Goal: Task Accomplishment & Management: Manage account settings

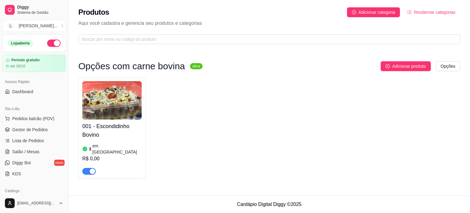
scroll to position [123, 0]
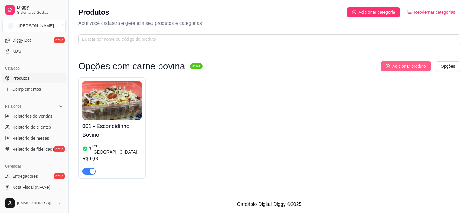
click at [418, 66] on span "Adicionar produto" at bounding box center [410, 66] width 34 height 7
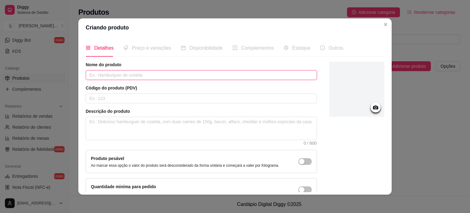
click at [187, 74] on input "text" at bounding box center [202, 75] width 232 height 10
click at [96, 74] on input "Almondegas ao sugo" at bounding box center [202, 75] width 232 height 10
type input "Almôndegas ao sugo"
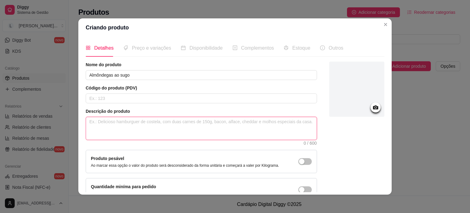
click at [130, 136] on textarea at bounding box center [201, 128] width 231 height 23
paste textarea "140g - Spaghetti sem glúten; 120g - Almôndegas de patinho moído; 80g - Molho de…"
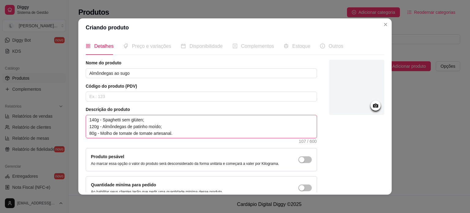
scroll to position [0, 0]
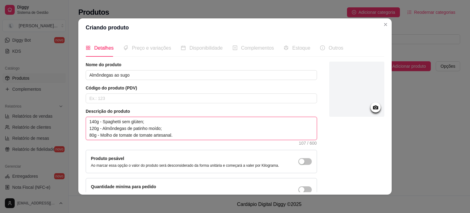
type textarea "140g - Spaghetti sem glúten; 120g - Almôndegas de patinho moído; 80g - Molho de…"
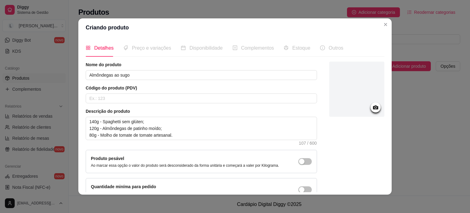
click at [375, 108] on circle at bounding box center [376, 108] width 2 height 2
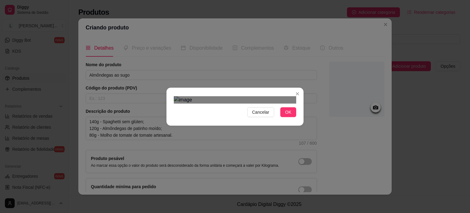
click at [228, 130] on div "Use the arrow keys to move the crop selection area" at bounding box center [235, 185] width 110 height 110
click at [289, 117] on button "OK" at bounding box center [289, 112] width 16 height 10
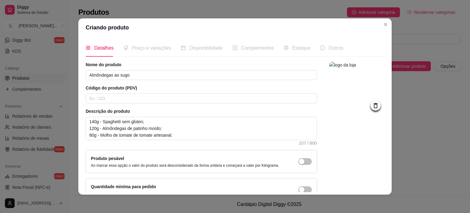
click at [146, 47] on span "Preço e variações" at bounding box center [151, 47] width 39 height 5
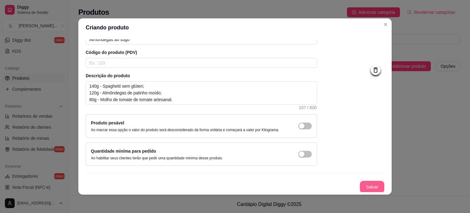
click at [368, 188] on button "Salvar" at bounding box center [372, 187] width 25 height 12
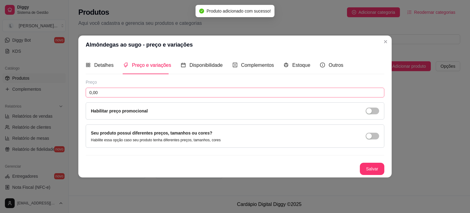
scroll to position [0, 0]
click at [137, 90] on input "0,00" at bounding box center [235, 93] width 299 height 10
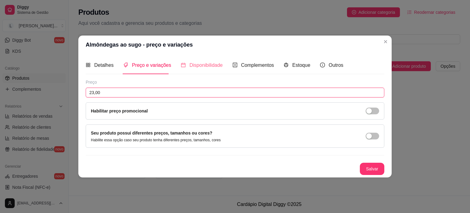
type input "23,00"
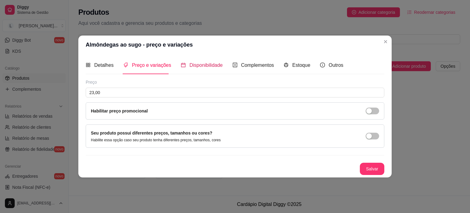
click at [205, 67] on span "Disponibilidade" at bounding box center [206, 64] width 33 height 5
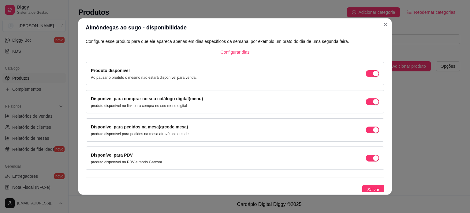
scroll to position [38, 0]
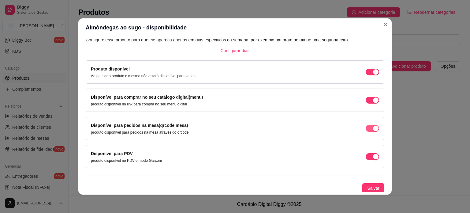
click at [366, 129] on button "button" at bounding box center [372, 128] width 13 height 7
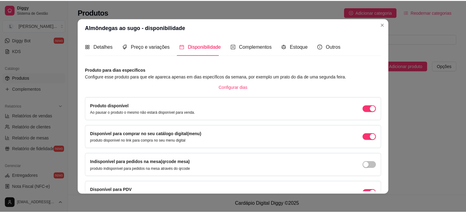
scroll to position [0, 0]
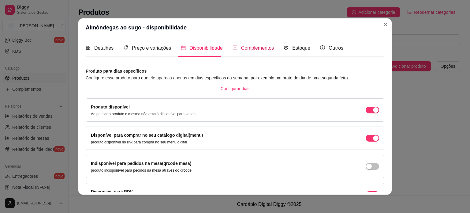
click at [257, 47] on span "Complementos" at bounding box center [257, 47] width 33 height 5
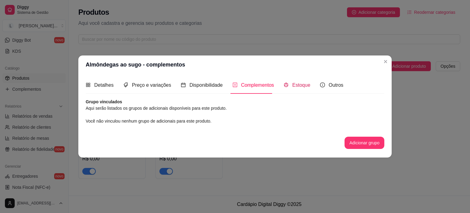
click at [299, 83] on span "Estoque" at bounding box center [301, 84] width 18 height 5
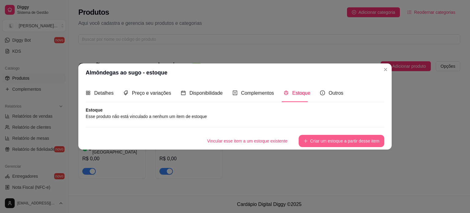
click at [329, 140] on button "Criar um estoque a partir desse item" at bounding box center [342, 141] width 86 height 12
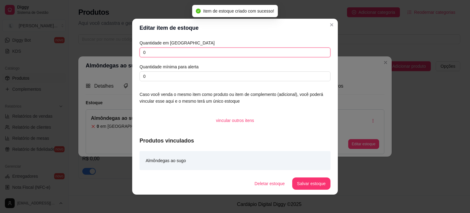
click at [170, 54] on input "0" at bounding box center [235, 52] width 191 height 10
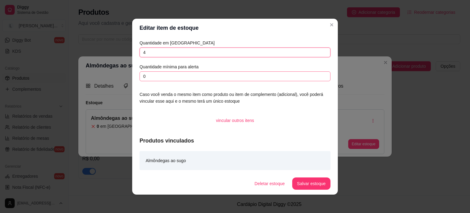
type input "4"
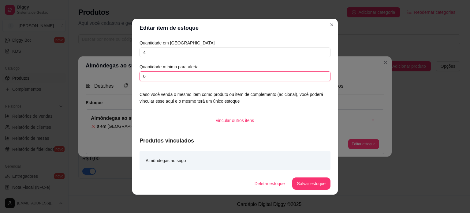
click at [168, 73] on input "0" at bounding box center [235, 76] width 191 height 10
type input "2"
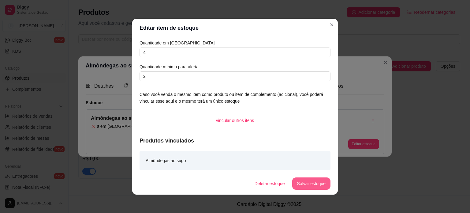
click at [313, 178] on button "Salvar estoque" at bounding box center [311, 183] width 38 height 12
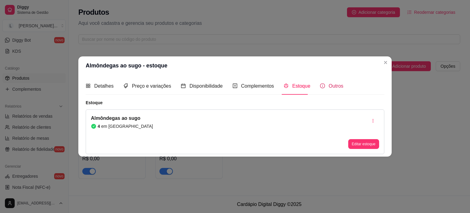
click at [330, 87] on span "Outros" at bounding box center [336, 85] width 15 height 5
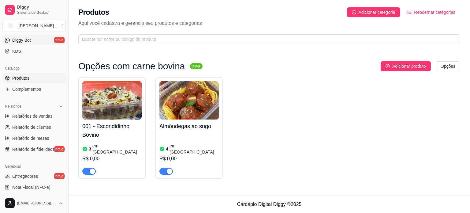
click at [36, 39] on link "Diggy Bot novo" at bounding box center [33, 40] width 63 height 10
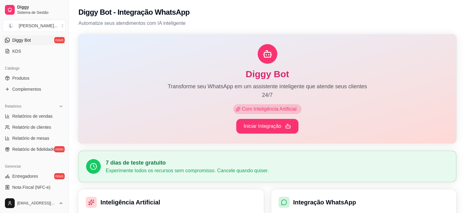
click at [36, 39] on link "Diggy Bot novo" at bounding box center [33, 40] width 63 height 10
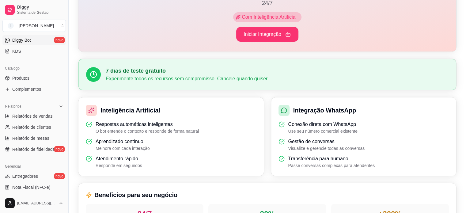
scroll to position [213, 0]
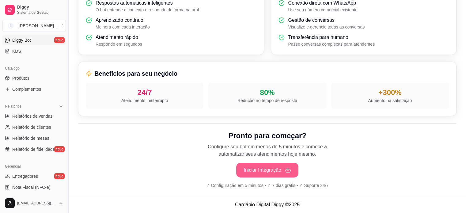
click at [281, 172] on button "Iniciar Integração" at bounding box center [267, 170] width 62 height 15
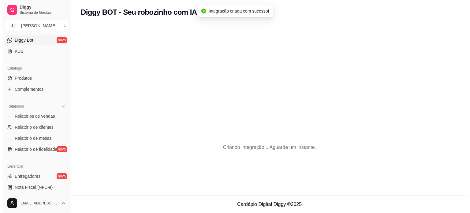
scroll to position [0, 0]
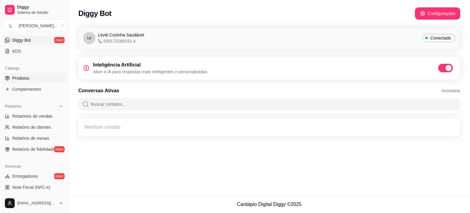
click at [19, 79] on span "Produtos" at bounding box center [20, 78] width 17 height 6
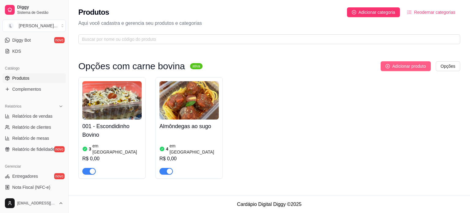
click at [406, 67] on span "Adicionar produto" at bounding box center [410, 66] width 34 height 7
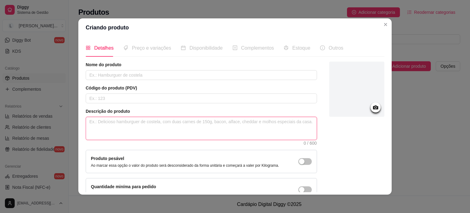
click at [130, 125] on textarea at bounding box center [201, 128] width 231 height 23
paste textarea "90g - Fussili (macarrão parafuso) integral; 100g - Patinho moído refogado e suc…"
type textarea "90g - Fussili (macarrão parafuso) integral; 100g - Patinho moído refogado e suc…"
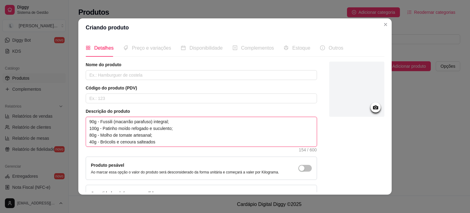
type textarea "90g - Fussili (macarrão parafuso) integral; 100g - Patinho moído refogado e suc…"
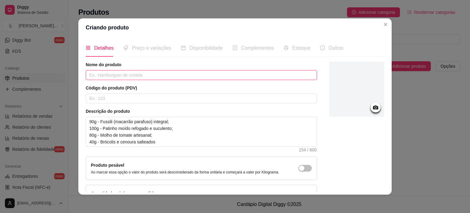
click at [123, 77] on input "text" at bounding box center [202, 75] width 232 height 10
paste input "Fusilli integral a bolonhesa"
type input "Fusilli integral a bolonhesa"
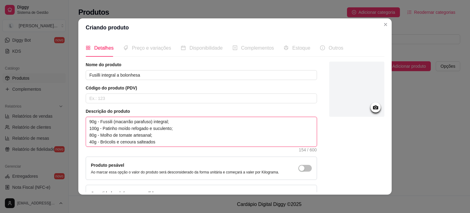
drag, startPoint x: 98, startPoint y: 120, endPoint x: 83, endPoint y: 120, distance: 14.7
click at [86, 120] on textarea "90g - Fussili (macarrão parafuso) integral; 100g - Patinho moído refogado e suc…" at bounding box center [201, 131] width 231 height 29
type textarea "Fussili (macarrão parafuso) integral; 100g - Patinho moído refogado e suculento…"
click at [163, 121] on textarea "Fussili (macarrão parafuso) integral; 100g - Patinho moído refogado e suculento…" at bounding box center [201, 131] width 231 height 29
type textarea "Fussili (macarrão parafuso) integral 100g - Patinho moído refogado e suculento;…"
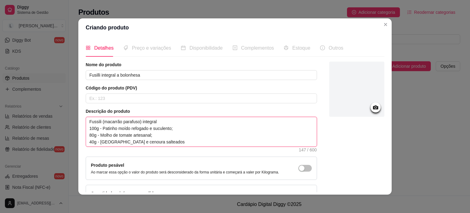
type textarea "Fussili (macarrão parafuso) integral 100g - Patinho moído refogado e suculento;…"
type textarea "Fussili (macarrão parafuso) integral - 100g - Patinho moído refogado e suculent…"
type textarea "Fussili (macarrão parafuso) integral - 9 100g - Patinho moído refogado e sucule…"
type textarea "Fussili (macarrão parafuso) integral - 90 100g - Patinho moído refogado e sucul…"
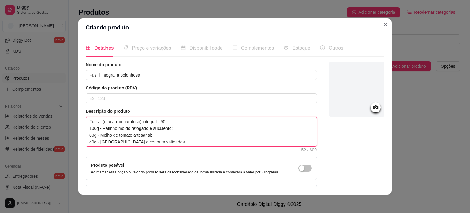
type textarea "Fussili (macarrão parafuso) integral - 90g 100g - Patinho moído refogado e sucu…"
click at [172, 127] on textarea "Fussili (macarrão parafuso) integral - 90g 100g - Patinho moído refogado e sucu…" at bounding box center [201, 131] width 231 height 29
type textarea "Fussili (macarrão parafuso) integral - 90g 100g - Patinho moído refogado e sucu…"
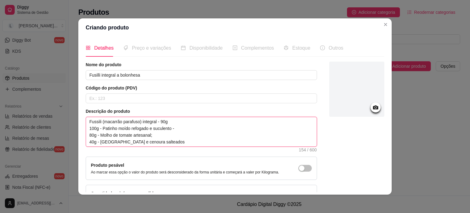
type textarea "Fussili (macarrão parafuso) integral - 90g 100g - Patinho moído refogado e sucu…"
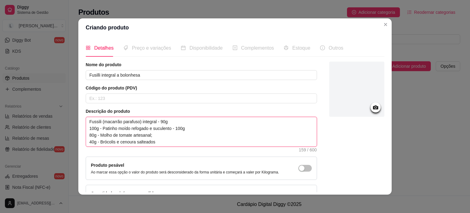
click at [160, 135] on textarea "Fussili (macarrão parafuso) integral - 90g 100g - Patinho moído refogado e sucu…" at bounding box center [201, 131] width 231 height 29
type textarea "Fussili (macarrão parafuso) integral - 90g 100g - Patinho moído refogado e sucu…"
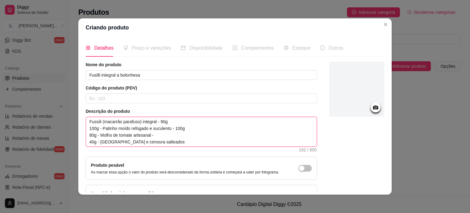
type textarea "Fussili (macarrão parafuso) integral - 90g 100g - Patinho moído refogado e sucu…"
click at [159, 140] on textarea "Fussili (macarrão parafuso) integral - 90g 100g - Patinho moído refogado e sucu…" at bounding box center [201, 131] width 231 height 29
type textarea "Fussili (macarrão parafuso) integral - 90g 100g - Patinho moído refogado e sucu…"
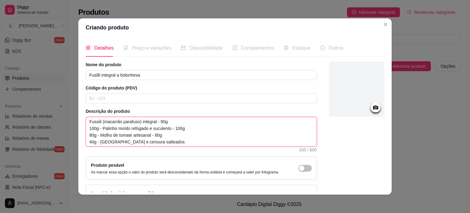
type textarea "Fussili (macarrão parafuso) integral - 90g 100g - Patinho moído refogado e sucu…"
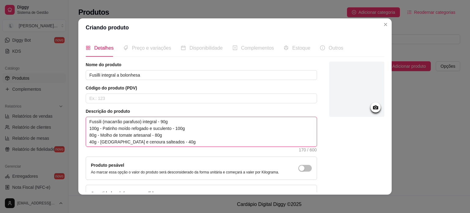
drag, startPoint x: 100, startPoint y: 128, endPoint x: 79, endPoint y: 129, distance: 21.2
click at [79, 129] on div "Detalhes Preço e variações Disponibilidade Complementos Estoque Outros Nome do …" at bounding box center [235, 116] width 314 height 158
type textarea "Fussili (macarrão parafuso) integral - 90g Patinho moído refogado e suculento -…"
drag, startPoint x: 98, startPoint y: 134, endPoint x: 80, endPoint y: 134, distance: 18.1
click at [80, 134] on div "Detalhes Preço e variações Disponibilidade Complementos Estoque Outros Nome do …" at bounding box center [235, 116] width 314 height 158
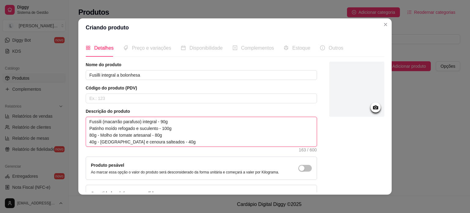
type textarea "Fussili (macarrão parafuso) integral - 90g Patinho moído refogado e suculento -…"
drag, startPoint x: 98, startPoint y: 142, endPoint x: 83, endPoint y: 141, distance: 15.0
click at [83, 141] on div "Detalhes Preço e variações Disponibilidade Complementos Estoque Outros Nome do …" at bounding box center [235, 116] width 314 height 158
type textarea "Fussili (macarrão parafuso) integral - 90g Patinho moído refogado e suculento -…"
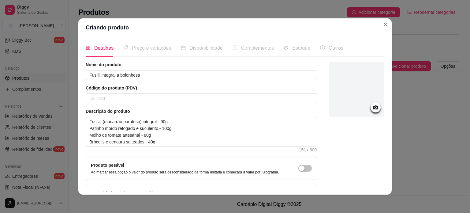
click at [372, 108] on icon at bounding box center [375, 107] width 7 height 7
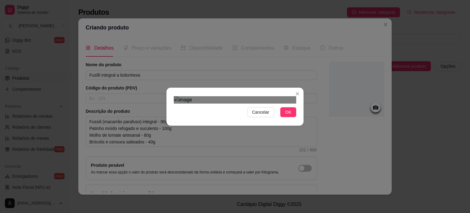
click at [267, 152] on div "Use the arrow keys to move the crop selection area" at bounding box center [235, 189] width 110 height 110
click at [282, 117] on button "OK" at bounding box center [289, 112] width 16 height 10
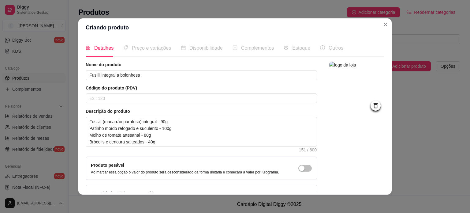
click at [149, 50] on span "Preço e variações" at bounding box center [151, 47] width 39 height 5
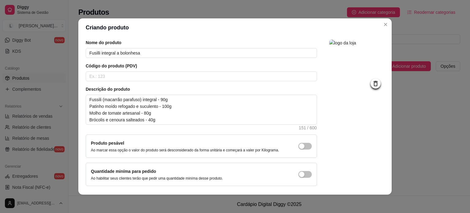
scroll to position [42, 0]
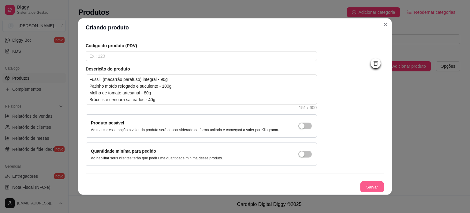
click at [367, 187] on button "Salvar" at bounding box center [372, 187] width 24 height 12
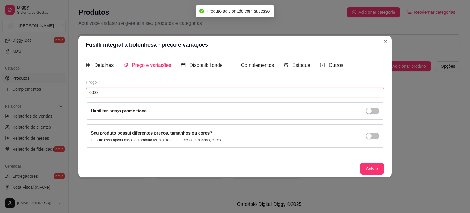
click at [124, 92] on input "0,00" at bounding box center [235, 93] width 299 height 10
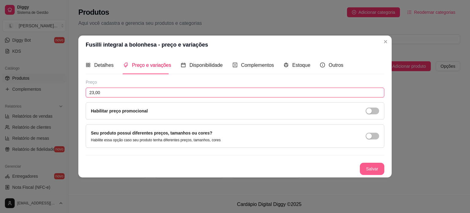
type input "23,00"
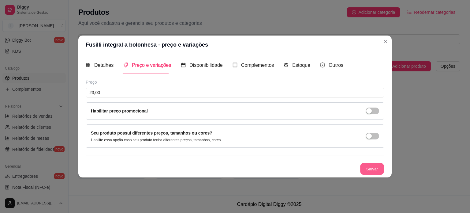
click at [379, 166] on button "Salvar" at bounding box center [372, 169] width 24 height 12
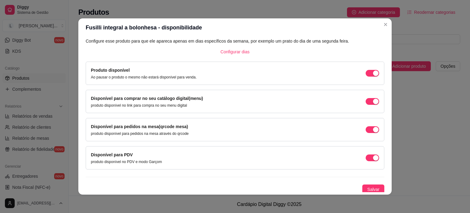
scroll to position [38, 0]
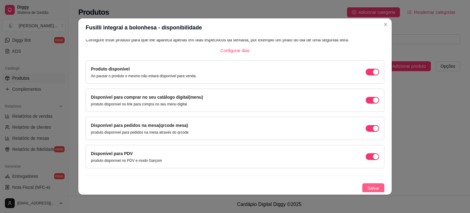
click at [369, 188] on span "Salvar" at bounding box center [374, 188] width 12 height 7
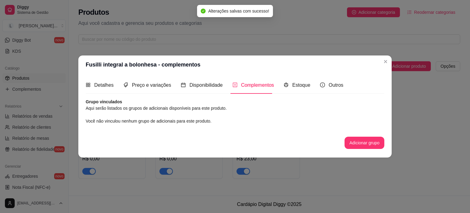
scroll to position [0, 0]
click at [296, 87] on span "Estoque" at bounding box center [301, 84] width 18 height 5
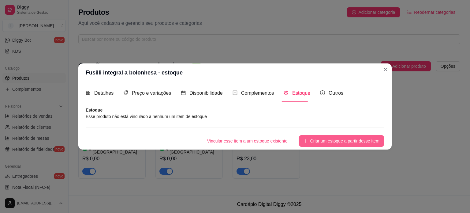
click at [331, 139] on button "Criar um estoque a partir desse item" at bounding box center [342, 141] width 86 height 12
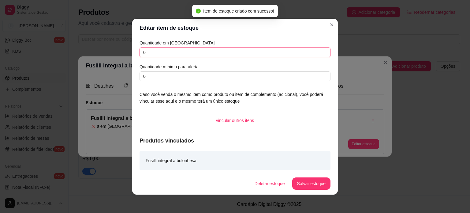
click at [148, 55] on input "0" at bounding box center [235, 52] width 191 height 10
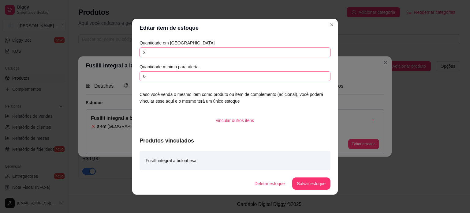
type input "2"
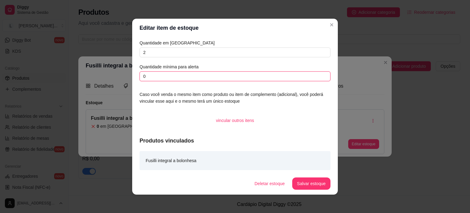
click at [152, 76] on input "0" at bounding box center [235, 76] width 191 height 10
type input "2"
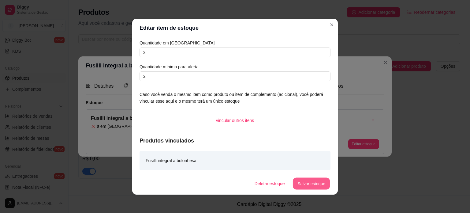
click at [300, 183] on button "Salvar estoque" at bounding box center [311, 183] width 37 height 12
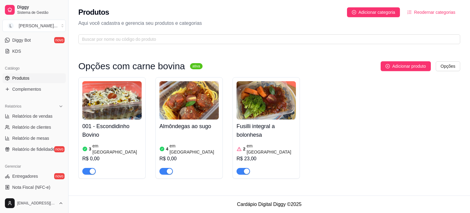
click at [187, 137] on div "4 em estoque R$ 0,00" at bounding box center [189, 154] width 59 height 42
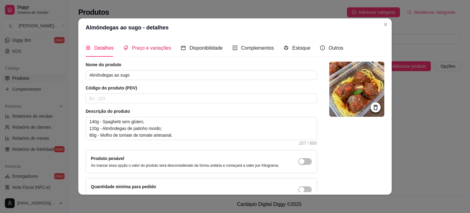
click at [142, 48] on span "Preço e variações" at bounding box center [151, 47] width 39 height 5
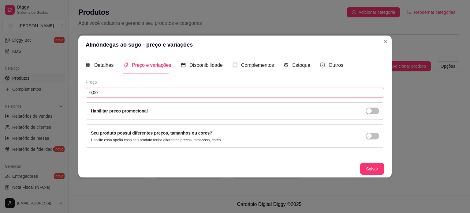
drag, startPoint x: 108, startPoint y: 93, endPoint x: 65, endPoint y: 92, distance: 43.5
click at [65, 92] on div "Almôndegas ao sugo - preço e variações Detalhes Preço e variações Disponibilida…" at bounding box center [235, 106] width 470 height 213
type input "23,00"
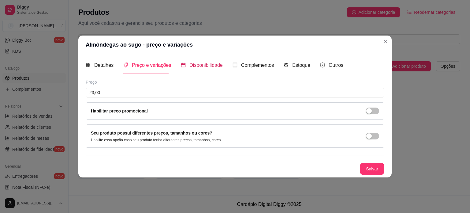
click at [208, 61] on div "Disponibilidade" at bounding box center [202, 65] width 42 height 8
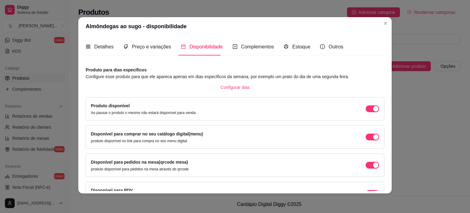
scroll to position [38, 0]
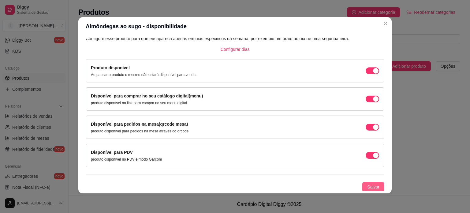
click at [368, 183] on span "Salvar" at bounding box center [374, 186] width 12 height 7
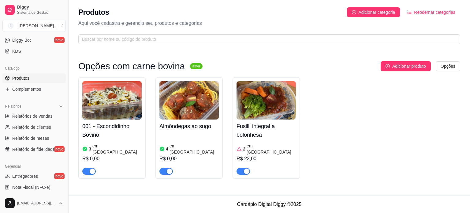
click at [176, 105] on img at bounding box center [189, 100] width 59 height 38
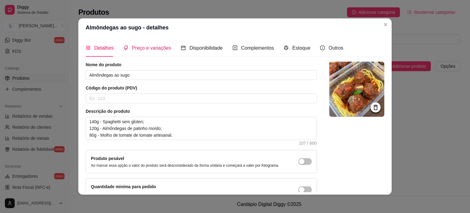
click at [157, 47] on span "Preço e variações" at bounding box center [151, 47] width 39 height 5
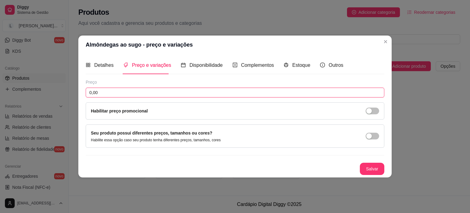
drag, startPoint x: 125, startPoint y: 90, endPoint x: 50, endPoint y: 91, distance: 75.4
click at [50, 91] on div "Almôndegas ao sugo - preço e variações Detalhes Preço e variações Disponibilida…" at bounding box center [235, 106] width 470 height 213
type input "23,00"
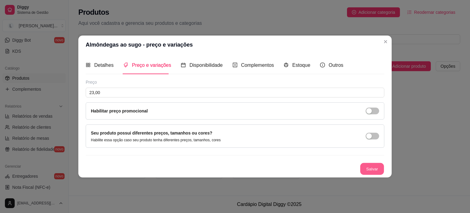
click at [367, 165] on button "Salvar" at bounding box center [372, 169] width 24 height 12
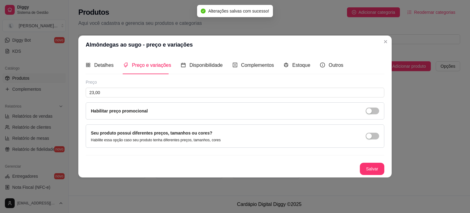
click at [369, 177] on div "Detalhes Preço e variações Disponibilidade Complementos Estoque Outros Nome do …" at bounding box center [235, 115] width 314 height 123
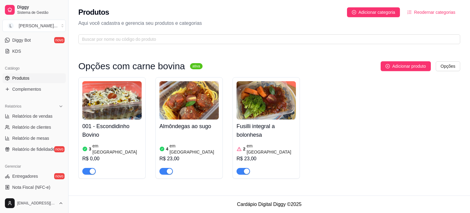
click at [119, 110] on img at bounding box center [111, 100] width 59 height 38
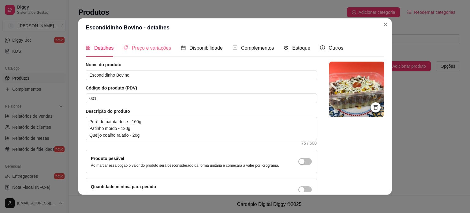
click at [142, 44] on div "Preço e variações" at bounding box center [147, 47] width 48 height 17
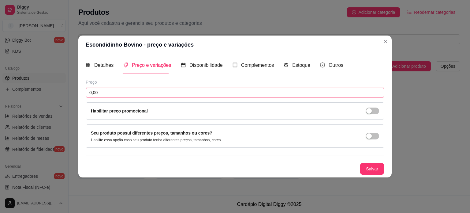
drag, startPoint x: 116, startPoint y: 92, endPoint x: 60, endPoint y: 92, distance: 56.4
click at [60, 92] on div "Escondidinho Bovino - preço e variações Detalhes Preço e variações Disponibilid…" at bounding box center [235, 106] width 470 height 213
type input "23,00"
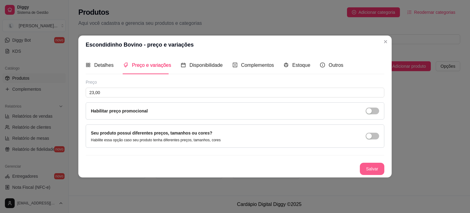
click at [366, 171] on button "Salvar" at bounding box center [372, 169] width 25 height 12
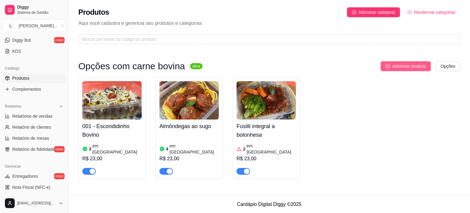
click at [398, 65] on span "Adicionar produto" at bounding box center [410, 66] width 34 height 7
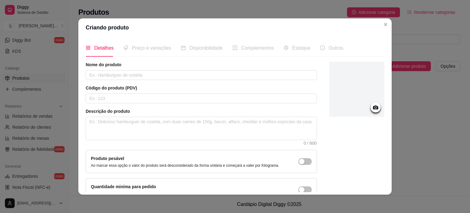
click at [122, 83] on div "Nome do produto Código do produto (PDV) Descrição do produto 0 / 600 Produto pe…" at bounding box center [202, 132] width 232 height 140
click at [123, 78] on input "text" at bounding box center [202, 75] width 232 height 10
type input "Brasileirinho bovino 1"
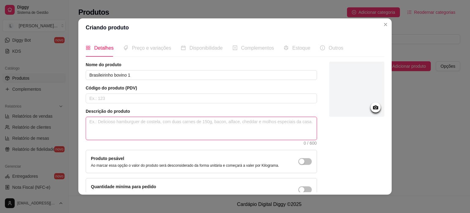
click at [151, 121] on textarea at bounding box center [201, 128] width 231 height 23
paste textarea "120g - Arroz integral com cenoura; 110g - Carne bovina desfiada; 90g - Feijão c…"
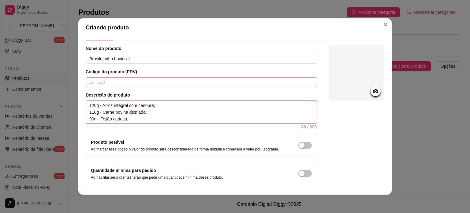
scroll to position [0, 0]
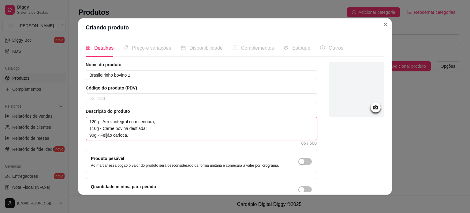
type textarea "120g - Arroz integral com cenoura; 110g - Carne bovina desfiada; 90g - Feijão c…"
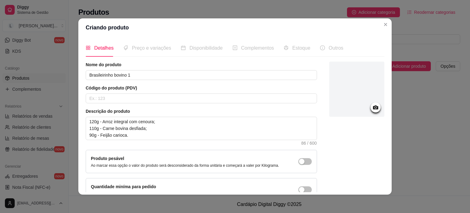
click at [373, 107] on icon at bounding box center [375, 107] width 5 height 4
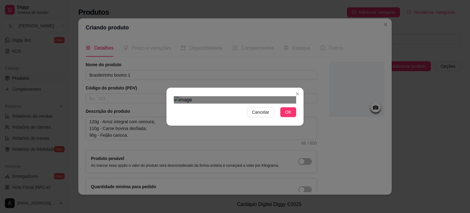
click at [254, 145] on div "Use the arrow keys to move the crop selection area" at bounding box center [235, 181] width 110 height 110
click at [286, 115] on span "OK" at bounding box center [288, 112] width 6 height 7
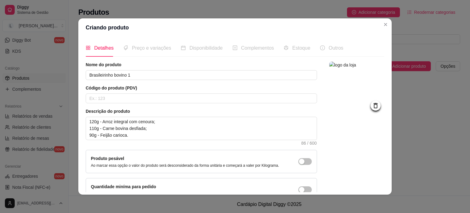
click at [155, 49] on span "Preço e variações" at bounding box center [151, 47] width 39 height 5
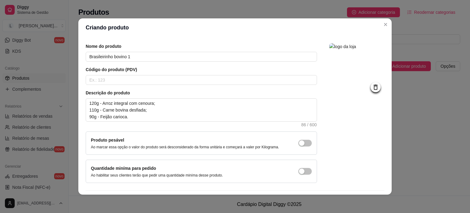
scroll to position [36, 0]
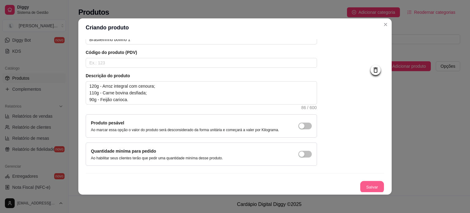
click at [365, 185] on button "Salvar" at bounding box center [372, 187] width 24 height 12
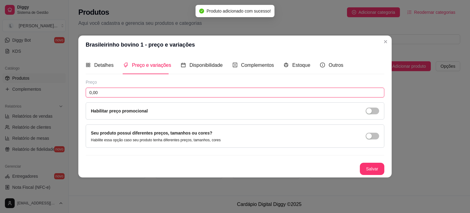
click at [122, 89] on input "0,00" at bounding box center [235, 93] width 299 height 10
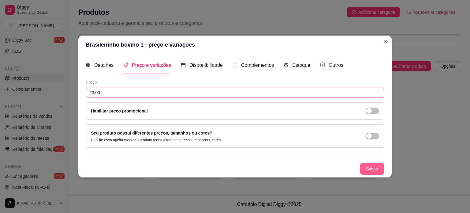
type input "23,00"
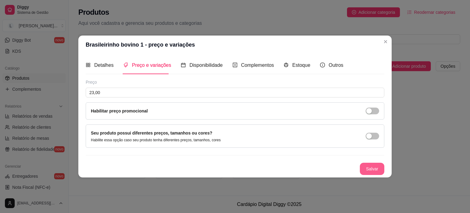
click at [370, 169] on button "Salvar" at bounding box center [372, 169] width 25 height 12
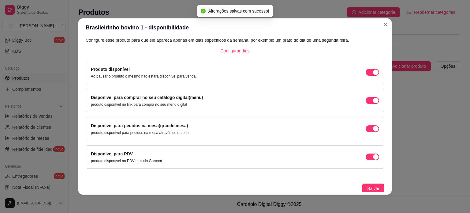
scroll to position [38, 0]
click at [370, 185] on span "Salvar" at bounding box center [374, 188] width 12 height 7
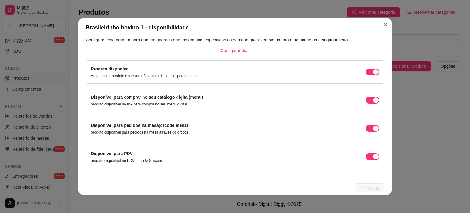
scroll to position [0, 0]
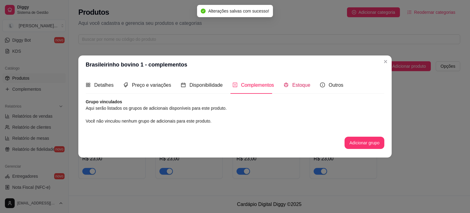
click at [294, 86] on span "Estoque" at bounding box center [301, 84] width 18 height 5
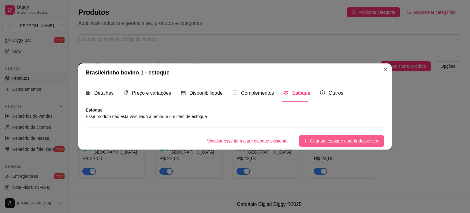
click at [333, 144] on button "Criar um estoque a partir desse item" at bounding box center [342, 141] width 86 height 12
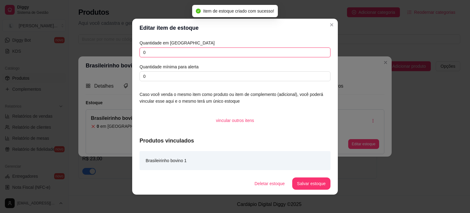
click at [152, 51] on input "0" at bounding box center [235, 52] width 191 height 10
type input "5"
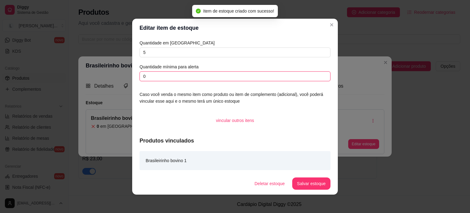
click at [143, 79] on input "0" at bounding box center [235, 76] width 191 height 10
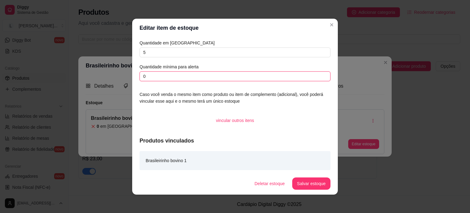
click at [143, 79] on input "0" at bounding box center [235, 76] width 191 height 10
type input "2"
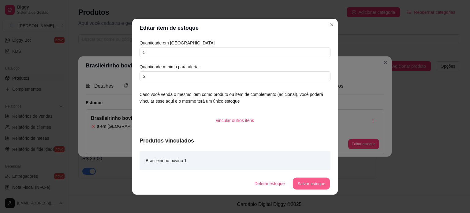
click at [309, 183] on button "Salvar estoque" at bounding box center [311, 183] width 37 height 12
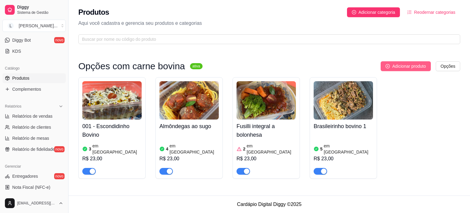
click at [412, 68] on span "Adicionar produto" at bounding box center [410, 66] width 34 height 7
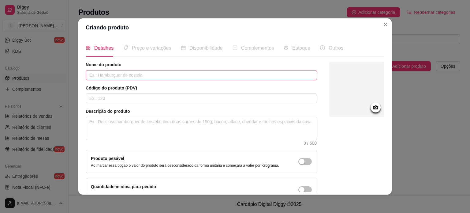
click at [111, 79] on input "text" at bounding box center [202, 75] width 232 height 10
type input "Brasileirinho bovino 2"
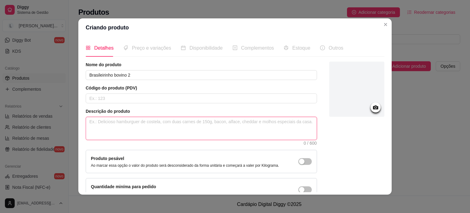
click at [152, 130] on textarea at bounding box center [201, 128] width 231 height 23
paste textarea "120g - Arroz refogado com brócolis; 110g - Patinho moído; 90g - Feijão preto"
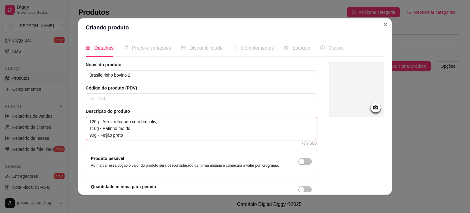
type textarea "120g - Arroz refogado com brócolis; 110g - Patinho moído; 90g - Feijão preto"
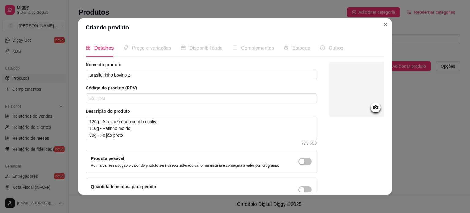
click at [375, 107] on circle at bounding box center [376, 108] width 2 height 2
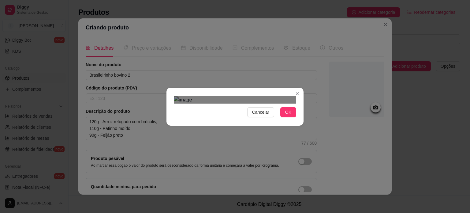
click at [255, 119] on div "Use the arrow keys to move the crop selection area" at bounding box center [232, 174] width 110 height 110
click at [259, 133] on div "Use the arrow keys to move the crop selection area" at bounding box center [233, 176] width 110 height 110
click at [281, 117] on button "OK" at bounding box center [289, 112] width 16 height 10
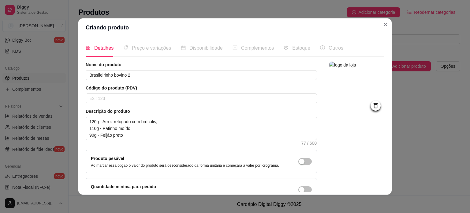
scroll to position [36, 0]
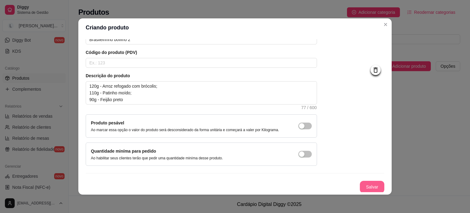
click at [360, 185] on button "Salvar" at bounding box center [372, 187] width 25 height 12
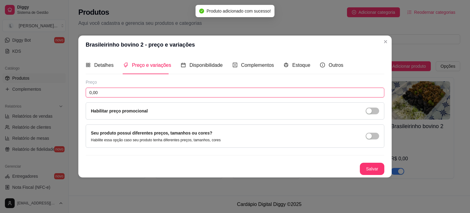
click at [158, 89] on input "0,00" at bounding box center [235, 93] width 299 height 10
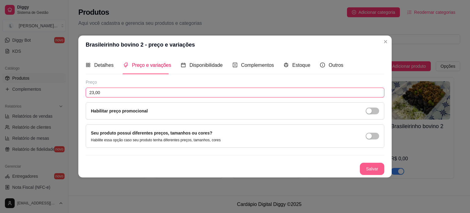
type input "23,00"
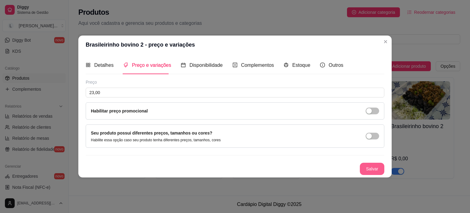
click at [371, 165] on button "Salvar" at bounding box center [372, 169] width 25 height 12
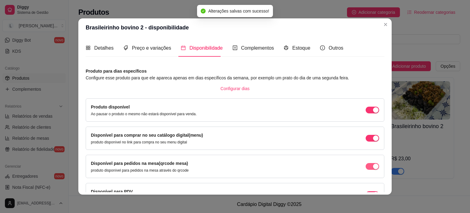
scroll to position [38, 0]
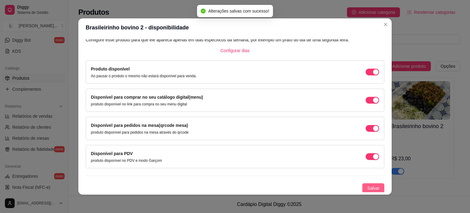
click at [368, 188] on span "Salvar" at bounding box center [374, 188] width 12 height 7
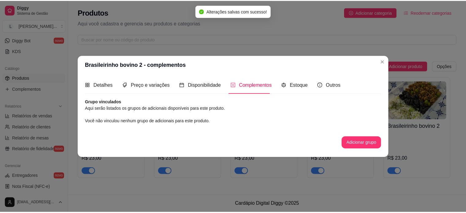
scroll to position [0, 0]
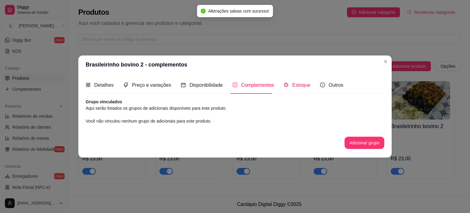
click at [301, 85] on span "Estoque" at bounding box center [301, 84] width 18 height 5
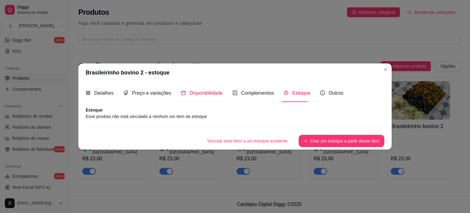
click at [208, 95] on span "Disponibilidade" at bounding box center [206, 92] width 33 height 5
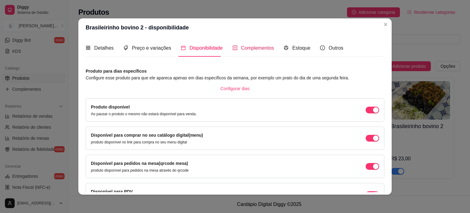
click at [252, 45] on span "Complementos" at bounding box center [257, 47] width 33 height 5
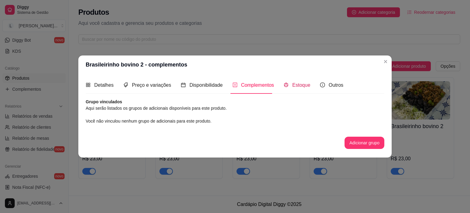
click at [298, 85] on span "Estoque" at bounding box center [301, 84] width 18 height 5
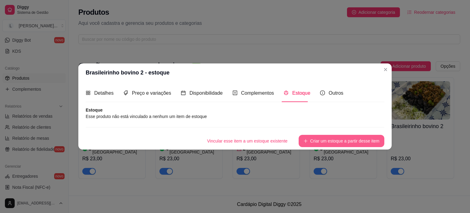
click at [348, 140] on button "Criar um estoque a partir desse item" at bounding box center [342, 141] width 86 height 12
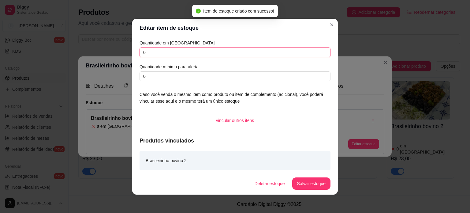
click at [184, 51] on input "0" at bounding box center [235, 52] width 191 height 10
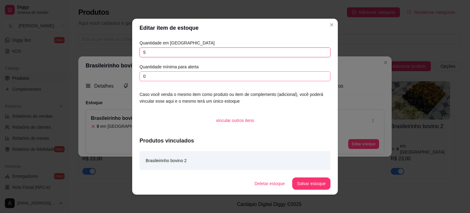
type input "5"
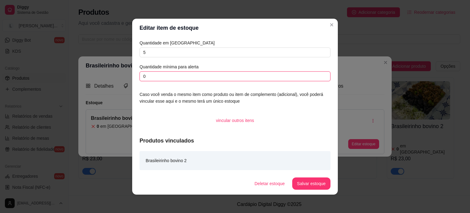
click at [197, 77] on input "0" at bounding box center [235, 76] width 191 height 10
type input "2"
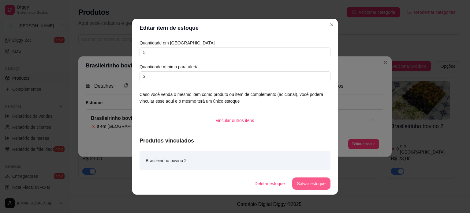
click at [305, 181] on button "Salvar estoque" at bounding box center [311, 183] width 38 height 12
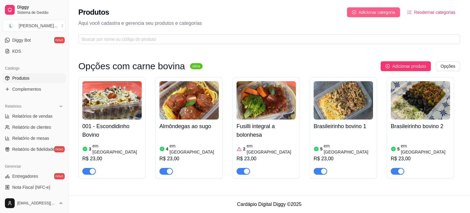
click at [380, 13] on span "Adicionar categoria" at bounding box center [377, 12] width 37 height 7
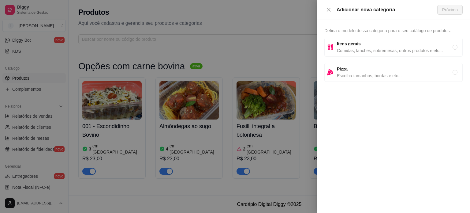
click at [379, 49] on span "Comidas, lanches, sobremesas, outros produtos e etc..." at bounding box center [395, 50] width 116 height 7
radio input "true"
click at [451, 9] on span "Próximo" at bounding box center [451, 9] width 16 height 7
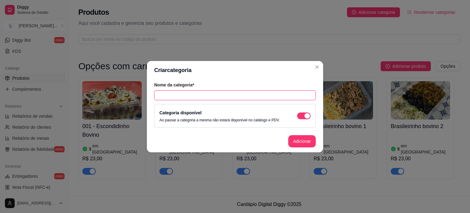
click at [206, 92] on input "text" at bounding box center [235, 95] width 162 height 10
type input "Opções ovolactovegetariana"
click at [304, 138] on button "Adicionar" at bounding box center [303, 141] width 28 height 12
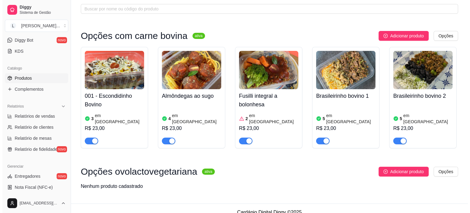
scroll to position [32, 0]
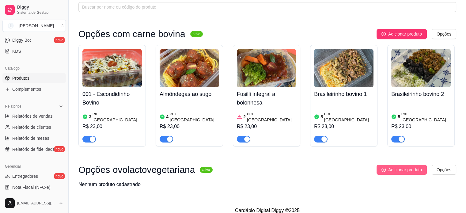
click at [419, 166] on span "Adicionar produto" at bounding box center [405, 169] width 34 height 7
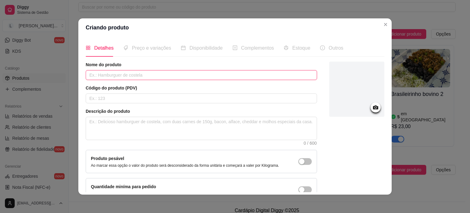
click at [157, 76] on input "text" at bounding box center [202, 75] width 232 height 10
type input "Strogonoff de grão de bico"
click at [154, 102] on input "text" at bounding box center [202, 98] width 232 height 10
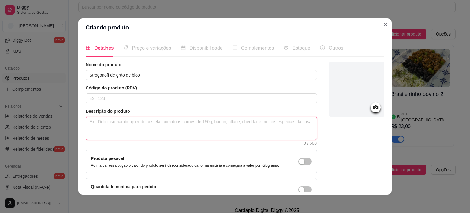
click at [140, 128] on textarea at bounding box center [201, 128] width 231 height 23
type textarea "1"
type textarea "10"
type textarea "100"
type textarea "100g"
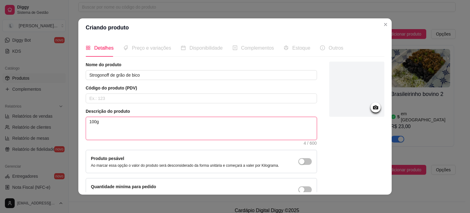
type textarea "100g"
type textarea "100g d"
type textarea "100g de"
type textarea "100g de a"
type textarea "100g de ar"
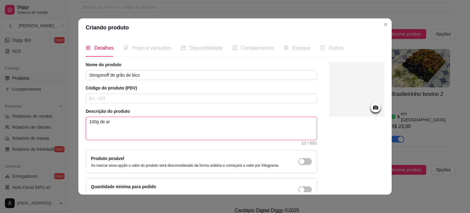
type textarea "100g de arr"
type textarea "100g de arro"
type textarea "100g de arroz"
type textarea "100g de arroz r"
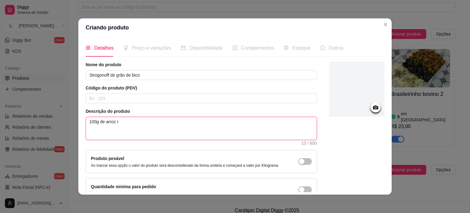
type textarea "100g de arroz re"
type textarea "100g de arroz ref"
type textarea "100g de arroz refo"
type textarea "100g de arroz refoga"
type textarea "100g de arroz refogad"
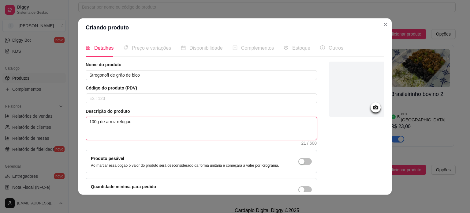
type textarea "100g de arroz refogado"
type textarea "100g de arroz refogado 1"
type textarea "100g de arroz refogado 11"
type textarea "100g de arroz refogado 1"
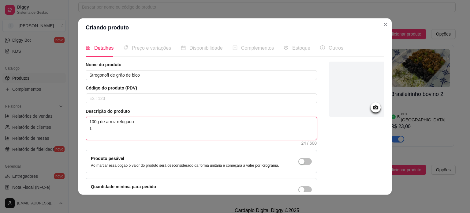
type textarea "100g de arroz refogado 12"
type textarea "100g de arroz refogado 120"
type textarea "100g de arroz refogado 120g"
type textarea "100g de arroz refogado 120g d"
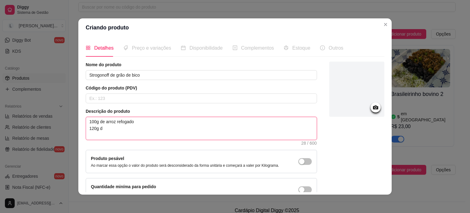
type textarea "100g de arroz refogado 120g de"
type textarea "100g de arroz refogado 120g de e"
type textarea "100g de arroz refogado 120g de es"
type textarea "100g de arroz refogado 120g de est"
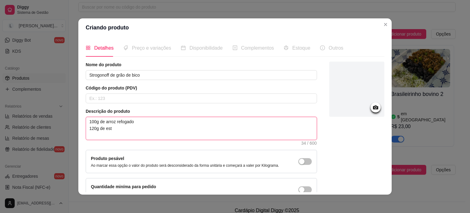
type textarea "100g de arroz refogado 120g de estr"
type textarea "100g de arroz refogado 120g de est"
type textarea "100g de arroz refogado 120g de es"
type textarea "100g de arroz refogado 120g de e"
type textarea "100g de arroz refogado 120g de"
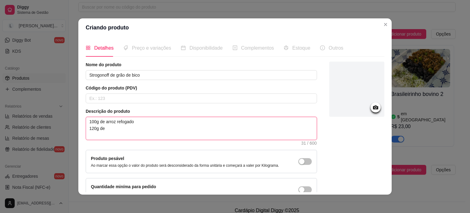
type textarea "100g de arroz refogado 120g de s"
type textarea "100g de arroz refogado 120g de st"
type textarea "100g de arroz refogado 120g de str"
type textarea "100g de arroz refogado 120g de stro"
type textarea "100g de arroz refogado 120g de strog"
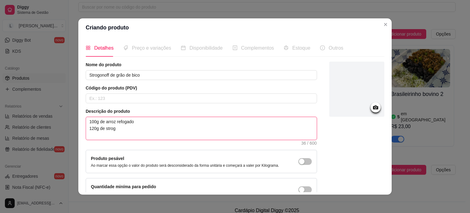
type textarea "100g de arroz refogado 120g de strogo"
type textarea "100g de arroz refogado 120g de strogon"
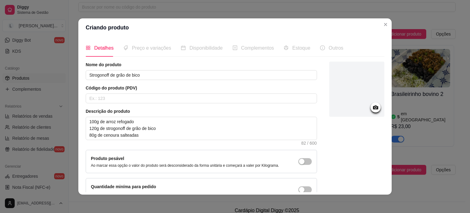
click at [375, 108] on circle at bounding box center [376, 108] width 2 height 2
click at [365, 103] on div at bounding box center [357, 89] width 55 height 55
click at [372, 109] on icon at bounding box center [375, 107] width 7 height 7
drag, startPoint x: 371, startPoint y: 105, endPoint x: 364, endPoint y: 107, distance: 6.4
click at [371, 107] on div at bounding box center [376, 107] width 10 height 10
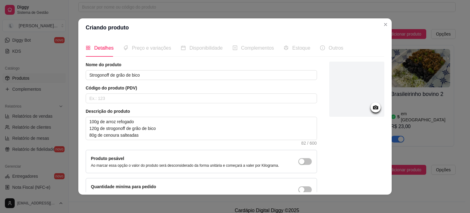
click at [372, 108] on icon at bounding box center [375, 107] width 7 height 7
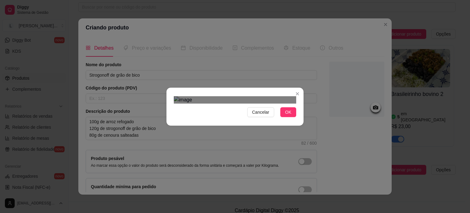
click at [312, 194] on div "Cancelar OK" at bounding box center [235, 106] width 470 height 213
click at [156, 10] on div "Cancelar OK" at bounding box center [235, 106] width 470 height 213
click at [244, 112] on div "Use the arrow keys to move the crop selection area" at bounding box center [235, 173] width 123 height 123
click at [287, 115] on span "OK" at bounding box center [288, 112] width 6 height 7
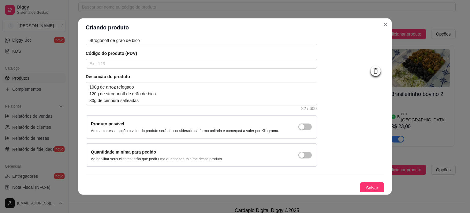
scroll to position [36, 0]
click at [370, 186] on button "Salvar" at bounding box center [372, 187] width 25 height 12
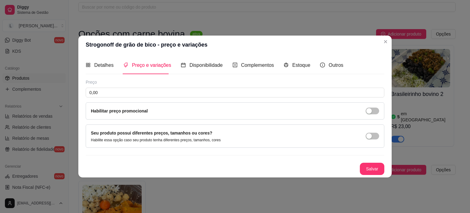
scroll to position [0, 0]
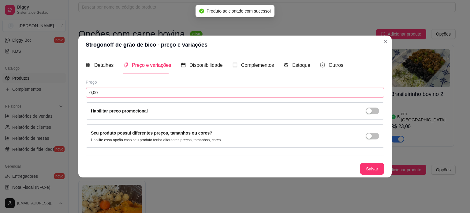
click at [134, 92] on input "0,00" at bounding box center [235, 93] width 299 height 10
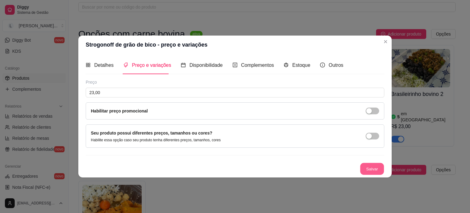
click at [378, 167] on button "Salvar" at bounding box center [372, 169] width 24 height 12
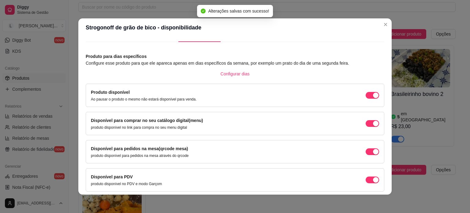
scroll to position [38, 0]
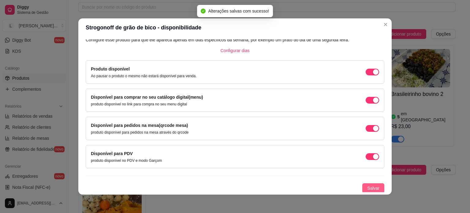
click at [368, 187] on span "Salvar" at bounding box center [374, 188] width 12 height 7
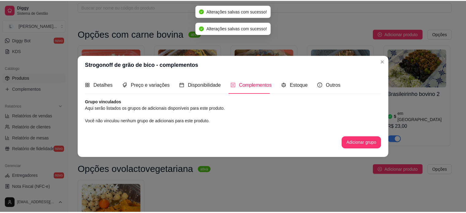
scroll to position [0, 0]
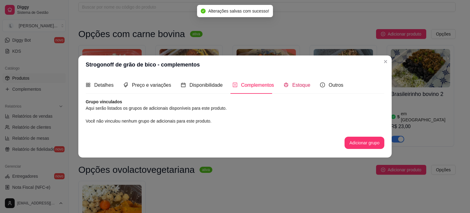
click at [302, 86] on span "Estoque" at bounding box center [301, 84] width 18 height 5
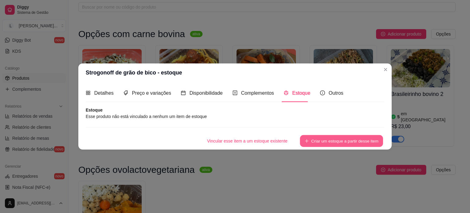
click at [326, 141] on button "Criar um estoque a partir desse item" at bounding box center [341, 141] width 83 height 12
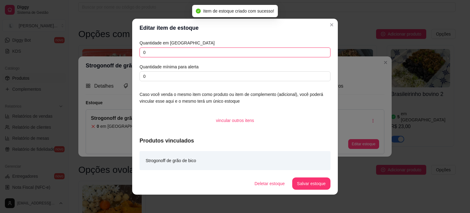
click at [161, 49] on input "0" at bounding box center [235, 52] width 191 height 10
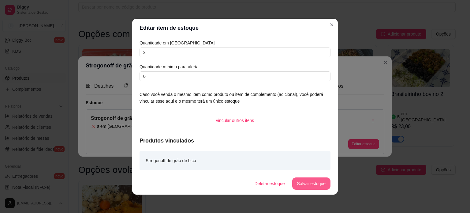
click at [300, 180] on button "Salvar estoque" at bounding box center [311, 183] width 38 height 12
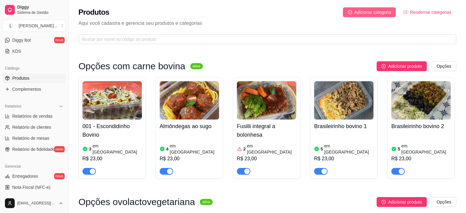
click at [369, 11] on span "Adicionar categoria" at bounding box center [372, 12] width 37 height 7
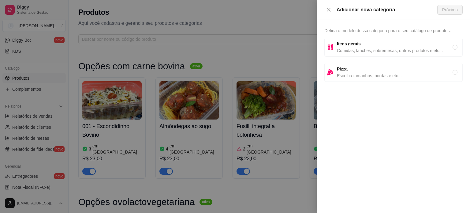
click at [358, 47] on span "Comidas, lanches, sobremesas, outros produtos e etc..." at bounding box center [395, 50] width 116 height 7
click at [440, 11] on button "Próximo" at bounding box center [450, 10] width 25 height 10
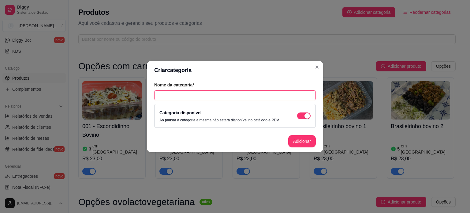
click at [209, 92] on input "text" at bounding box center [235, 95] width 162 height 10
click at [305, 138] on button "Adicionar" at bounding box center [302, 141] width 27 height 12
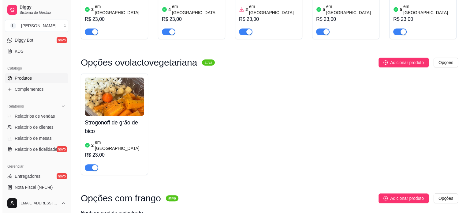
scroll to position [162, 0]
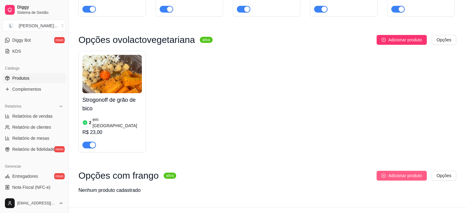
click at [406, 172] on span "Adicionar produto" at bounding box center [405, 175] width 34 height 7
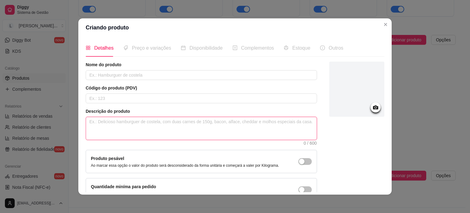
click at [146, 121] on textarea at bounding box center [201, 128] width 231 height 23
paste textarea "160g - Purê de batata doce; 120g - Peito de frango desfiado; 20g - Queijo coalh…"
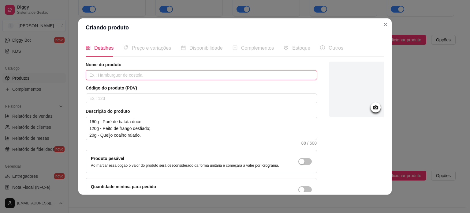
click at [153, 77] on input "text" at bounding box center [202, 75] width 232 height 10
paste input "Escondidinho de frango"
click at [372, 107] on icon at bounding box center [375, 107] width 7 height 7
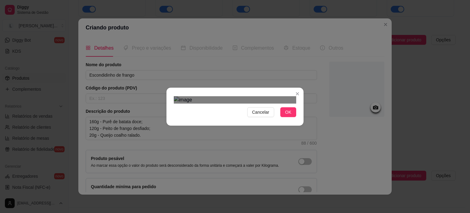
click at [241, 145] on div "Use the arrow keys to move the crop selection area" at bounding box center [232, 180] width 110 height 110
click at [285, 115] on span "OK" at bounding box center [288, 112] width 6 height 7
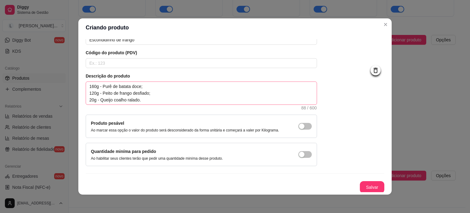
scroll to position [36, 0]
click at [370, 183] on button "Salvar" at bounding box center [372, 187] width 24 height 12
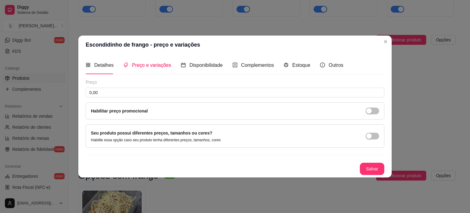
scroll to position [0, 0]
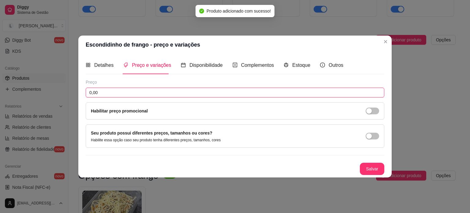
click at [126, 89] on input "0,00" at bounding box center [235, 93] width 299 height 10
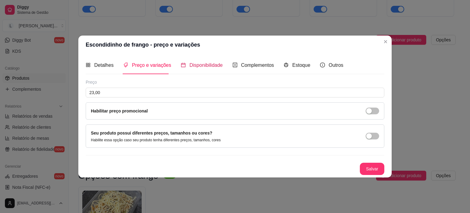
click at [210, 66] on span "Disponibilidade" at bounding box center [206, 64] width 33 height 5
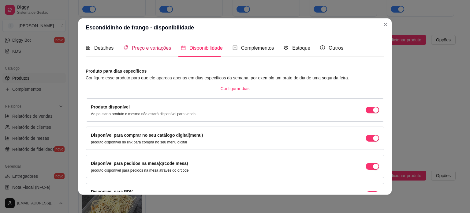
click at [157, 47] on span "Preço e variações" at bounding box center [151, 47] width 39 height 5
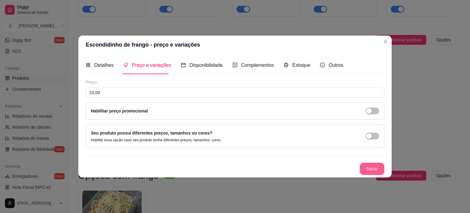
click at [371, 168] on button "Salvar" at bounding box center [372, 169] width 25 height 12
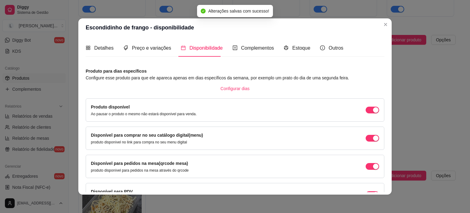
scroll to position [38, 0]
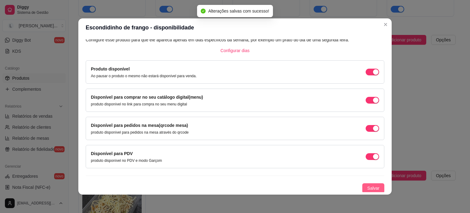
click at [371, 187] on span "Salvar" at bounding box center [374, 188] width 12 height 7
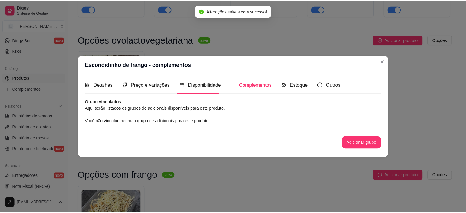
scroll to position [0, 0]
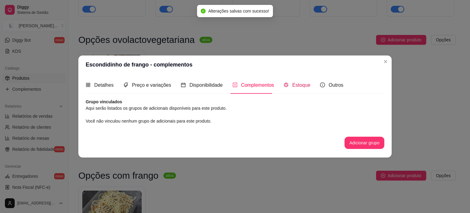
click at [296, 84] on span "Estoque" at bounding box center [301, 84] width 18 height 5
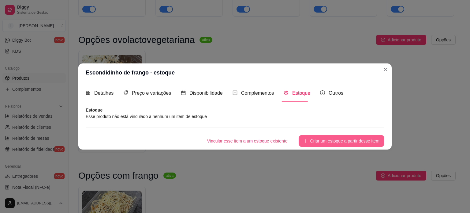
click at [334, 141] on button "Criar um estoque a partir desse item" at bounding box center [342, 141] width 86 height 12
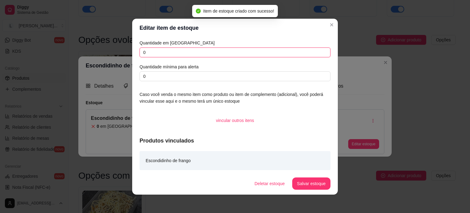
click at [190, 55] on input "0" at bounding box center [235, 52] width 191 height 10
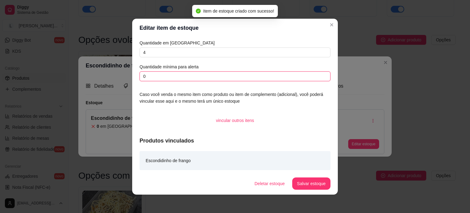
click at [211, 76] on input "0" at bounding box center [235, 76] width 191 height 10
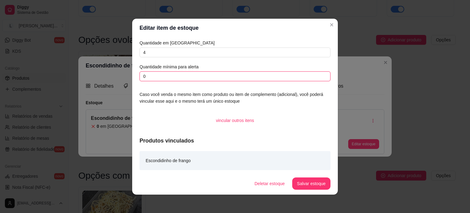
click at [211, 76] on input "0" at bounding box center [235, 76] width 191 height 10
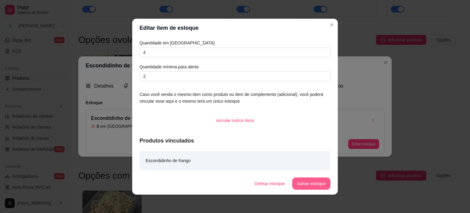
click at [298, 185] on button "Salvar estoque" at bounding box center [311, 183] width 38 height 12
click at [312, 181] on button "Salvar estoque" at bounding box center [311, 183] width 37 height 12
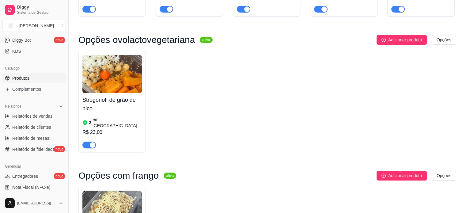
drag, startPoint x: 384, startPoint y: 63, endPoint x: 446, endPoint y: 87, distance: 66.5
click at [446, 87] on div "Strogonoff de grão de bico 2 em estoque R$ 23,00" at bounding box center [267, 101] width 378 height 101
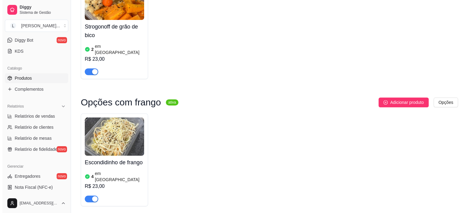
scroll to position [242, 0]
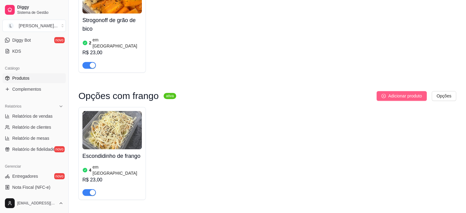
click at [403, 92] on span "Adicionar produto" at bounding box center [405, 95] width 34 height 7
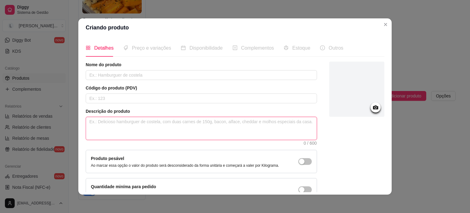
click at [119, 129] on textarea at bounding box center [201, 128] width 231 height 23
paste textarea "140g - Spaghetti sem glúten; 130g - Peito de frango; 80g - Molho de tomate arte…"
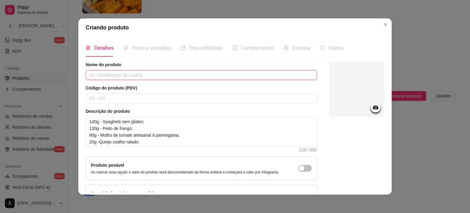
click at [144, 78] on input "text" at bounding box center [202, 75] width 232 height 10
paste input "Parmegiana de frango"
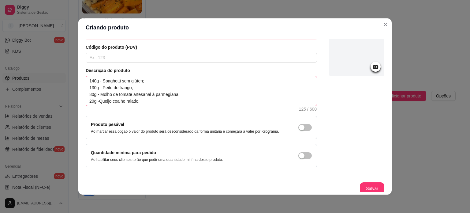
scroll to position [42, 0]
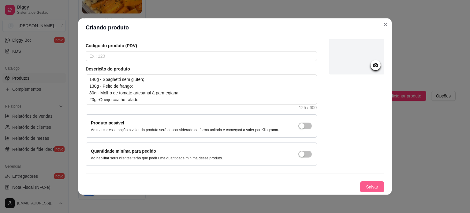
click at [364, 182] on button "Salvar" at bounding box center [372, 187] width 25 height 12
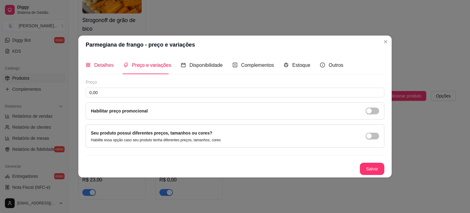
click at [103, 67] on span "Detalhes" at bounding box center [103, 64] width 19 height 5
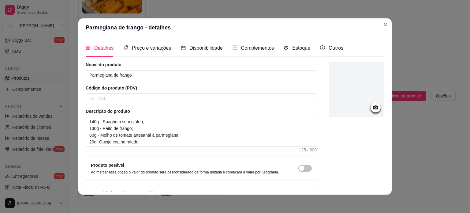
click at [371, 111] on div at bounding box center [376, 107] width 10 height 10
click at [375, 108] on circle at bounding box center [376, 108] width 2 height 2
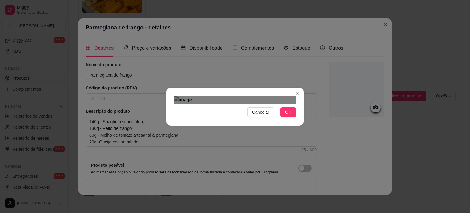
click at [262, 156] on div "Use the arrow keys to move the crop selection area" at bounding box center [234, 193] width 110 height 110
click at [285, 115] on span "OK" at bounding box center [288, 112] width 6 height 7
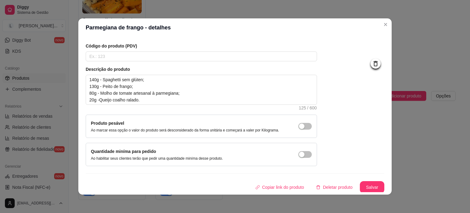
scroll to position [42, 0]
click at [364, 185] on button "Salvar" at bounding box center [372, 187] width 24 height 12
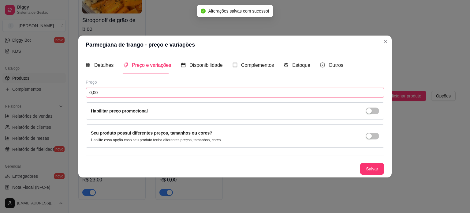
click at [111, 88] on input "0,00" at bounding box center [235, 93] width 299 height 10
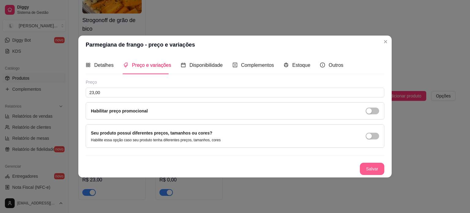
click at [372, 170] on button "Salvar" at bounding box center [372, 169] width 25 height 12
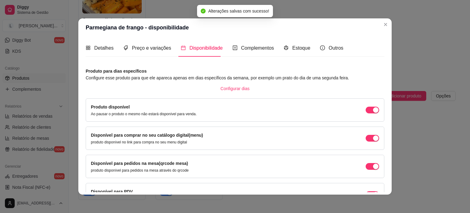
scroll to position [38, 0]
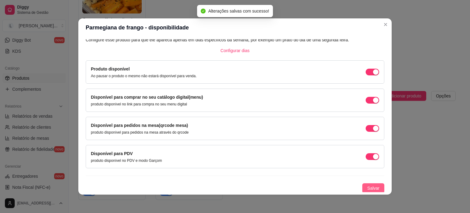
click at [368, 187] on span "Salvar" at bounding box center [374, 188] width 12 height 7
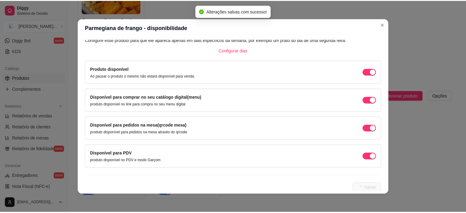
scroll to position [0, 0]
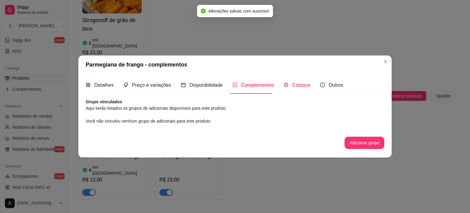
click at [303, 88] on div "Estoque" at bounding box center [297, 85] width 27 height 8
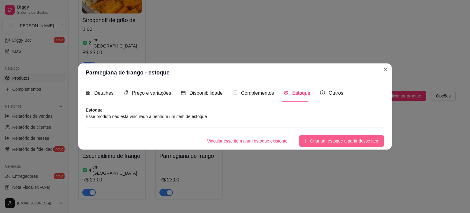
click at [331, 143] on button "Criar um estoque a partir desse item" at bounding box center [342, 141] width 86 height 12
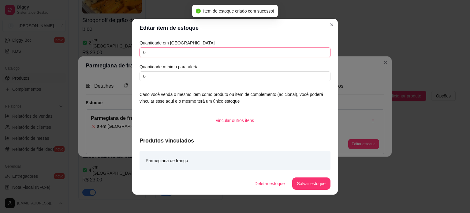
click at [146, 51] on input "0" at bounding box center [235, 52] width 191 height 10
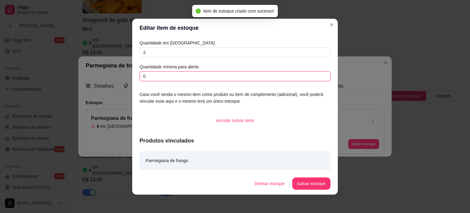
click at [141, 74] on input "0" at bounding box center [235, 76] width 191 height 10
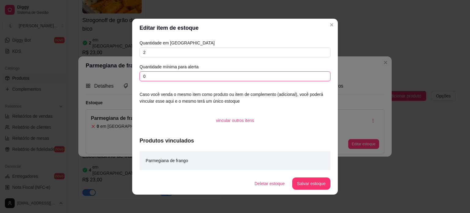
click at [141, 74] on input "0" at bounding box center [235, 76] width 191 height 10
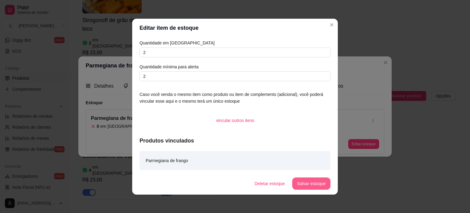
click at [298, 183] on button "Salvar estoque" at bounding box center [311, 183] width 38 height 12
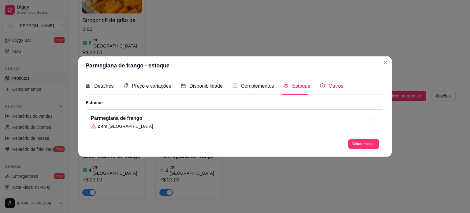
click at [336, 84] on span "Outros" at bounding box center [336, 85] width 15 height 5
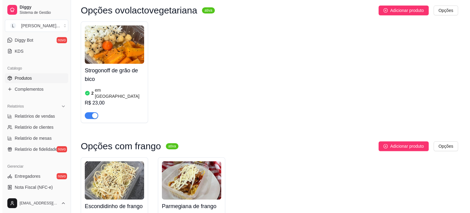
scroll to position [242, 0]
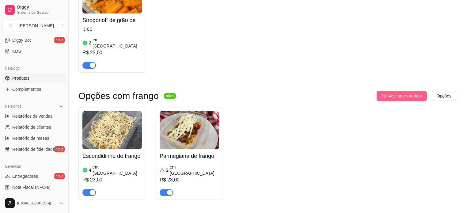
click at [391, 92] on span "Adicionar produto" at bounding box center [405, 95] width 34 height 7
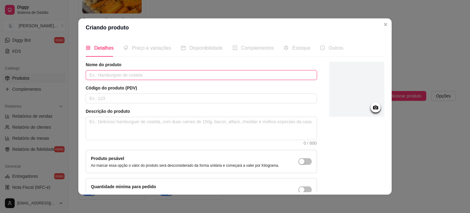
click at [130, 71] on input "text" at bounding box center [202, 75] width 232 height 10
paste input "Strogonoff de frango"
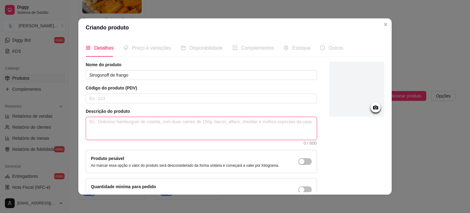
click at [138, 122] on textarea at bounding box center [201, 128] width 231 height 23
click at [153, 123] on textarea at bounding box center [201, 128] width 231 height 23
paste textarea "130g - Arroz integral com cenoura; 130g - Strogonoff de frango; 40g - Brócolis …"
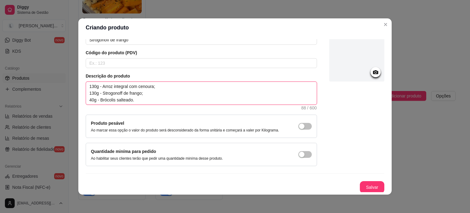
scroll to position [36, 0]
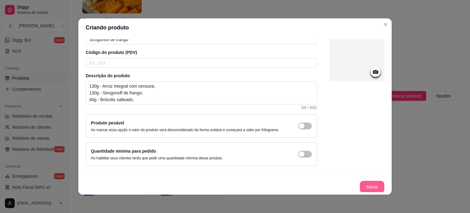
click at [372, 186] on button "Salvar" at bounding box center [372, 187] width 25 height 12
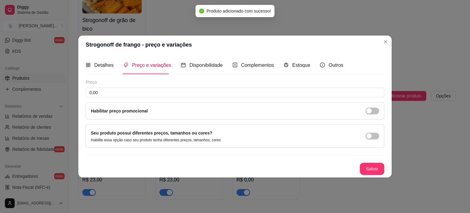
scroll to position [0, 0]
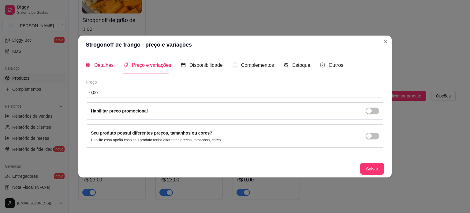
click at [92, 66] on div "Detalhes" at bounding box center [100, 65] width 28 height 8
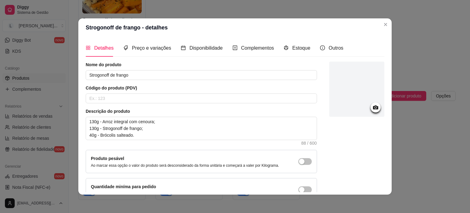
click at [372, 109] on icon at bounding box center [375, 107] width 7 height 7
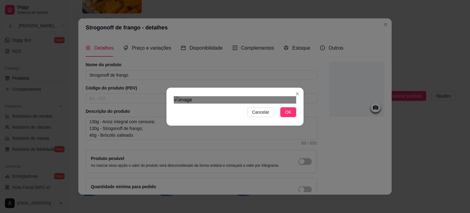
click at [261, 124] on div "Use the arrow keys to move the crop selection area" at bounding box center [238, 179] width 110 height 110
click at [292, 117] on button "OK" at bounding box center [289, 112] width 16 height 10
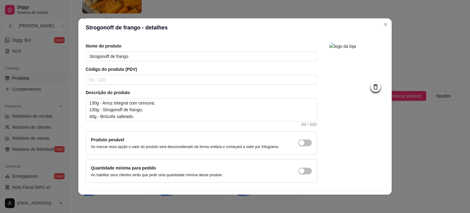
scroll to position [36, 0]
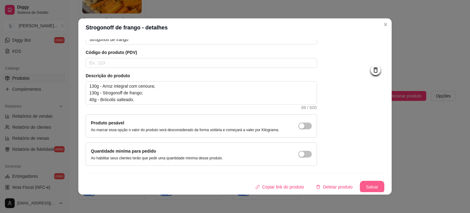
click at [368, 183] on button "Salvar" at bounding box center [372, 187] width 25 height 12
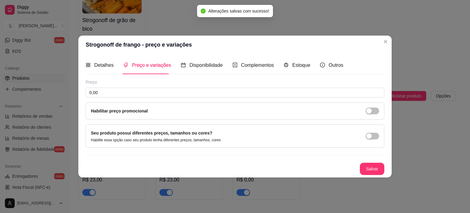
scroll to position [0, 0]
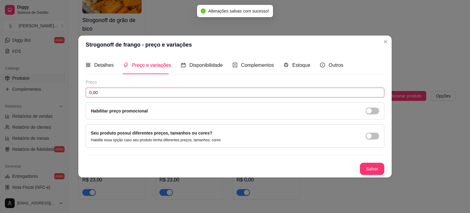
click at [139, 89] on input "0,00" at bounding box center [235, 93] width 299 height 10
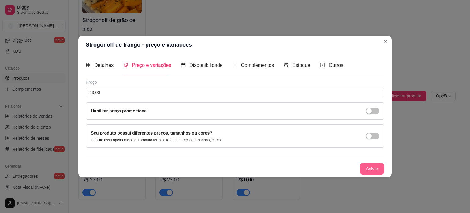
click at [371, 167] on button "Salvar" at bounding box center [372, 169] width 25 height 12
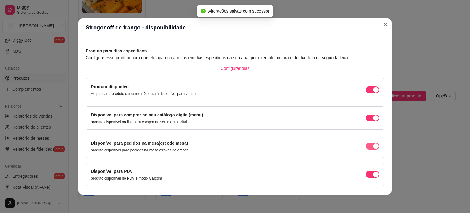
scroll to position [38, 0]
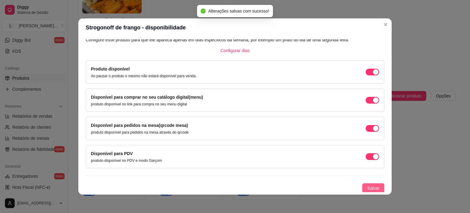
click at [368, 185] on span "Salvar" at bounding box center [374, 188] width 12 height 7
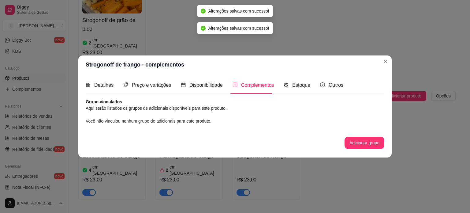
scroll to position [0, 0]
click at [288, 82] on div "Estoque" at bounding box center [297, 85] width 27 height 8
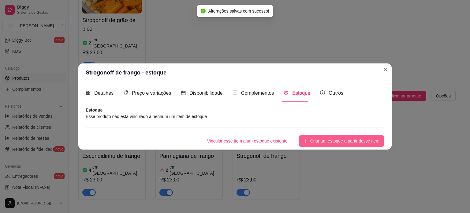
click at [346, 140] on button "Criar um estoque a partir desse item" at bounding box center [342, 141] width 86 height 12
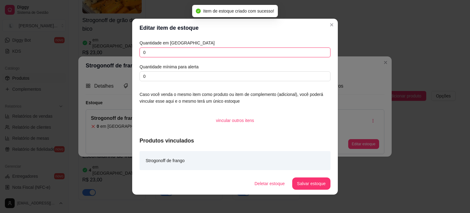
click at [182, 54] on input "0" at bounding box center [235, 52] width 191 height 10
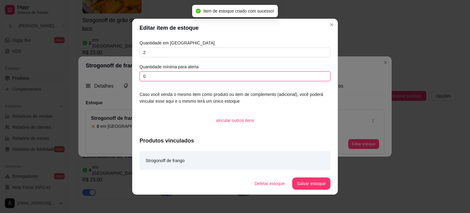
click at [181, 74] on input "0" at bounding box center [235, 76] width 191 height 10
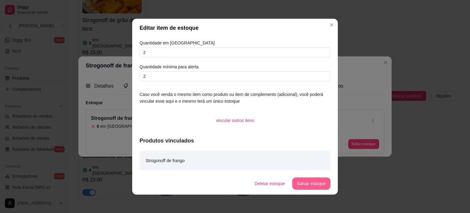
click at [318, 182] on button "Salvar estoque" at bounding box center [311, 183] width 38 height 12
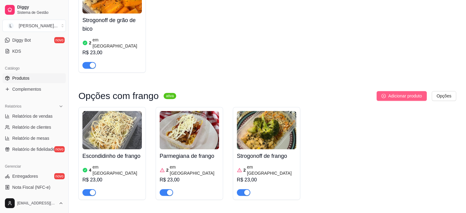
click at [397, 92] on span "Adicionar produto" at bounding box center [405, 95] width 34 height 7
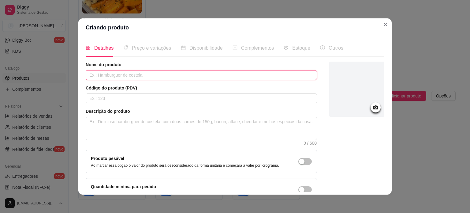
click at [123, 74] on input "text" at bounding box center [202, 75] width 232 height 10
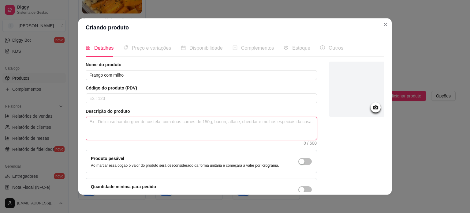
click at [141, 120] on textarea at bounding box center [201, 128] width 231 height 23
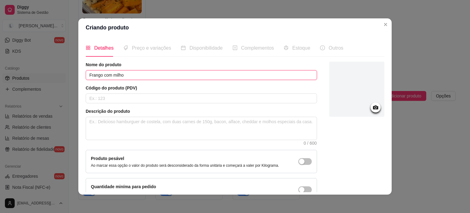
click at [152, 73] on input "Frango com milho" at bounding box center [202, 75] width 232 height 10
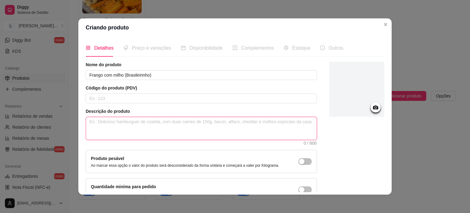
click at [165, 128] on textarea at bounding box center [201, 128] width 231 height 23
paste textarea "90g - Arroz refogadocom brócolis; 110g - Frango picadinho suculento com milho; …"
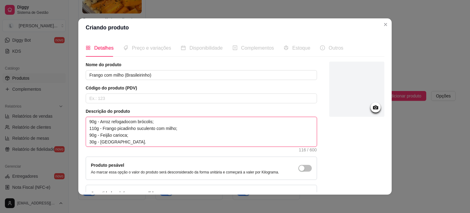
click at [126, 121] on textarea "90g - Arroz refogadocom brócolis; 110g - Frango picadinho suculento com milho; …" at bounding box center [201, 131] width 231 height 29
click at [120, 141] on textarea "90g - Arroz refogado com brócolis; 110g - Frango picadinho suculento com milho;…" at bounding box center [201, 131] width 231 height 29
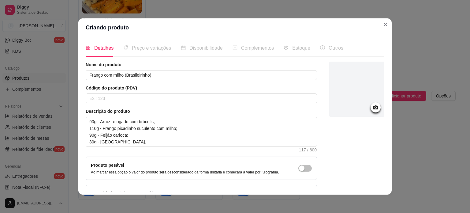
click at [372, 105] on icon at bounding box center [375, 107] width 7 height 7
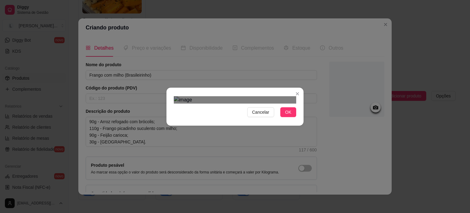
click at [260, 128] on div "Use the arrow keys to move the crop selection area" at bounding box center [241, 174] width 110 height 110
click at [287, 115] on span "OK" at bounding box center [288, 112] width 6 height 7
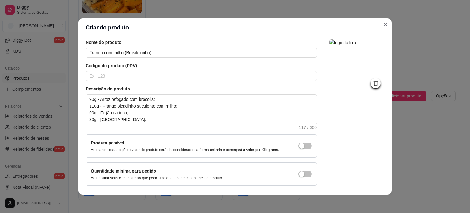
scroll to position [42, 0]
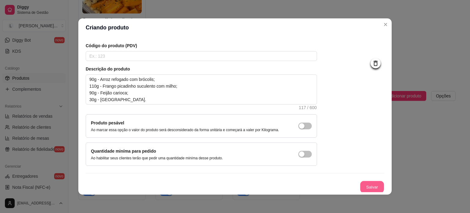
click at [368, 181] on button "Salvar" at bounding box center [372, 187] width 24 height 12
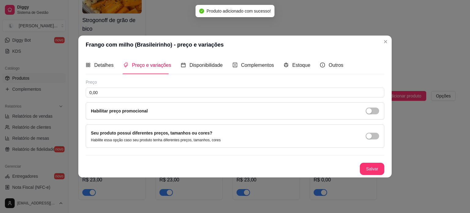
scroll to position [0, 0]
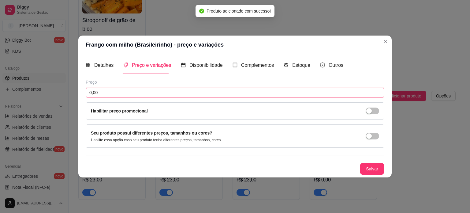
click at [104, 89] on input "0,00" at bounding box center [235, 93] width 299 height 10
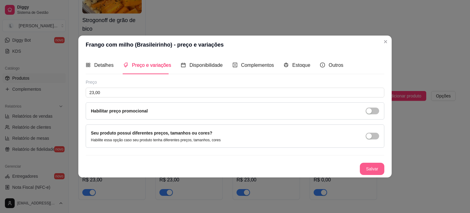
click at [369, 169] on button "Salvar" at bounding box center [372, 169] width 25 height 12
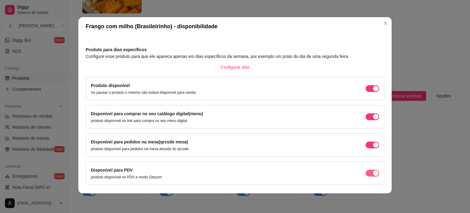
scroll to position [38, 0]
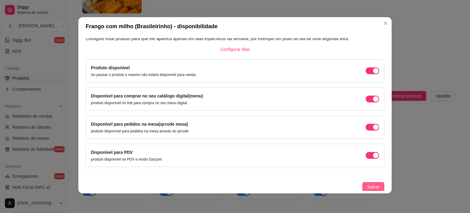
click at [368, 184] on span "Salvar" at bounding box center [374, 186] width 12 height 7
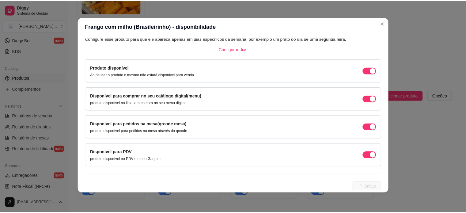
scroll to position [0, 0]
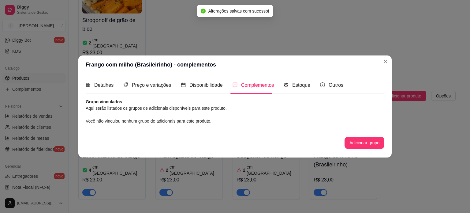
click at [295, 79] on div "Estoque" at bounding box center [297, 84] width 27 height 17
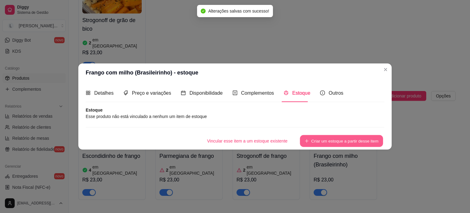
click at [332, 142] on button "Criar um estoque a partir desse item" at bounding box center [341, 141] width 83 height 12
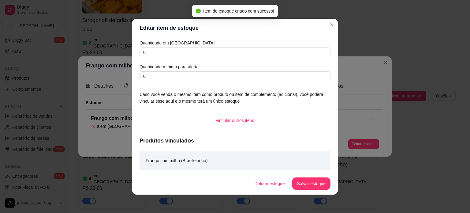
click at [179, 46] on div "Quantidade em estoque 0 Quantidade mínima para alerta 0" at bounding box center [235, 61] width 191 height 42
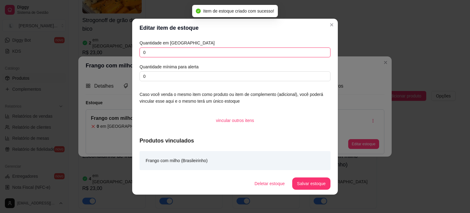
click at [180, 50] on input "0" at bounding box center [235, 52] width 191 height 10
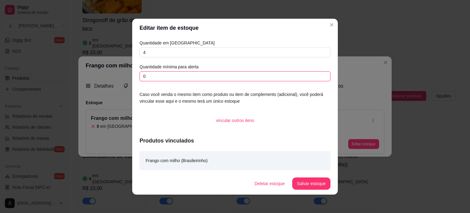
click at [259, 79] on input "0" at bounding box center [235, 76] width 191 height 10
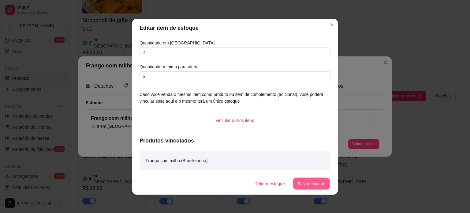
click at [309, 183] on button "Salvar estoque" at bounding box center [311, 183] width 37 height 12
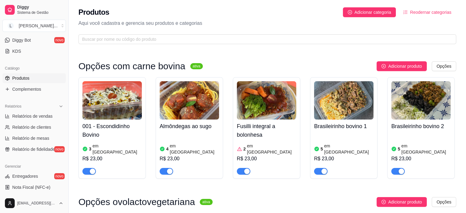
click at [192, 132] on div "Almôndegas ao sugo 4 em estoque R$ 23,00" at bounding box center [189, 146] width 59 height 55
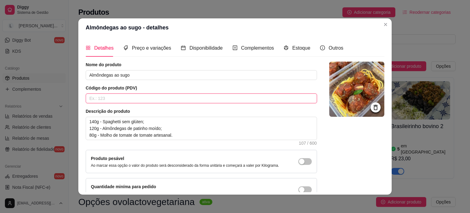
click at [98, 98] on input "text" at bounding box center [202, 98] width 232 height 10
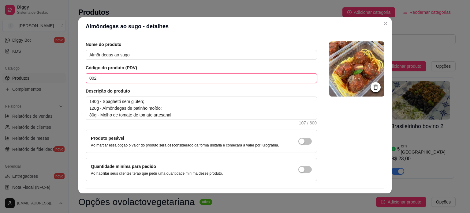
scroll to position [36, 0]
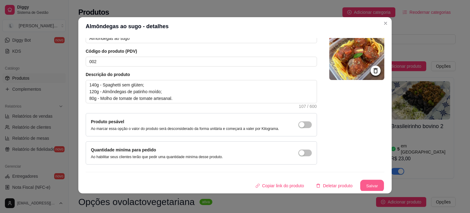
click at [373, 181] on button "Salvar" at bounding box center [372, 186] width 24 height 12
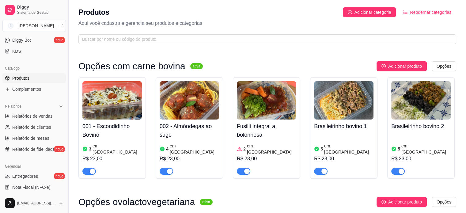
click at [259, 136] on h4 "Fusilli integral a bolonhesa" at bounding box center [266, 130] width 59 height 17
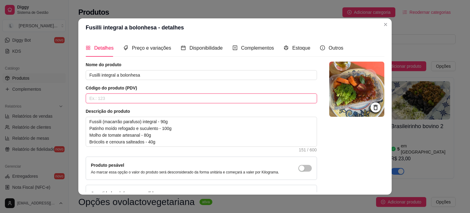
click at [100, 98] on input "text" at bounding box center [202, 98] width 232 height 10
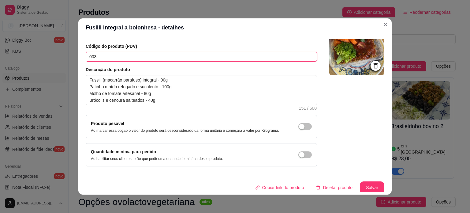
scroll to position [42, 0]
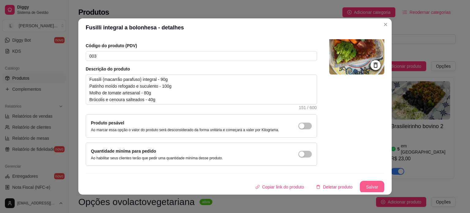
click at [367, 185] on button "Salvar" at bounding box center [372, 187] width 25 height 12
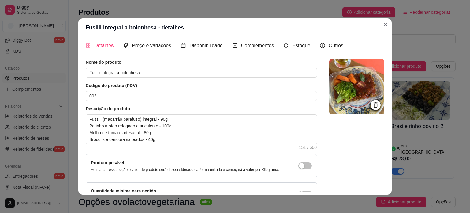
scroll to position [0, 0]
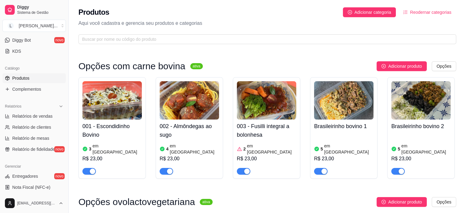
click at [273, 122] on h4 "003 - Fusilli integral a bolonhesa" at bounding box center [266, 130] width 59 height 17
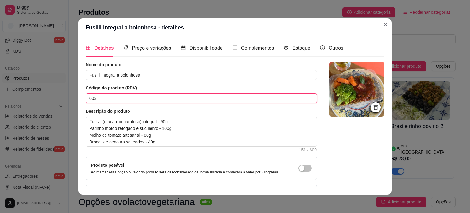
drag, startPoint x: 104, startPoint y: 98, endPoint x: 59, endPoint y: 97, distance: 45.0
click at [59, 97] on div "Fusilli integral a bolonhesa - detalhes Detalhes Preço e variações Disponibilid…" at bounding box center [235, 106] width 470 height 213
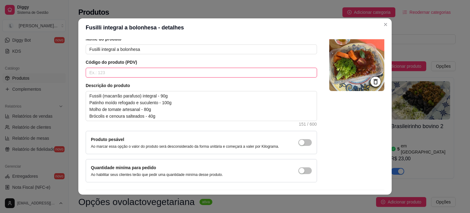
scroll to position [42, 0]
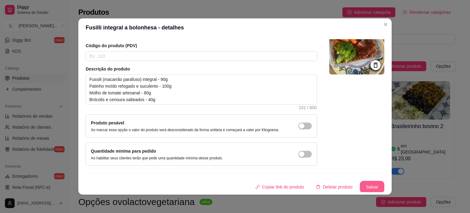
click at [368, 184] on button "Salvar" at bounding box center [372, 187] width 25 height 12
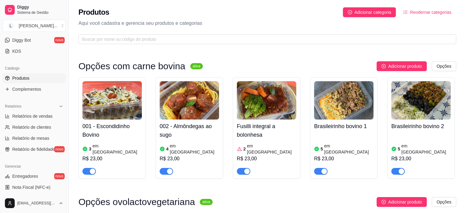
click at [176, 137] on h4 "002 - Almôndegas ao sugo" at bounding box center [189, 130] width 59 height 17
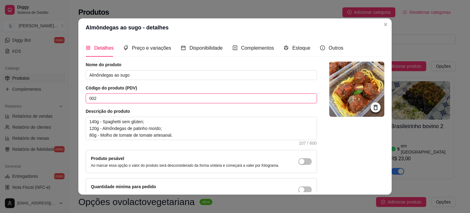
drag, startPoint x: 100, startPoint y: 99, endPoint x: 75, endPoint y: 98, distance: 25.4
click at [75, 98] on div "Almôndegas ao sugo - detalhes Detalhes Preço e variações Disponibilidade Comple…" at bounding box center [235, 106] width 470 height 213
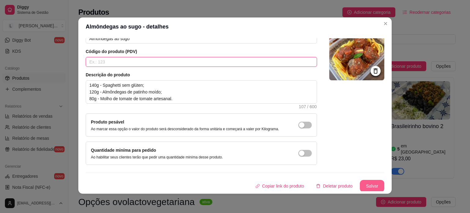
scroll to position [1, 0]
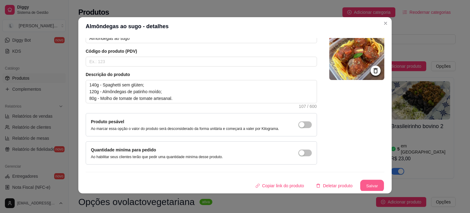
click at [364, 185] on button "Salvar" at bounding box center [372, 186] width 24 height 12
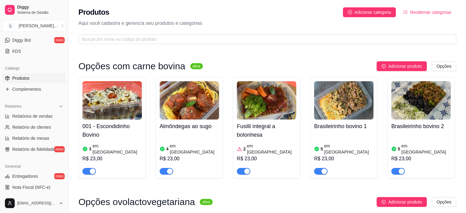
click at [96, 110] on img at bounding box center [111, 100] width 59 height 38
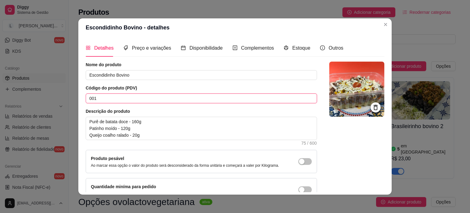
drag, startPoint x: 99, startPoint y: 96, endPoint x: 67, endPoint y: 92, distance: 31.8
click at [67, 92] on div "Escondidinho Bovino - detalhes Detalhes Preço e variações Disponibilidade Compl…" at bounding box center [235, 106] width 470 height 213
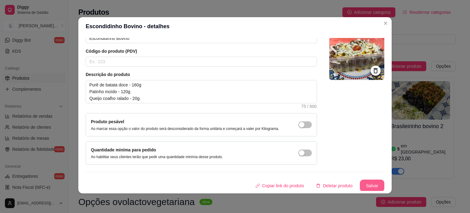
click at [360, 185] on button "Salvar" at bounding box center [372, 185] width 25 height 12
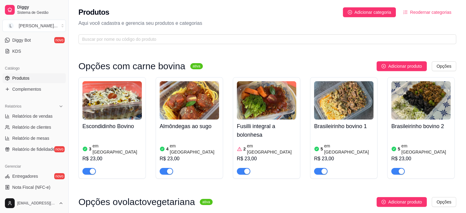
click at [348, 138] on div "5 em estoque R$ 23,00" at bounding box center [343, 154] width 59 height 42
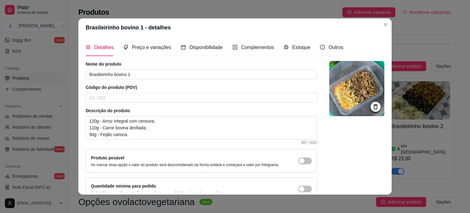
scroll to position [0, 0]
drag, startPoint x: 130, startPoint y: 74, endPoint x: 54, endPoint y: 74, distance: 75.7
click at [54, 74] on div "Brasileirinho bovino 1 - detalhes Detalhes Preço e variações Disponibilidade Co…" at bounding box center [235, 106] width 470 height 213
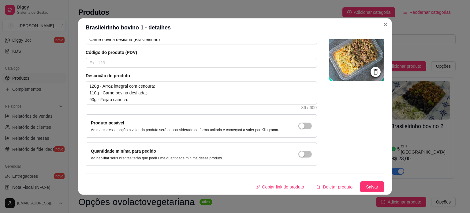
click at [368, 182] on button "Salvar" at bounding box center [372, 187] width 25 height 12
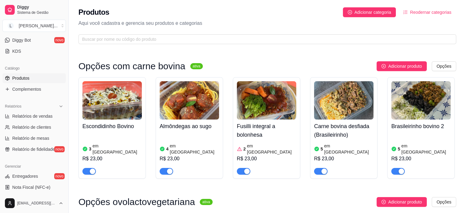
click at [420, 131] on div "Brasileirinho bovino 2 5 em estoque R$ 23,00" at bounding box center [420, 146] width 59 height 55
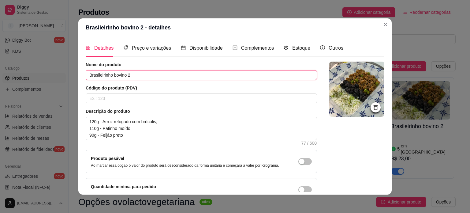
drag, startPoint x: 137, startPoint y: 75, endPoint x: 57, endPoint y: 70, distance: 80.1
click at [59, 70] on div "Brasileirinho bovino 2 - detalhes Detalhes Preço e variações Disponibilidade Co…" at bounding box center [235, 106] width 470 height 213
drag, startPoint x: 115, startPoint y: 76, endPoint x: 103, endPoint y: 75, distance: 12.3
click at [103, 75] on input "Carne mopida refogada com ervilhas" at bounding box center [202, 75] width 232 height 10
click at [167, 77] on input "Carne moída refogada com ervilhas" at bounding box center [202, 75] width 232 height 10
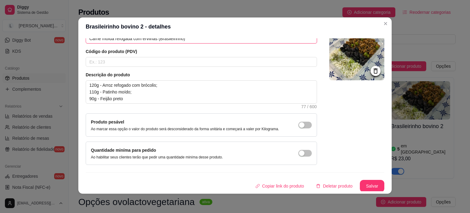
scroll to position [1, 0]
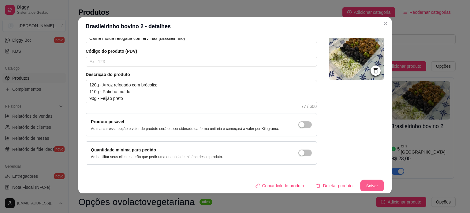
click at [374, 181] on button "Salvar" at bounding box center [372, 186] width 24 height 12
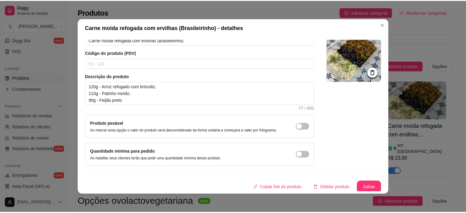
scroll to position [36, 0]
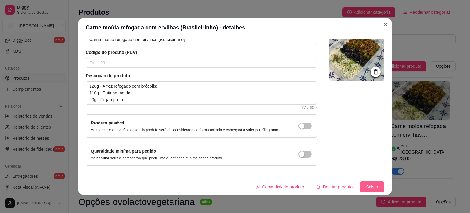
click at [370, 183] on button "Salvar" at bounding box center [372, 187] width 25 height 12
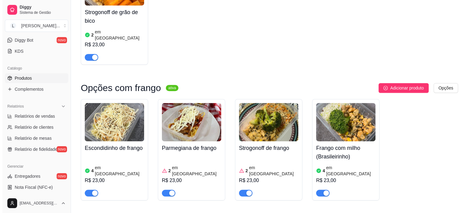
scroll to position [250, 0]
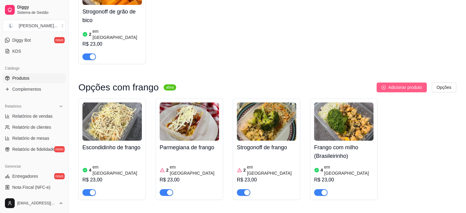
click at [409, 84] on span "Adicionar produto" at bounding box center [405, 87] width 34 height 7
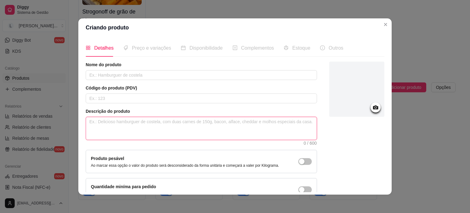
click at [164, 121] on textarea at bounding box center [201, 128] width 231 height 23
paste textarea "120g - Arroz integral com cenoura; 90g - Feijão preto ou carioca; 110g - Peito …"
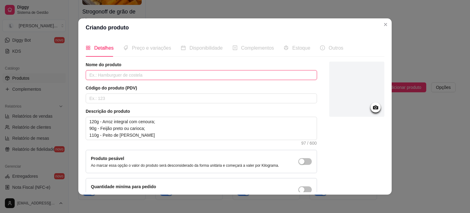
click at [156, 73] on input "text" at bounding box center [202, 75] width 232 height 10
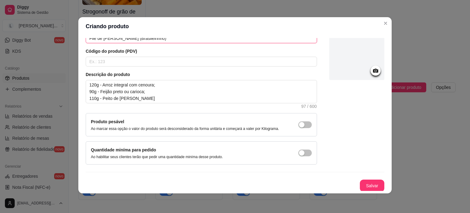
scroll to position [0, 0]
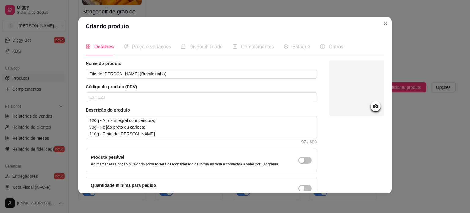
click at [372, 105] on icon at bounding box center [375, 106] width 7 height 7
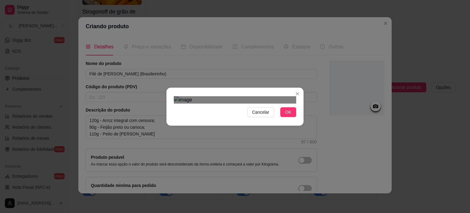
click at [255, 127] on div "Use the arrow keys to move the crop selection area" at bounding box center [234, 174] width 110 height 110
click at [285, 115] on span "OK" at bounding box center [288, 112] width 6 height 7
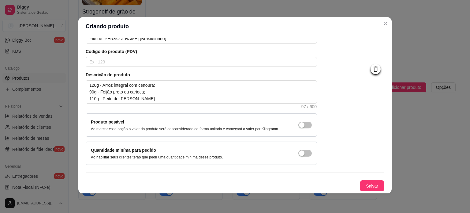
scroll to position [36, 0]
click at [368, 186] on button "Salvar" at bounding box center [372, 185] width 25 height 12
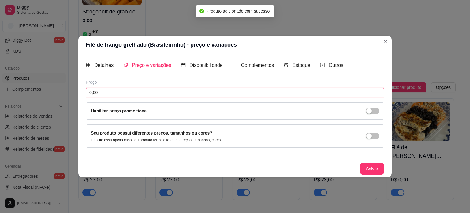
click at [133, 94] on input "0,00" at bounding box center [235, 93] width 299 height 10
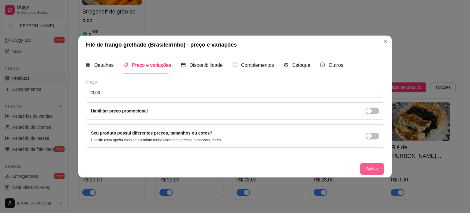
click at [367, 168] on button "Salvar" at bounding box center [372, 169] width 25 height 12
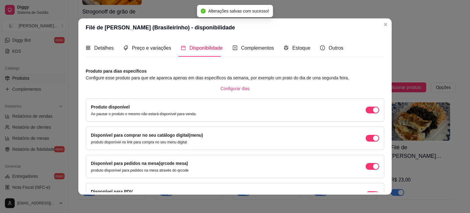
scroll to position [38, 0]
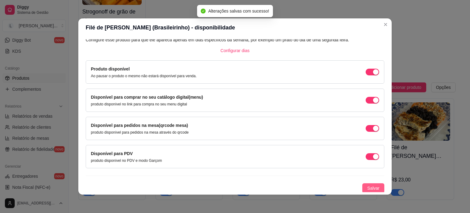
click at [372, 186] on span "Salvar" at bounding box center [374, 188] width 12 height 7
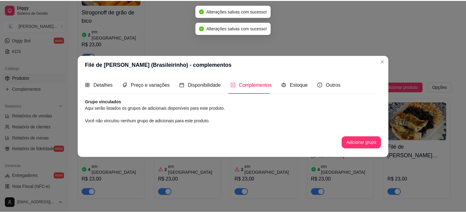
scroll to position [0, 0]
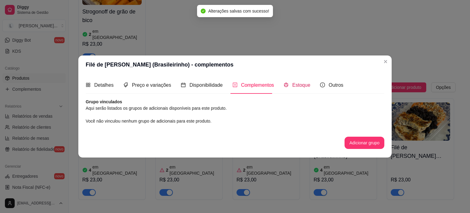
click at [295, 85] on span "Estoque" at bounding box center [301, 84] width 18 height 5
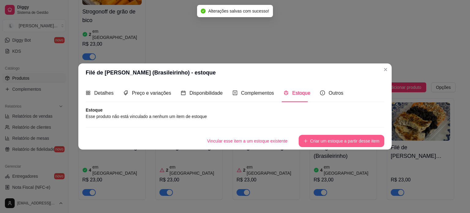
click at [341, 143] on button "Criar um estoque a partir desse item" at bounding box center [342, 141] width 86 height 12
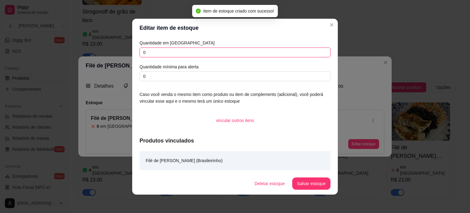
click at [157, 55] on input "0" at bounding box center [235, 52] width 191 height 10
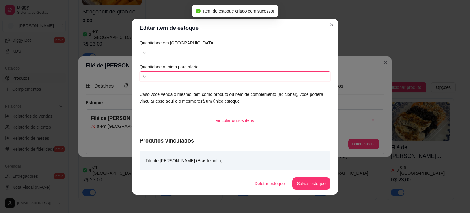
click at [162, 72] on input "0" at bounding box center [235, 76] width 191 height 10
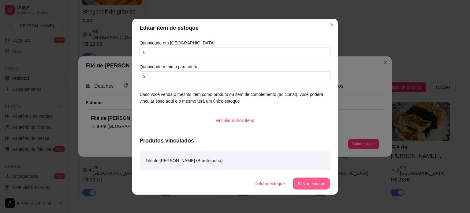
click at [308, 182] on button "Salvar estoque" at bounding box center [311, 183] width 37 height 12
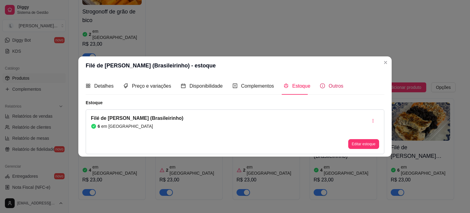
click at [335, 87] on span "Outros" at bounding box center [336, 85] width 15 height 5
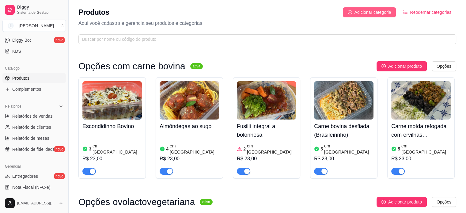
click at [386, 13] on span "Adicionar categoria" at bounding box center [372, 12] width 37 height 7
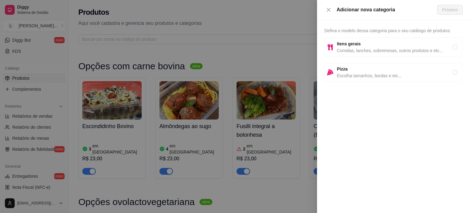
click at [377, 45] on span "Itens gerais" at bounding box center [395, 43] width 116 height 7
click at [455, 13] on button "Próximo" at bounding box center [450, 10] width 25 height 10
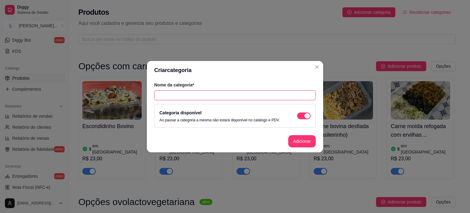
click at [273, 93] on input "text" at bounding box center [235, 95] width 162 height 10
click at [311, 141] on button "Adicionar" at bounding box center [302, 141] width 27 height 12
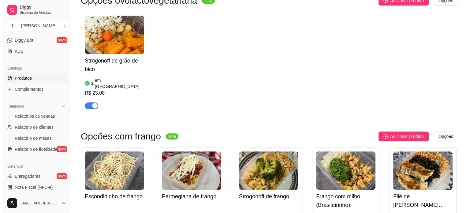
scroll to position [292, 0]
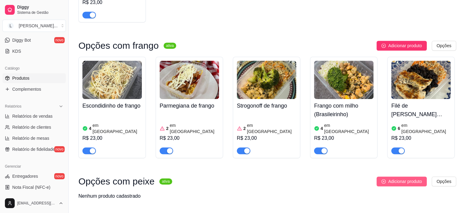
click at [394, 178] on span "Adicionar produto" at bounding box center [405, 181] width 34 height 7
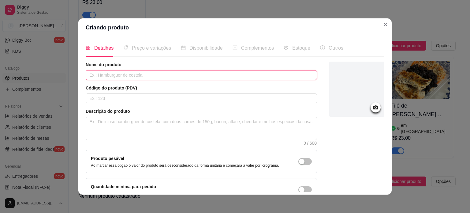
click at [134, 76] on input "text" at bounding box center [202, 75] width 232 height 10
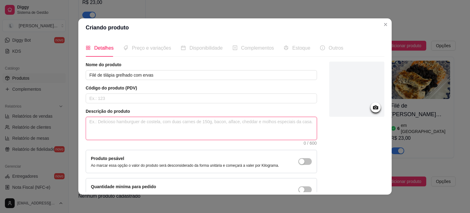
click at [145, 125] on textarea at bounding box center [201, 128] width 231 height 23
click at [213, 126] on textarea at bounding box center [201, 128] width 231 height 23
paste textarea "140g - Purê de batata inglesa com cenoura; 110g - Filé de Tilápia grelhado com …"
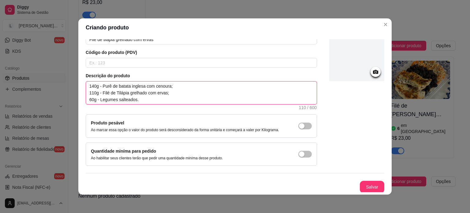
scroll to position [36, 0]
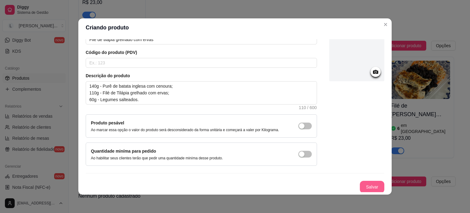
click at [361, 182] on button "Salvar" at bounding box center [372, 187] width 25 height 12
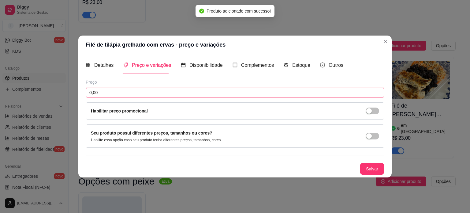
click at [142, 90] on input "0,00" at bounding box center [235, 93] width 299 height 10
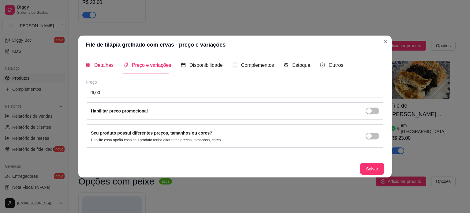
click at [102, 63] on span "Detalhes" at bounding box center [103, 64] width 19 height 5
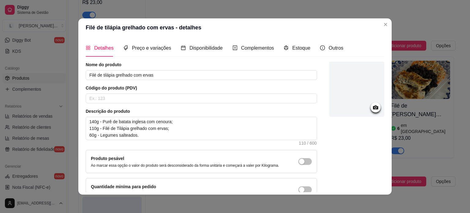
click at [375, 108] on circle at bounding box center [376, 108] width 2 height 2
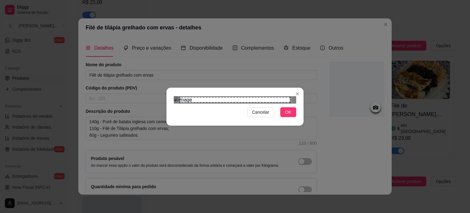
click at [247, 102] on div "Use the arrow keys to move the crop selection area" at bounding box center [235, 99] width 110 height 5
click at [188, 96] on div at bounding box center [235, 99] width 123 height 7
click at [241, 142] on div "Use the arrow keys to move the crop selection area" at bounding box center [241, 183] width 100 height 100
click at [285, 115] on span "OK" at bounding box center [288, 112] width 6 height 7
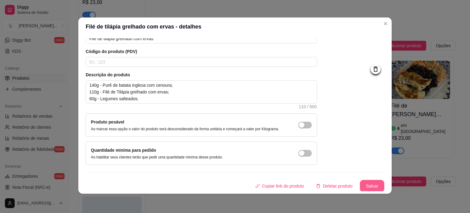
scroll to position [1, 0]
click at [361, 184] on button "Salvar" at bounding box center [372, 185] width 25 height 12
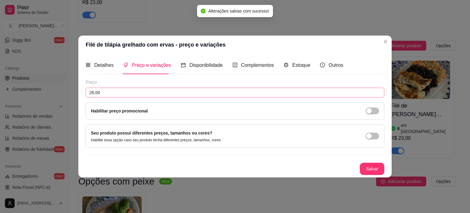
scroll to position [0, 0]
click at [376, 170] on button "Salvar" at bounding box center [372, 169] width 24 height 12
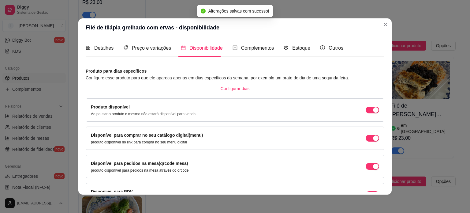
scroll to position [38, 0]
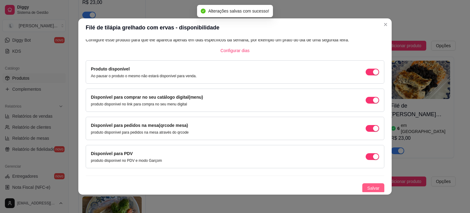
click at [372, 187] on span "Salvar" at bounding box center [374, 188] width 12 height 7
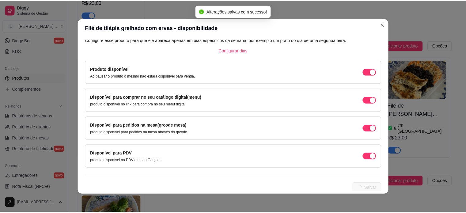
scroll to position [0, 0]
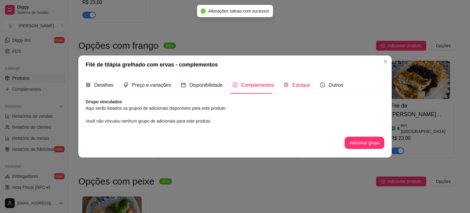
click at [302, 88] on span "Estoque" at bounding box center [301, 84] width 18 height 5
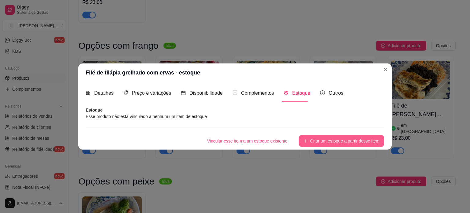
click at [329, 141] on button "Criar um estoque a partir desse item" at bounding box center [342, 141] width 86 height 12
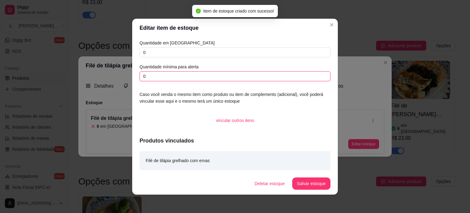
click at [161, 74] on input "0" at bounding box center [235, 76] width 191 height 10
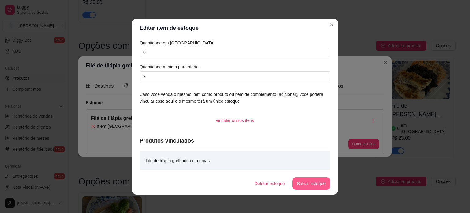
click at [317, 184] on button "Salvar estoque" at bounding box center [311, 183] width 38 height 12
click at [312, 183] on button "Salvar estoque" at bounding box center [311, 183] width 37 height 12
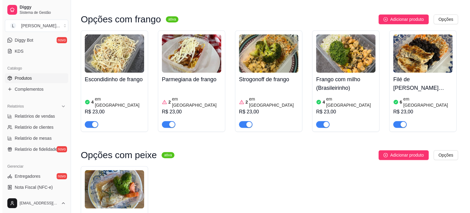
scroll to position [380, 0]
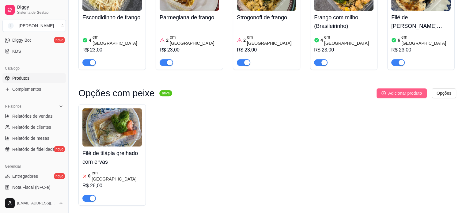
click at [398, 88] on button "Adicionar produto" at bounding box center [401, 93] width 50 height 10
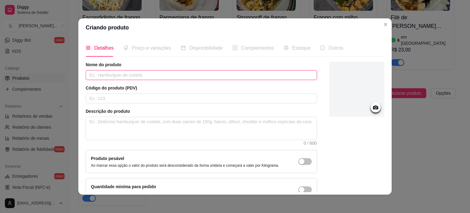
click at [115, 75] on input "text" at bounding box center [202, 75] width 232 height 10
click at [137, 73] on input "Tilápia com molho de brocolis" at bounding box center [202, 75] width 232 height 10
click at [373, 106] on icon at bounding box center [375, 107] width 5 height 4
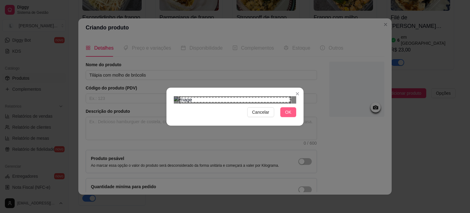
click at [288, 115] on span "OK" at bounding box center [288, 112] width 6 height 7
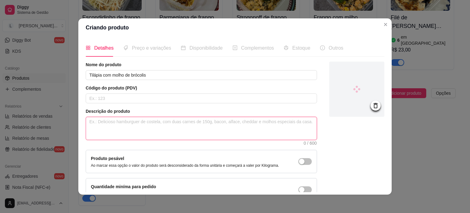
click at [141, 124] on textarea at bounding box center [201, 128] width 231 height 23
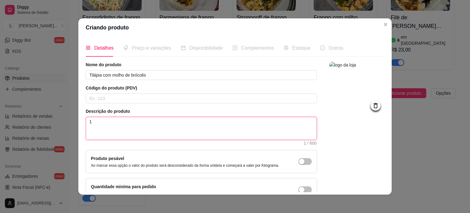
paste textarea "20g - Fusilli integral (macarrão parafuso); 100g - Molho branco de brócolis; 11…"
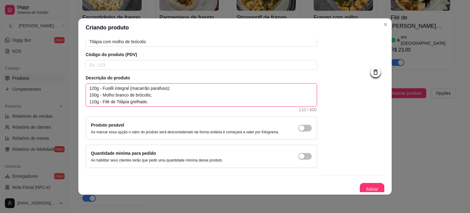
scroll to position [36, 0]
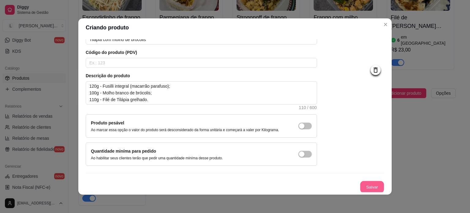
click at [369, 186] on button "Salvar" at bounding box center [372, 187] width 24 height 12
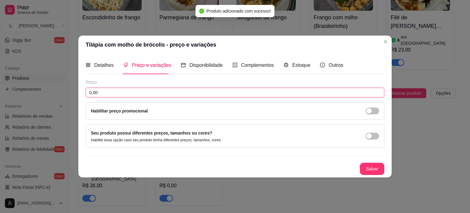
click at [133, 92] on input "0,00" at bounding box center [235, 93] width 299 height 10
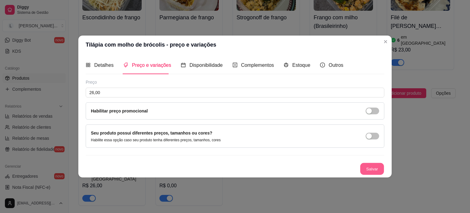
click at [376, 169] on button "Salvar" at bounding box center [372, 169] width 24 height 12
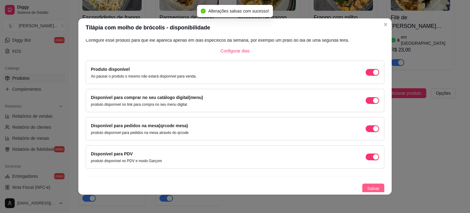
scroll to position [38, 0]
click at [372, 187] on span "Salvar" at bounding box center [374, 188] width 12 height 7
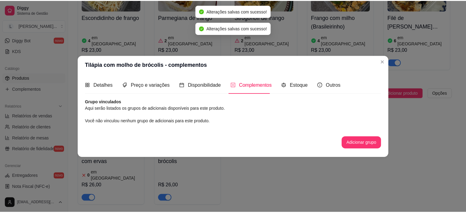
scroll to position [0, 0]
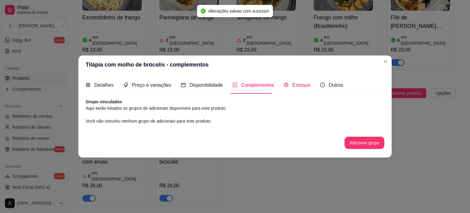
click at [303, 86] on span "Estoque" at bounding box center [301, 84] width 18 height 5
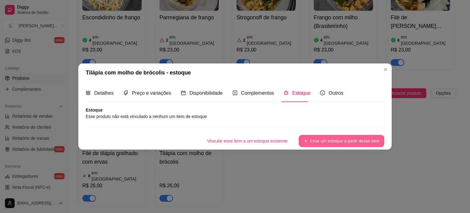
click at [325, 143] on button "Criar um estoque a partir desse item" at bounding box center [342, 141] width 86 height 12
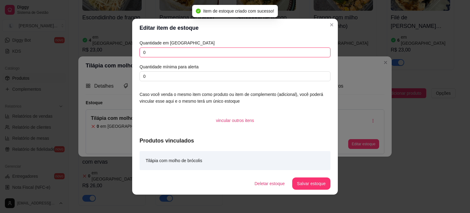
click at [162, 54] on input "0" at bounding box center [235, 52] width 191 height 10
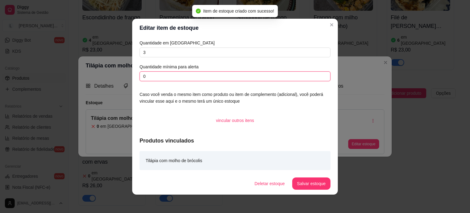
click at [161, 75] on input "0" at bounding box center [235, 76] width 191 height 10
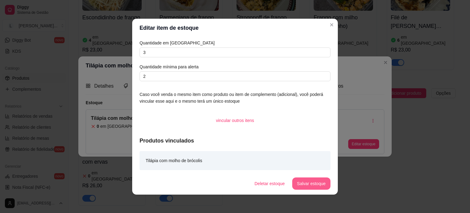
click at [307, 183] on button "Salvar estoque" at bounding box center [311, 183] width 38 height 12
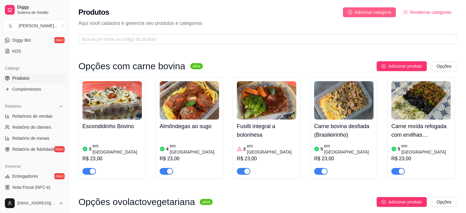
click at [364, 13] on span "Adicionar categoria" at bounding box center [372, 12] width 37 height 7
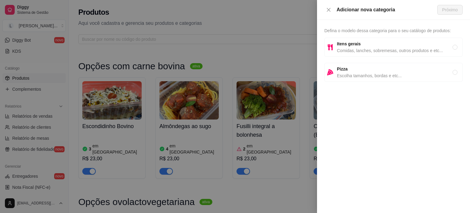
click at [353, 47] on span "Comidas, lanches, sobremesas, outros produtos e etc..." at bounding box center [395, 50] width 116 height 7
click at [453, 7] on span "Próximo" at bounding box center [451, 9] width 16 height 7
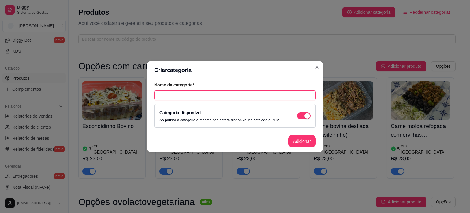
click at [215, 95] on input "text" at bounding box center [235, 95] width 162 height 10
click at [306, 137] on button "Adicionar" at bounding box center [303, 141] width 28 height 12
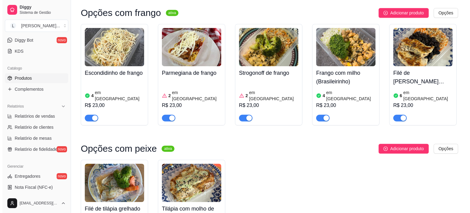
scroll to position [422, 0]
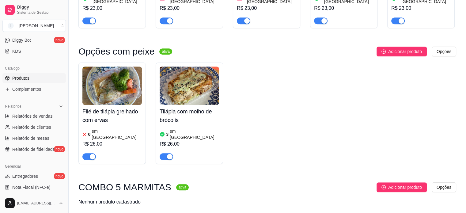
click at [151, 183] on h3 "COMBO 5 MARMITAS" at bounding box center [124, 186] width 93 height 7
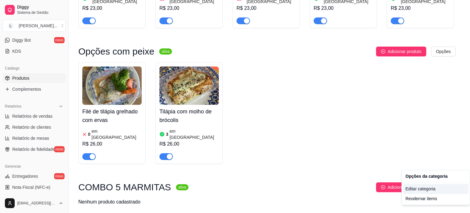
click at [438, 189] on div "Editar categoria" at bounding box center [436, 189] width 66 height 10
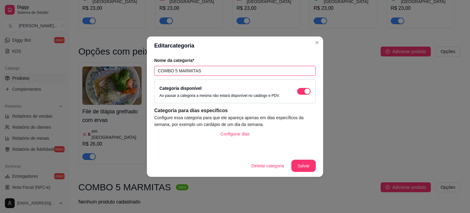
drag, startPoint x: 222, startPoint y: 71, endPoint x: 173, endPoint y: 71, distance: 49.3
click at [173, 71] on input "COMBO 5 MARMITAS" at bounding box center [235, 71] width 162 height 10
click at [307, 167] on button "Salvar" at bounding box center [304, 166] width 25 height 12
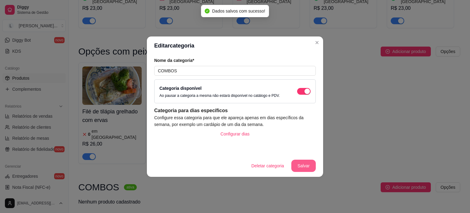
click at [298, 168] on button "Salvar" at bounding box center [304, 166] width 25 height 12
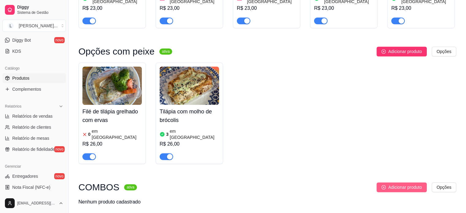
click at [395, 184] on span "Adicionar produto" at bounding box center [405, 187] width 34 height 7
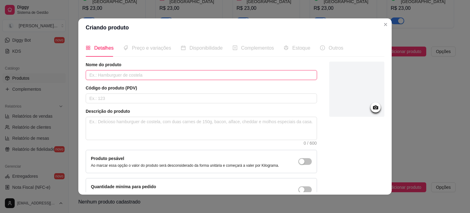
click at [110, 73] on input "text" at bounding box center [202, 75] width 232 height 10
click at [96, 74] on input "COM 5 MARMITAS" at bounding box center [202, 75] width 232 height 10
click at [371, 107] on div at bounding box center [376, 107] width 10 height 10
click at [373, 107] on icon at bounding box center [375, 107] width 5 height 4
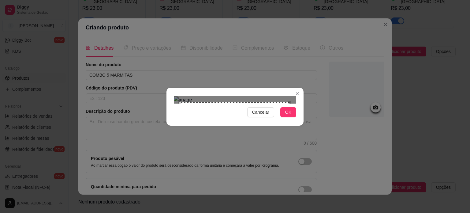
click at [268, 142] on div "Use the arrow keys to move the crop selection area" at bounding box center [234, 157] width 110 height 110
click at [291, 119] on div "Cancelar OK" at bounding box center [235, 107] width 137 height 26
click at [291, 115] on span "OK" at bounding box center [288, 112] width 6 height 7
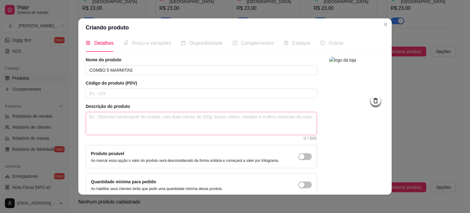
scroll to position [0, 0]
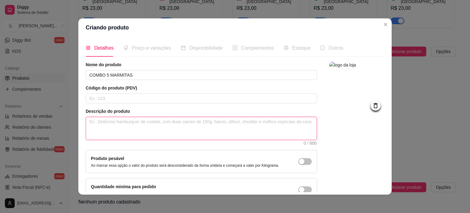
click at [129, 127] on textarea at bounding box center [201, 128] width 231 height 23
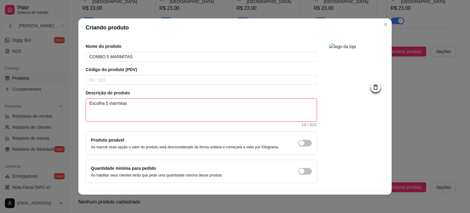
scroll to position [36, 0]
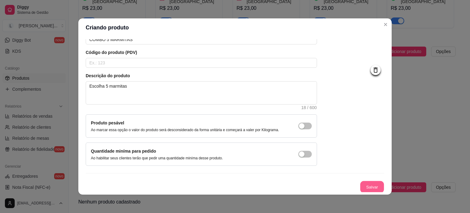
click at [368, 186] on button "Salvar" at bounding box center [372, 187] width 24 height 12
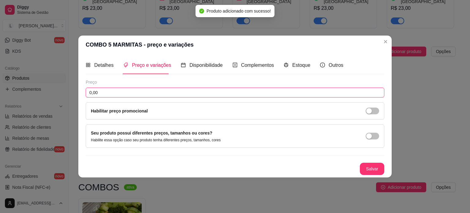
click at [113, 92] on input "0,00" at bounding box center [235, 93] width 299 height 10
click at [112, 93] on input "0,00" at bounding box center [235, 93] width 299 height 10
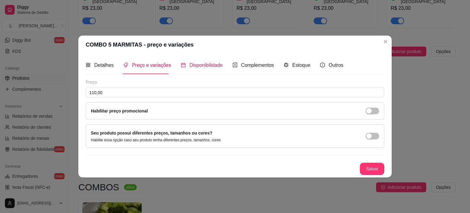
click at [200, 65] on span "Disponibilidade" at bounding box center [206, 64] width 33 height 5
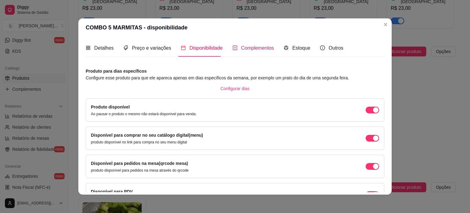
click at [253, 47] on span "Complementos" at bounding box center [257, 47] width 33 height 5
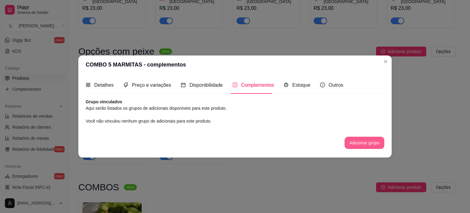
click at [355, 140] on button "Adicionar grupo" at bounding box center [365, 143] width 40 height 12
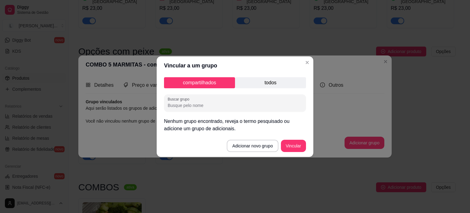
click at [264, 77] on p "todos" at bounding box center [270, 82] width 71 height 11
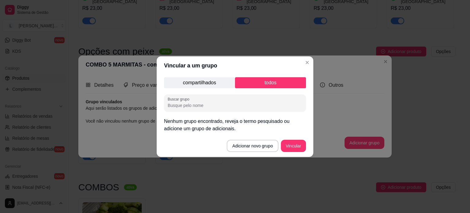
click at [207, 83] on p "compartilhados" at bounding box center [199, 82] width 71 height 11
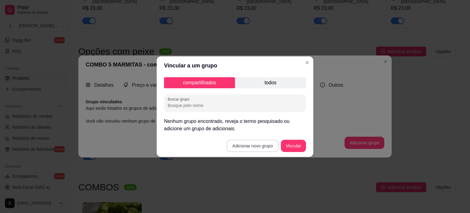
click at [257, 149] on button "Adicionar novo grupo" at bounding box center [252, 146] width 51 height 12
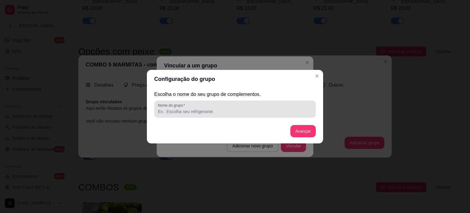
click at [190, 108] on div at bounding box center [235, 109] width 154 height 12
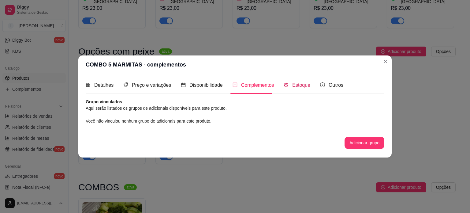
click at [304, 86] on span "Estoque" at bounding box center [301, 84] width 18 height 5
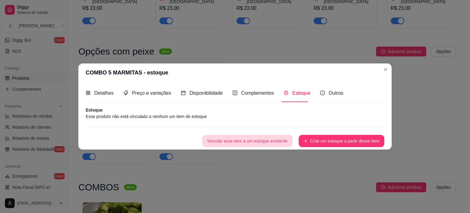
click at [241, 143] on button "Vincular esse item a um estoque existente" at bounding box center [247, 141] width 90 height 12
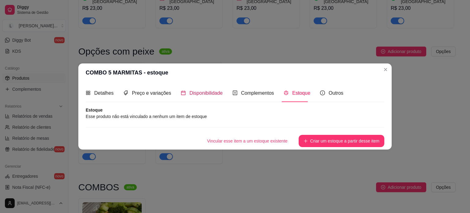
click at [197, 94] on span "Disponibilidade" at bounding box center [206, 92] width 33 height 5
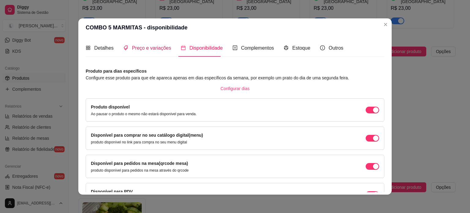
click at [147, 46] on span "Preço e variações" at bounding box center [151, 47] width 39 height 5
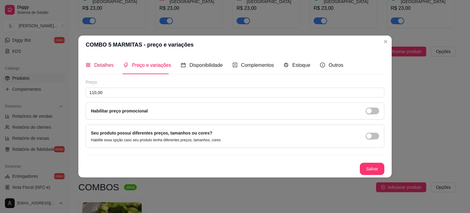
click at [108, 66] on span "Detalhes" at bounding box center [103, 64] width 19 height 5
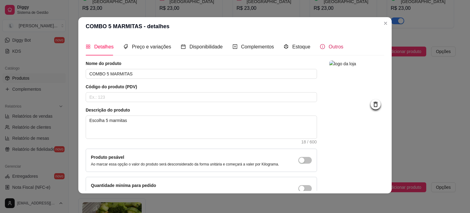
click at [322, 48] on div "Outros" at bounding box center [331, 47] width 23 height 8
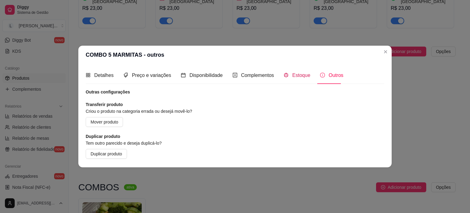
click at [303, 78] on span "Estoque" at bounding box center [301, 75] width 18 height 5
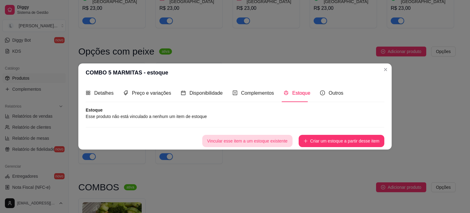
click at [276, 142] on button "Vincular esse item a um estoque existente" at bounding box center [247, 141] width 90 height 12
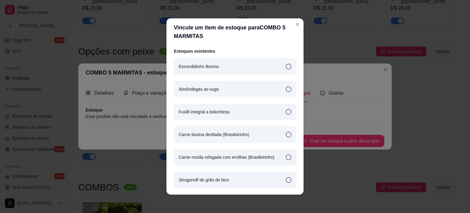
click at [279, 69] on div "Escondidinho Bovino" at bounding box center [235, 66] width 123 height 17
click at [286, 90] on icon at bounding box center [289, 89] width 6 height 6
click at [286, 110] on icon at bounding box center [289, 112] width 6 height 6
click at [286, 134] on icon at bounding box center [289, 135] width 6 height 6
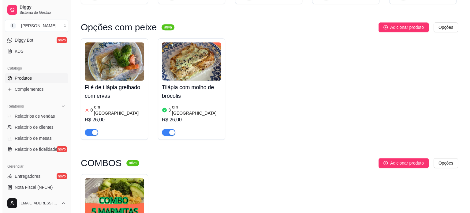
scroll to position [494, 0]
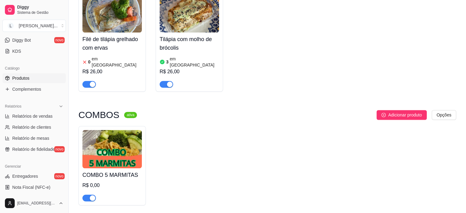
click at [103, 189] on div at bounding box center [111, 195] width 59 height 12
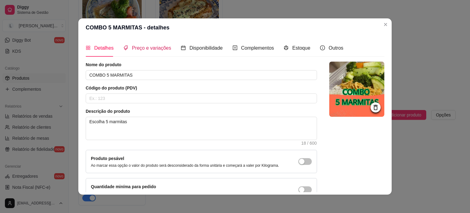
click at [142, 50] on span "Preço e variações" at bounding box center [151, 47] width 39 height 5
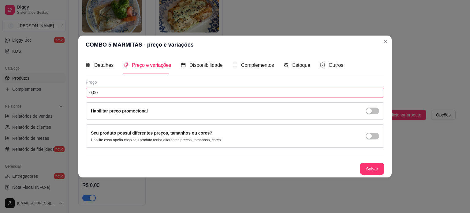
click at [121, 90] on input "0,00" at bounding box center [235, 93] width 299 height 10
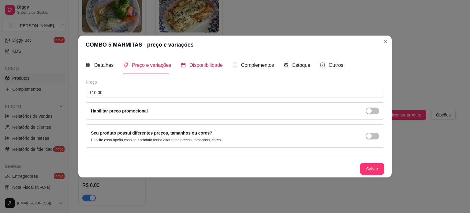
click at [194, 68] on span "Disponibilidade" at bounding box center [206, 64] width 33 height 5
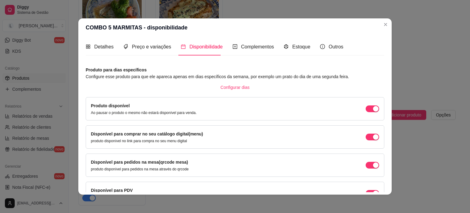
scroll to position [0, 0]
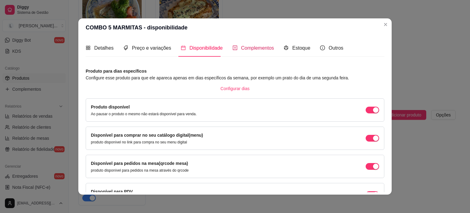
click at [245, 50] on span "Complementos" at bounding box center [257, 47] width 33 height 5
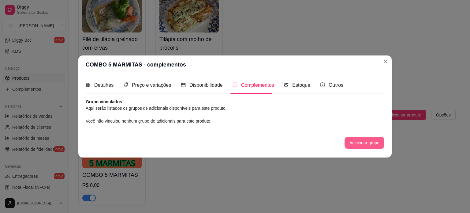
click at [355, 148] on button "Adicionar grupo" at bounding box center [365, 143] width 40 height 12
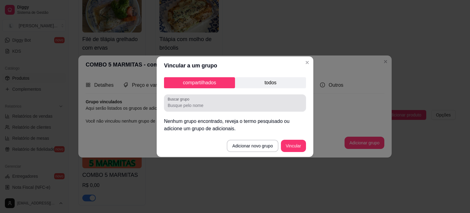
click at [218, 108] on input "Buscar grupo" at bounding box center [235, 105] width 135 height 6
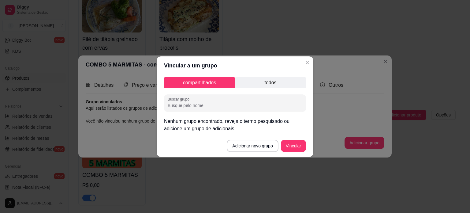
click at [257, 85] on p "todos" at bounding box center [270, 82] width 71 height 11
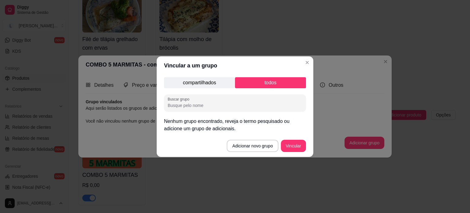
click at [212, 82] on p "compartilhados" at bounding box center [199, 82] width 71 height 11
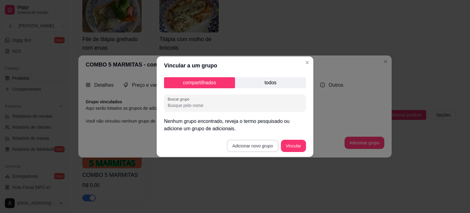
click at [246, 142] on button "Adicionar novo grupo" at bounding box center [252, 146] width 51 height 12
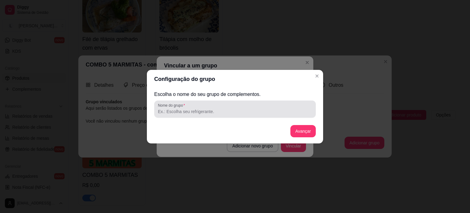
click at [216, 106] on div at bounding box center [235, 109] width 154 height 12
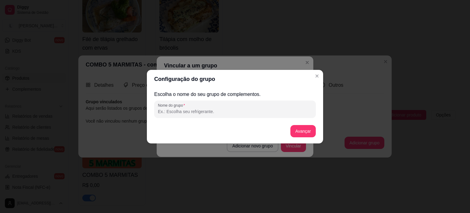
click at [216, 106] on div at bounding box center [235, 109] width 154 height 12
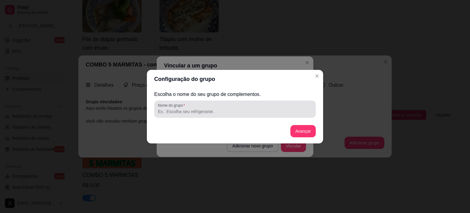
click at [216, 106] on div at bounding box center [235, 109] width 154 height 12
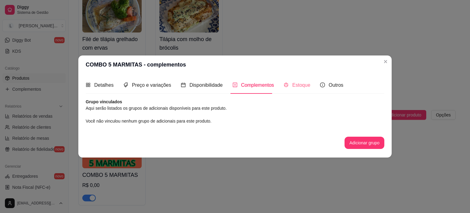
click at [293, 89] on div "Estoque" at bounding box center [297, 84] width 27 height 17
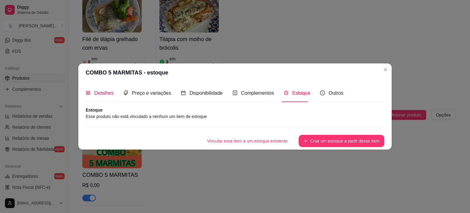
click at [107, 93] on span "Detalhes" at bounding box center [103, 92] width 19 height 5
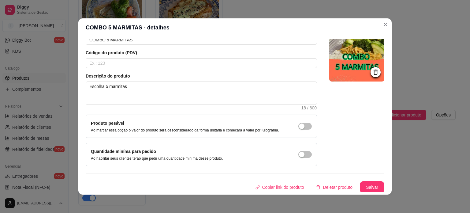
scroll to position [36, 0]
click at [364, 186] on button "Salvar" at bounding box center [372, 187] width 24 height 12
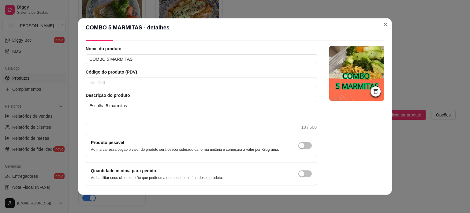
scroll to position [0, 0]
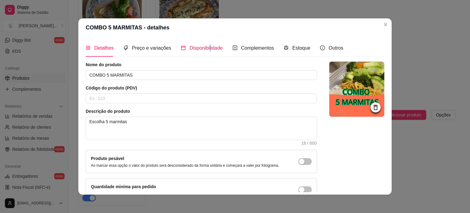
click at [205, 46] on span "Disponibilidade" at bounding box center [206, 47] width 33 height 5
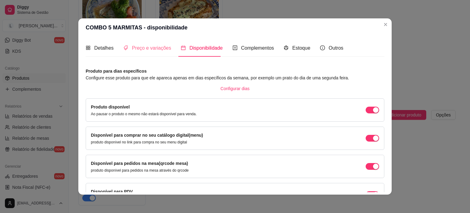
click at [152, 44] on div "Preço e variações" at bounding box center [147, 47] width 48 height 17
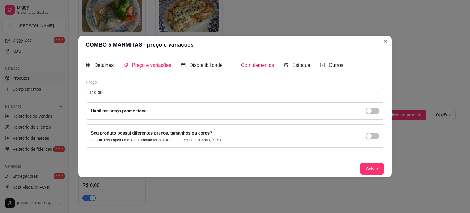
click at [253, 63] on span "Complementos" at bounding box center [257, 64] width 33 height 5
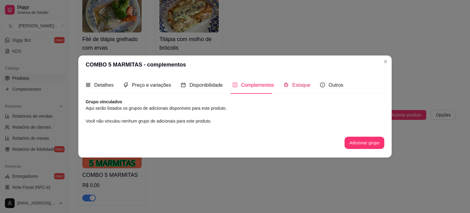
click at [299, 86] on span "Estoque" at bounding box center [301, 84] width 18 height 5
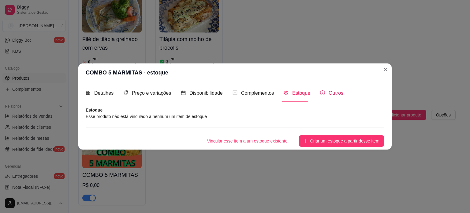
click at [329, 93] on span "Outros" at bounding box center [336, 92] width 15 height 5
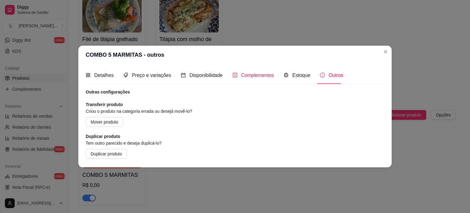
click at [267, 76] on span "Complementos" at bounding box center [257, 75] width 33 height 5
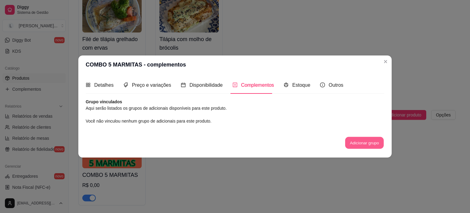
click at [361, 142] on button "Adicionar grupo" at bounding box center [364, 143] width 39 height 12
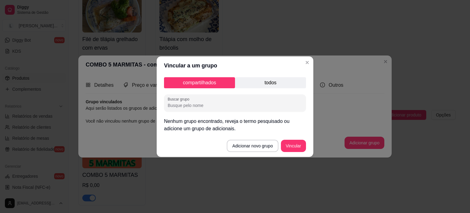
click at [216, 104] on input "Buscar grupo" at bounding box center [235, 105] width 135 height 6
click at [251, 144] on button "Adicionar novo grupo" at bounding box center [252, 146] width 51 height 12
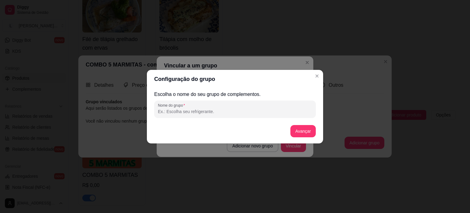
click at [216, 109] on input "Nome do grupo" at bounding box center [235, 111] width 154 height 6
click at [301, 134] on button "Avançar" at bounding box center [303, 131] width 25 height 12
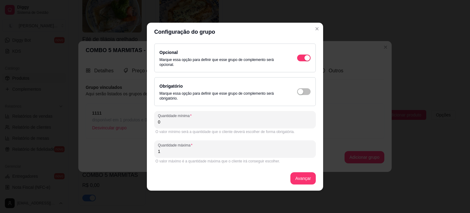
click at [177, 152] on input "1" at bounding box center [235, 151] width 154 height 6
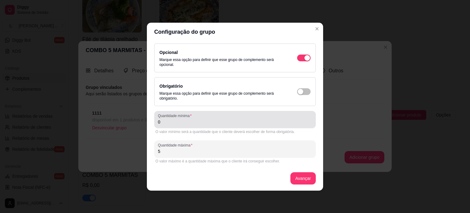
click at [175, 120] on input "0" at bounding box center [235, 122] width 154 height 6
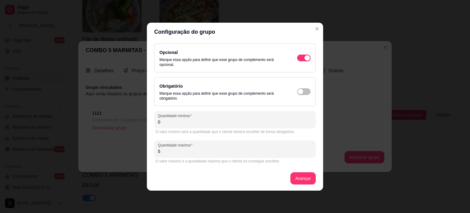
click at [175, 120] on input "0" at bounding box center [235, 122] width 154 height 6
click at [298, 177] on button "Avançar" at bounding box center [303, 178] width 25 height 12
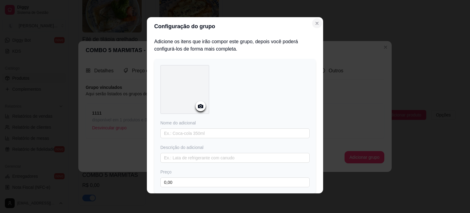
click at [315, 25] on icon "Close" at bounding box center [317, 23] width 5 height 5
click at [319, 25] on button "Close" at bounding box center [317, 23] width 10 height 10
click at [316, 24] on icon "Close" at bounding box center [317, 23] width 5 height 5
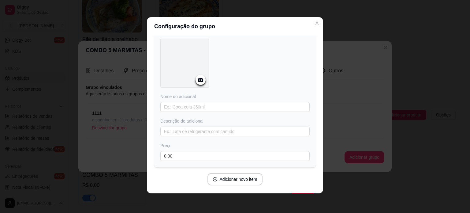
scroll to position [43, 0]
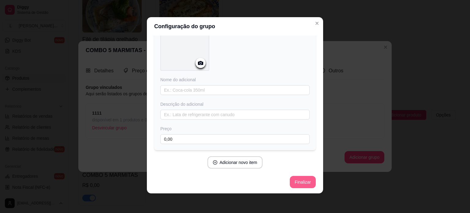
click at [294, 180] on button "Finalizar" at bounding box center [303, 182] width 26 height 12
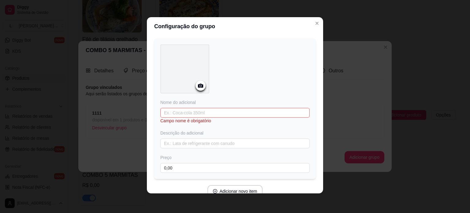
scroll to position [0, 0]
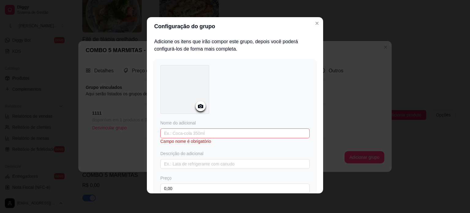
click at [309, 25] on header "Configuração do grupo" at bounding box center [235, 26] width 176 height 18
click at [315, 24] on icon "Close" at bounding box center [317, 23] width 5 height 5
click at [316, 24] on icon "Close" at bounding box center [317, 23] width 2 height 2
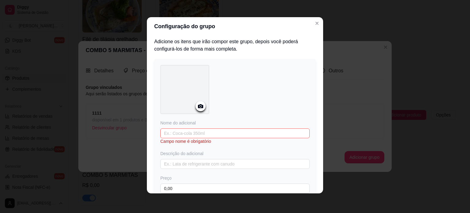
click at [266, 103] on div at bounding box center [234, 90] width 149 height 51
click at [200, 126] on div "Nome do adicional Campo nome é obrigatório Descrição do adicional Preço 0,00" at bounding box center [234, 157] width 149 height 74
click at [201, 131] on input "text" at bounding box center [234, 133] width 149 height 10
click at [315, 24] on icon "Close" at bounding box center [317, 23] width 5 height 5
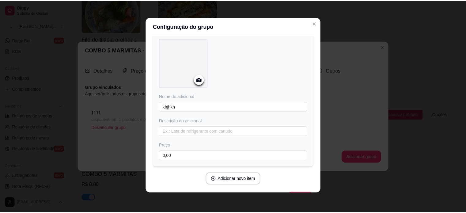
scroll to position [43, 0]
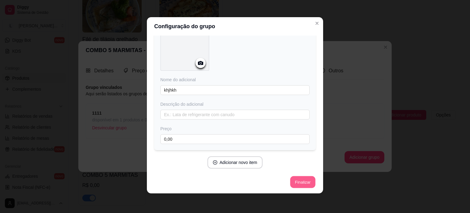
click at [300, 178] on button "Finalizar" at bounding box center [302, 182] width 25 height 12
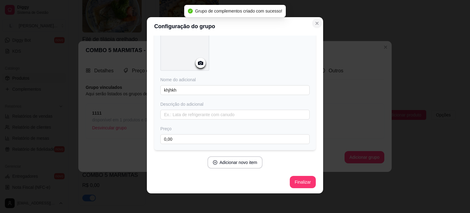
click at [315, 22] on icon "Close" at bounding box center [317, 23] width 5 height 5
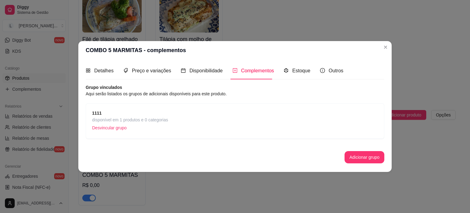
click at [104, 126] on p "Desvincular grupo" at bounding box center [130, 127] width 76 height 9
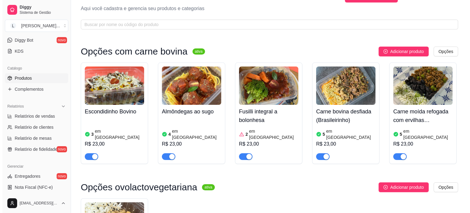
scroll to position [0, 0]
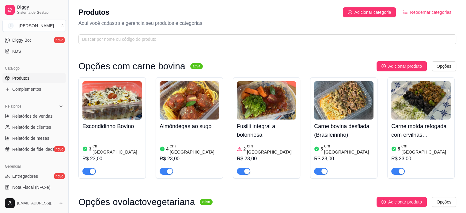
click at [118, 106] on img at bounding box center [111, 100] width 59 height 38
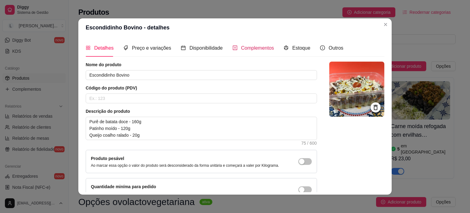
click at [263, 49] on span "Complementos" at bounding box center [257, 47] width 33 height 5
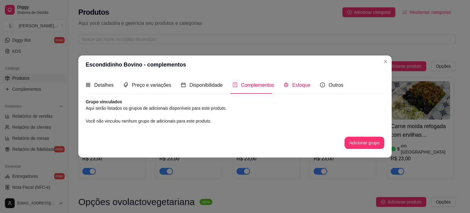
click at [299, 87] on span "Estoque" at bounding box center [301, 84] width 18 height 5
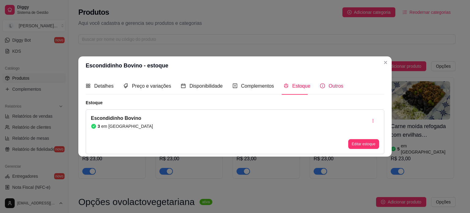
click at [325, 82] on div "Outros" at bounding box center [331, 86] width 23 height 8
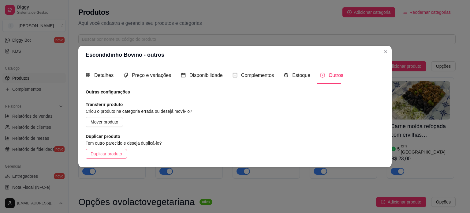
click at [110, 155] on span "Duplicar produto" at bounding box center [107, 153] width 32 height 7
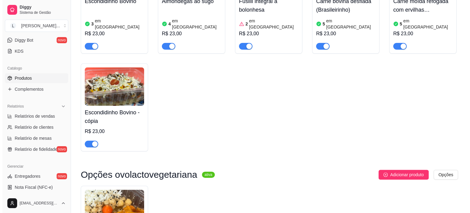
scroll to position [92, 0]
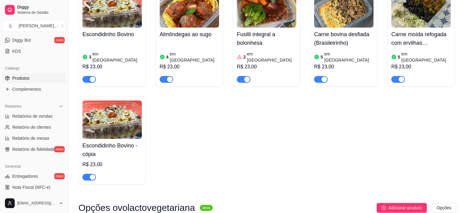
click at [123, 125] on img at bounding box center [111, 119] width 59 height 38
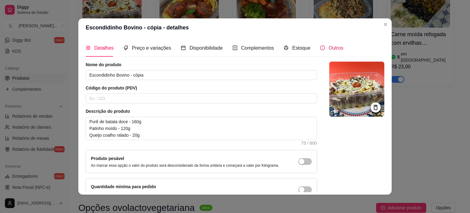
click at [329, 49] on span "Outros" at bounding box center [336, 47] width 15 height 5
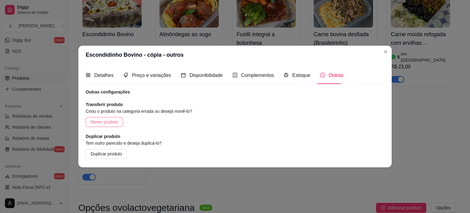
click at [104, 120] on span "Mover produto" at bounding box center [105, 122] width 28 height 7
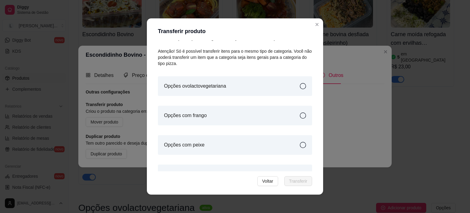
scroll to position [0, 0]
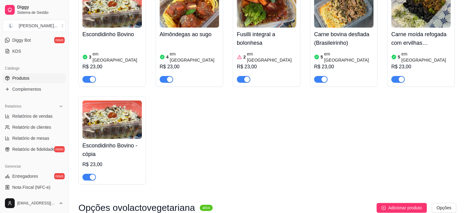
click at [121, 168] on div at bounding box center [111, 174] width 59 height 12
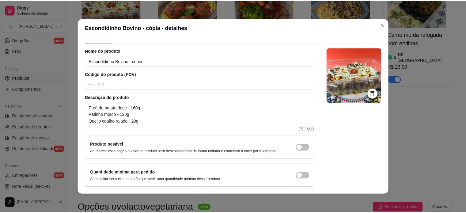
scroll to position [36, 0]
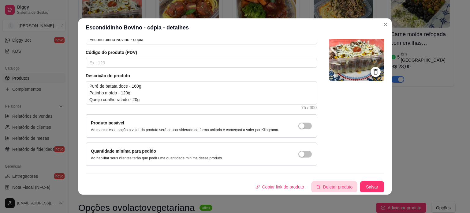
click at [327, 189] on button "Deletar produto" at bounding box center [334, 187] width 46 height 12
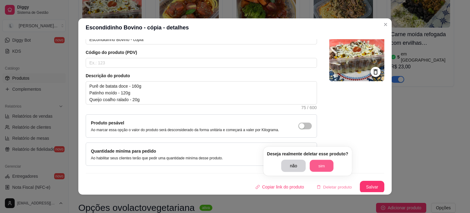
click at [325, 162] on button "sim" at bounding box center [322, 166] width 24 height 12
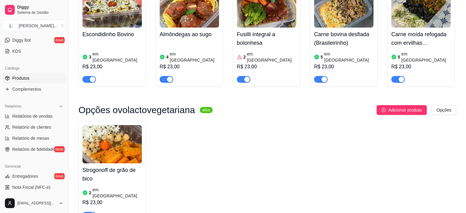
click at [330, 136] on div "Strogonoff de grão de bico 2 em estoque R$ 23,00" at bounding box center [267, 171] width 378 height 101
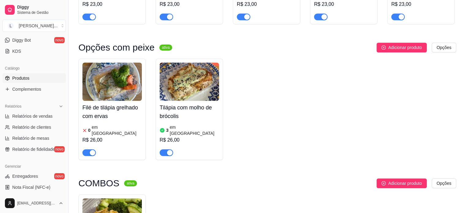
scroll to position [494, 0]
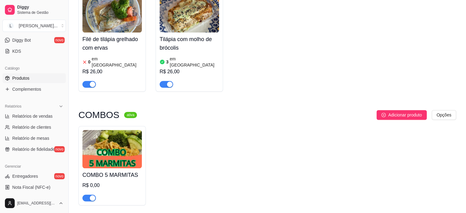
click at [131, 136] on img at bounding box center [111, 149] width 59 height 38
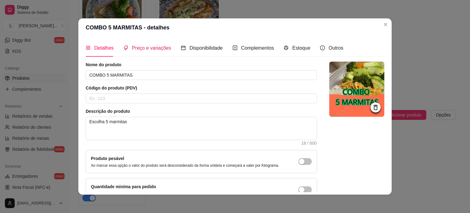
click at [158, 47] on span "Preço e variações" at bounding box center [151, 47] width 39 height 5
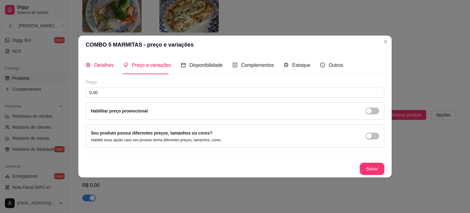
click at [102, 68] on span "Detalhes" at bounding box center [103, 64] width 19 height 5
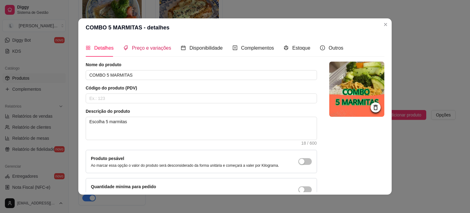
click at [137, 47] on span "Preço e variações" at bounding box center [151, 47] width 39 height 5
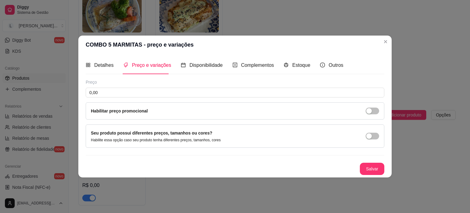
click at [134, 117] on div "Habilitar preço promocional" at bounding box center [235, 110] width 299 height 17
click at [368, 111] on div "button" at bounding box center [370, 111] width 6 height 6
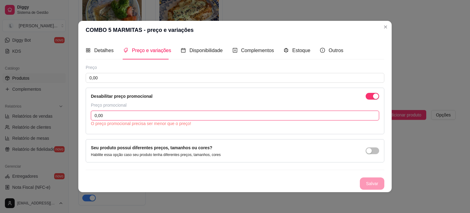
click at [117, 118] on input "0,00" at bounding box center [235, 116] width 289 height 10
drag, startPoint x: 107, startPoint y: 112, endPoint x: 82, endPoint y: 115, distance: 24.3
click at [82, 115] on div "Detalhes Preço e variações Disponibilidade Complementos Estoque Outros Nome do …" at bounding box center [235, 115] width 314 height 153
click at [374, 98] on div "button" at bounding box center [376, 96] width 6 height 6
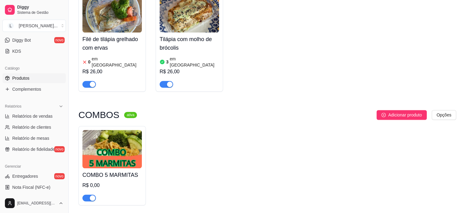
scroll to position [153, 0]
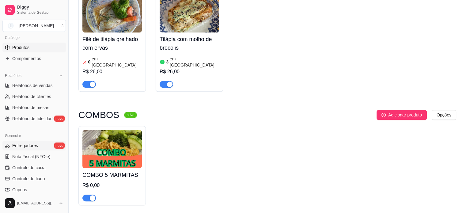
click at [34, 148] on span "Entregadores" at bounding box center [25, 145] width 26 height 6
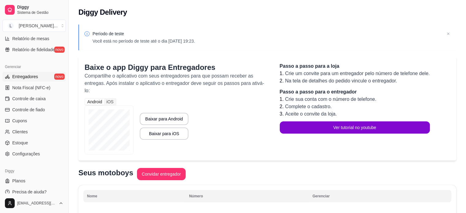
scroll to position [228, 0]
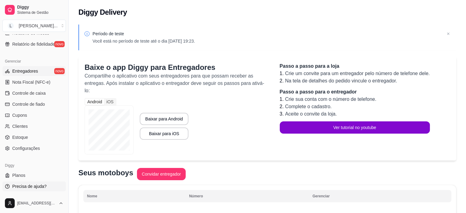
click at [34, 187] on span "Precisa de ajuda?" at bounding box center [29, 186] width 34 height 6
click at [20, 168] on div "Diggy" at bounding box center [33, 165] width 63 height 10
click at [20, 175] on span "Planos" at bounding box center [18, 175] width 13 height 6
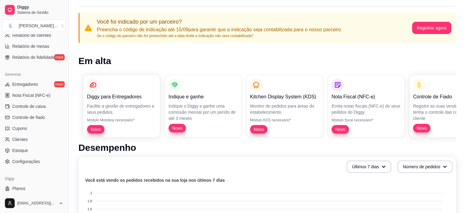
scroll to position [228, 0]
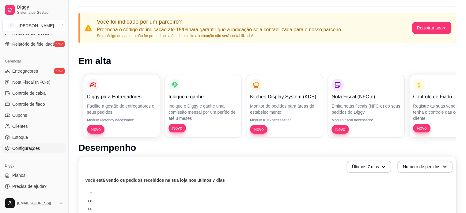
click at [32, 148] on span "Configurações" at bounding box center [26, 148] width 28 height 6
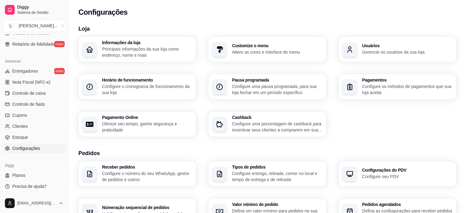
click at [375, 92] on p "Configure os métodos de pagamentos que sua loja aceita" at bounding box center [407, 89] width 90 height 12
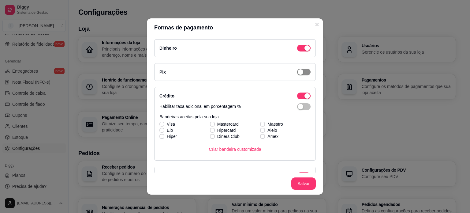
click at [297, 72] on button "button" at bounding box center [303, 72] width 13 height 7
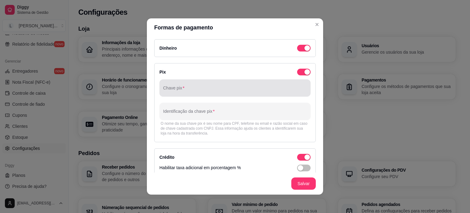
click at [218, 86] on div at bounding box center [235, 88] width 144 height 12
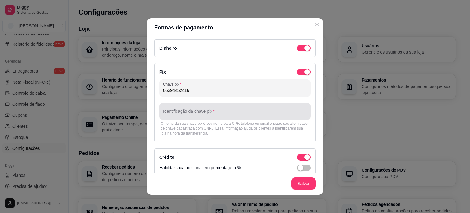
type input "06394452416"
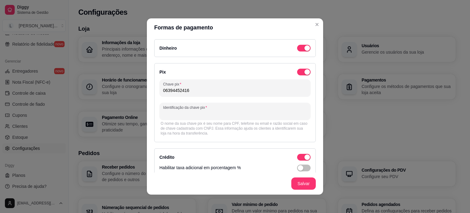
click at [218, 111] on input "Identificação da chave pix" at bounding box center [235, 114] width 144 height 6
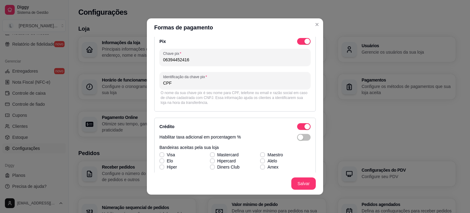
scroll to position [61, 0]
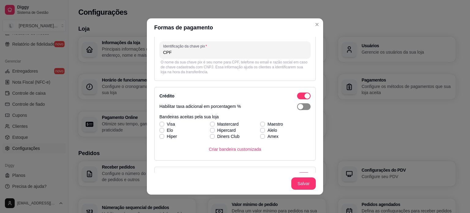
type input "CPF"
click at [298, 107] on div "button" at bounding box center [301, 107] width 6 height 6
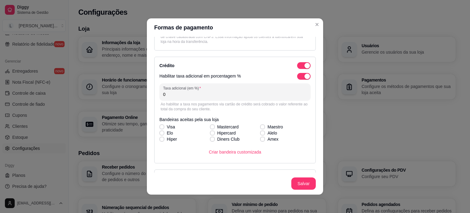
scroll to position [92, 0]
click at [160, 125] on span at bounding box center [162, 126] width 5 height 5
click at [160, 128] on input "Visa" at bounding box center [161, 130] width 4 height 4
checkbox input "true"
click at [160, 132] on icon at bounding box center [161, 132] width 3 height 2
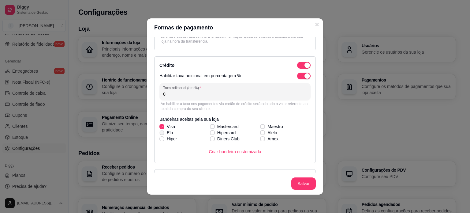
click at [160, 134] on input "Elo" at bounding box center [161, 136] width 4 height 4
checkbox input "true"
click at [160, 142] on label "Hiper" at bounding box center [168, 138] width 22 height 11
click at [160, 142] on input "Hiper" at bounding box center [161, 142] width 4 height 4
checkbox input "true"
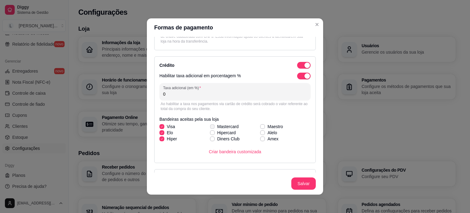
click at [211, 126] on span at bounding box center [212, 126] width 5 height 5
click at [211, 128] on input "Mastercard" at bounding box center [212, 130] width 4 height 4
checkbox input "true"
click at [211, 132] on label "Hipercard" at bounding box center [223, 132] width 31 height 11
click at [211, 134] on input "Hipercard" at bounding box center [212, 136] width 4 height 4
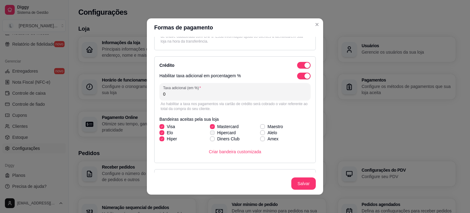
checkbox input "true"
click at [211, 138] on label "Diners Club" at bounding box center [225, 138] width 35 height 11
click at [211, 140] on input "Diners Club" at bounding box center [212, 142] width 4 height 4
checkbox input "true"
click at [260, 126] on label "Maestro" at bounding box center [272, 126] width 28 height 11
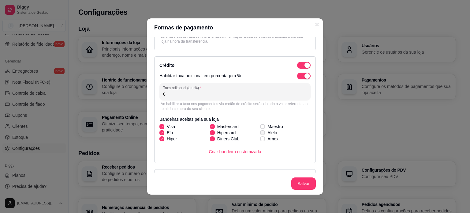
click at [260, 128] on input "Maestro" at bounding box center [262, 130] width 4 height 4
checkbox input "true"
click at [297, 183] on button "Salvar" at bounding box center [304, 183] width 25 height 12
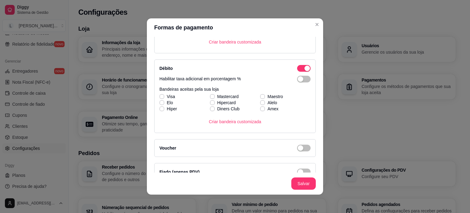
scroll to position [206, 0]
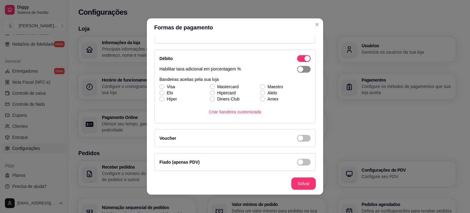
click at [297, 68] on button "button" at bounding box center [303, 69] width 13 height 7
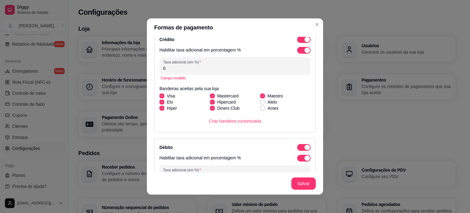
scroll to position [86, 0]
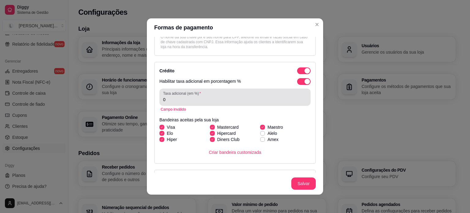
click at [187, 99] on input "0" at bounding box center [235, 99] width 144 height 6
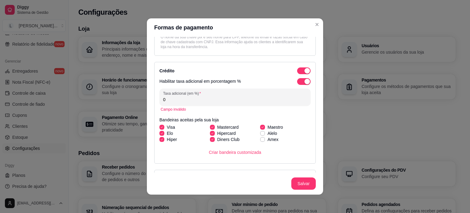
click at [187, 99] on input "0" at bounding box center [235, 99] width 144 height 6
click at [305, 79] on div "button" at bounding box center [308, 82] width 6 height 6
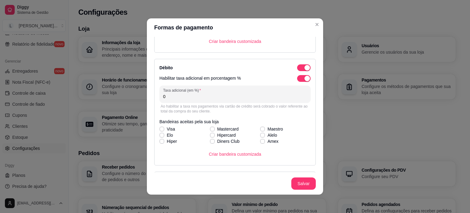
scroll to position [178, 0]
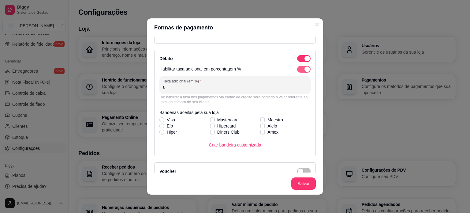
click at [297, 71] on span "button" at bounding box center [303, 69] width 13 height 7
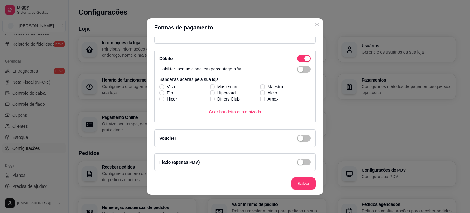
scroll to position [1, 0]
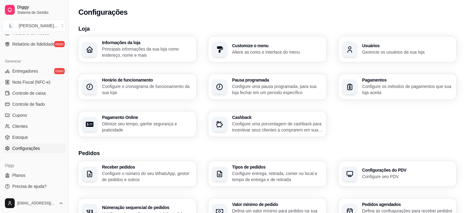
click at [148, 84] on p "Configure o cronograma de funcionamento da sua loja" at bounding box center [147, 89] width 90 height 12
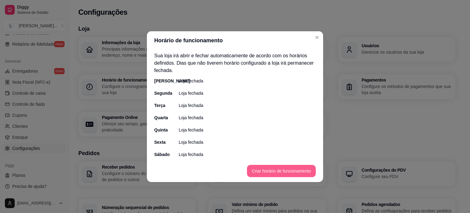
click at [296, 170] on button "Criar horário de funcionamento" at bounding box center [281, 171] width 69 height 12
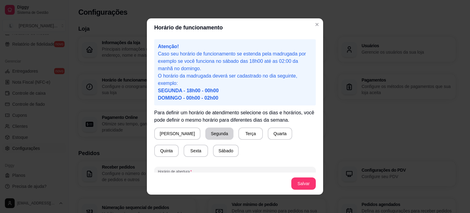
click at [206, 136] on button "Segunda" at bounding box center [220, 133] width 28 height 12
click at [237, 134] on button "Terça" at bounding box center [249, 133] width 25 height 12
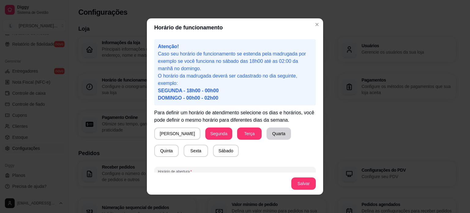
click at [267, 134] on button "Quarta" at bounding box center [279, 133] width 25 height 12
click at [179, 145] on button "Quinta" at bounding box center [167, 151] width 24 height 12
click at [184, 154] on button "Sexta" at bounding box center [196, 151] width 25 height 12
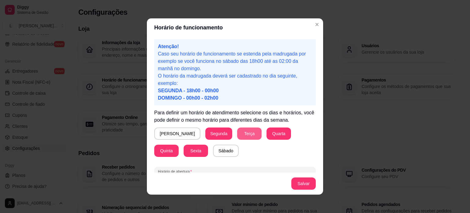
scroll to position [40, 0]
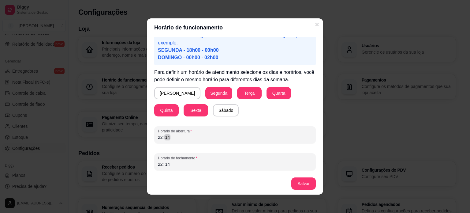
click at [179, 136] on div "22 : 14" at bounding box center [235, 137] width 154 height 7
click at [210, 136] on div "22 : 14" at bounding box center [235, 137] width 154 height 7
click at [179, 138] on div "22 : 14" at bounding box center [235, 137] width 154 height 7
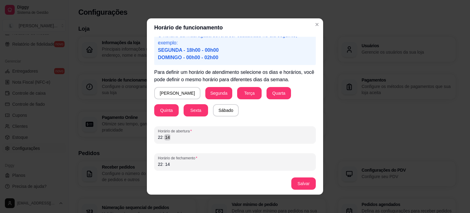
click at [179, 138] on div "22 : 14" at bounding box center [235, 137] width 154 height 7
click at [168, 140] on div "22 : 14" at bounding box center [235, 137] width 154 height 7
click at [159, 139] on div "22" at bounding box center [160, 137] width 6 height 6
click at [206, 140] on div "22 : 14" at bounding box center [235, 137] width 154 height 7
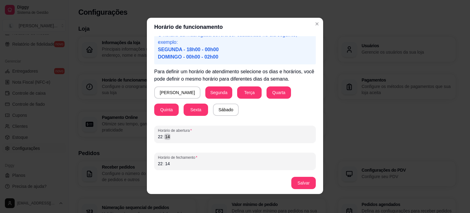
scroll to position [1, 0]
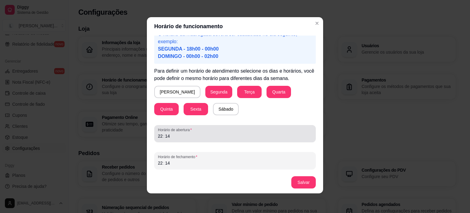
click at [161, 140] on div "Horário de abertura 22 : 14" at bounding box center [235, 133] width 162 height 17
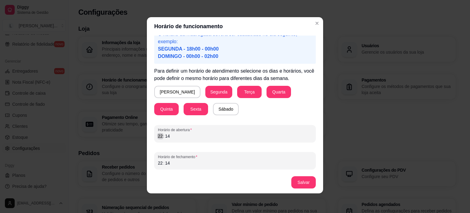
click at [158, 137] on div "22" at bounding box center [160, 136] width 6 height 6
click at [164, 160] on div "14" at bounding box center [167, 163] width 6 height 6
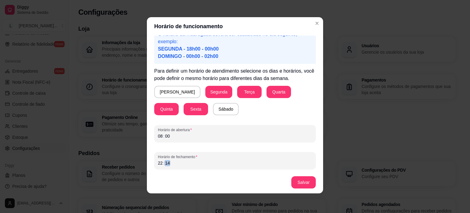
click at [169, 163] on div "22 : 14" at bounding box center [235, 162] width 154 height 7
click at [300, 182] on button "Salvar" at bounding box center [304, 182] width 24 height 12
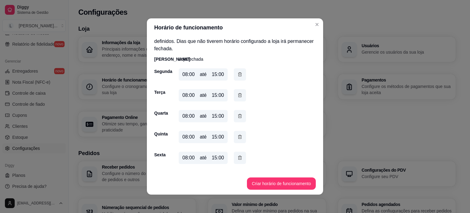
scroll to position [17, 0]
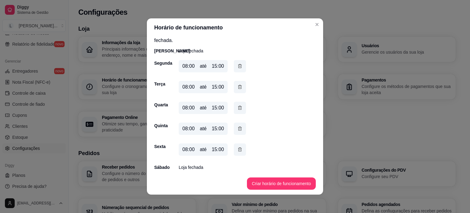
click at [188, 166] on p "Loja fechada" at bounding box center [191, 167] width 25 height 6
click at [265, 179] on button "Criar horário de funcionamento" at bounding box center [281, 183] width 69 height 12
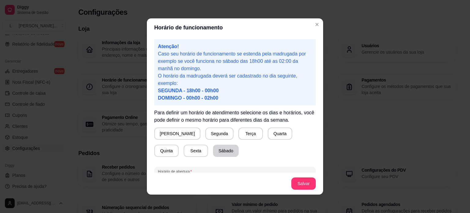
click at [213, 154] on button "Sábado" at bounding box center [226, 151] width 26 height 12
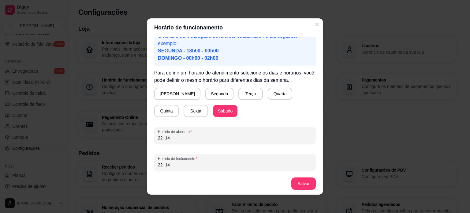
scroll to position [40, 0]
click at [174, 136] on div "22 : 14" at bounding box center [235, 137] width 154 height 7
click at [173, 136] on div "22 : 14" at bounding box center [235, 137] width 154 height 7
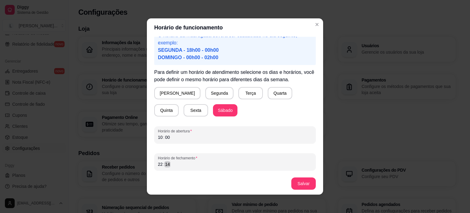
click at [174, 165] on div "22 : 14" at bounding box center [235, 163] width 154 height 7
click at [303, 187] on button "Salvar" at bounding box center [304, 183] width 25 height 12
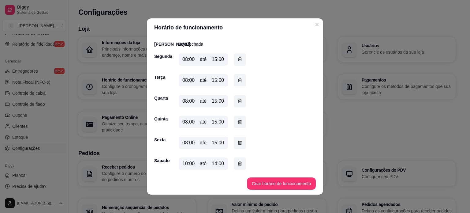
scroll to position [26, 0]
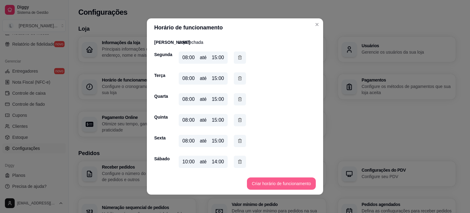
click at [283, 183] on button "Criar horário de funcionamento" at bounding box center [281, 183] width 69 height 12
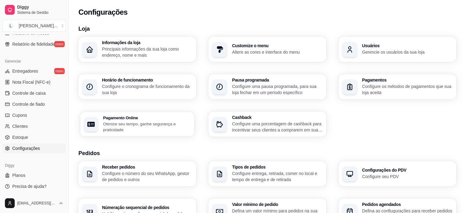
click at [153, 118] on h3 "Pagamento Online" at bounding box center [147, 117] width 88 height 4
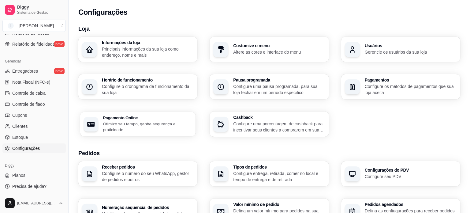
select select "4.98"
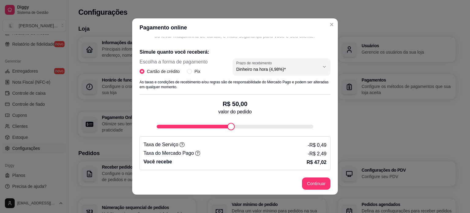
scroll to position [80, 0]
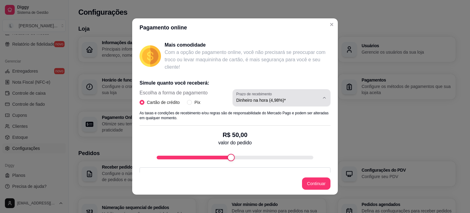
click at [292, 100] on span "Dinheiro na hora (4,98%)*" at bounding box center [277, 100] width 83 height 6
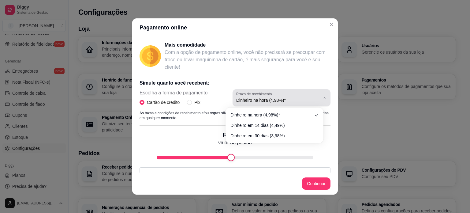
click at [292, 100] on span "Dinheiro na hora (4,98%)*" at bounding box center [277, 100] width 83 height 6
click at [287, 79] on div "Simule quanto você receberá: Escolha a forma de pagamento Cartão de crédito Pix…" at bounding box center [235, 137] width 191 height 126
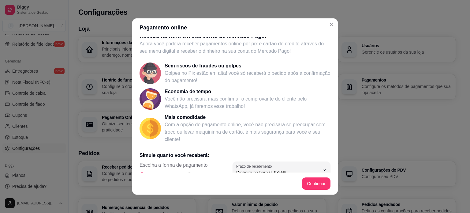
scroll to position [0, 0]
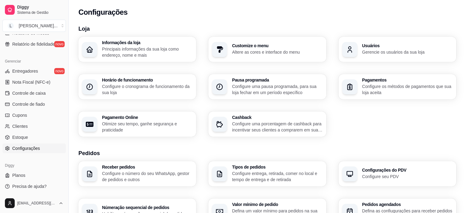
click at [130, 121] on p "Otimize seu tempo, ganhe segurança e praticidade" at bounding box center [147, 127] width 90 height 12
select select "4.98"
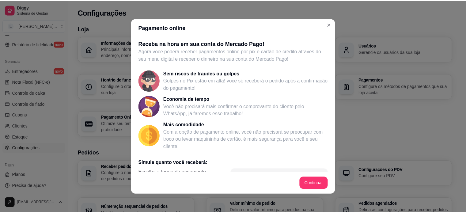
scroll to position [111, 0]
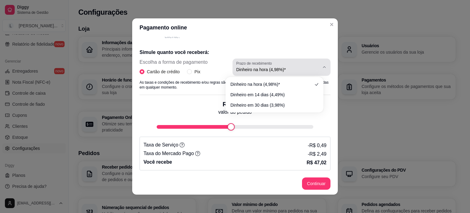
click at [267, 72] on span "Dinheiro na hora (4,98%)*" at bounding box center [277, 69] width 83 height 6
click at [266, 71] on span "Dinheiro na hora (4,98%)*" at bounding box center [277, 69] width 83 height 6
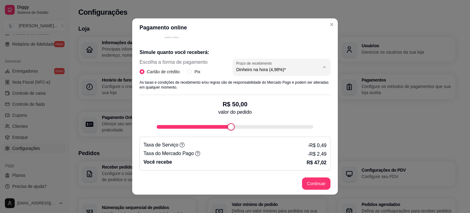
click at [269, 45] on div "Simule quanto você receberá: Escolha a forma de pagamento Cartão de crédito Pix…" at bounding box center [235, 107] width 191 height 126
click at [313, 156] on p "- R$ 2,49" at bounding box center [317, 153] width 19 height 7
click at [314, 164] on p "R$ 47,02" at bounding box center [317, 162] width 20 height 7
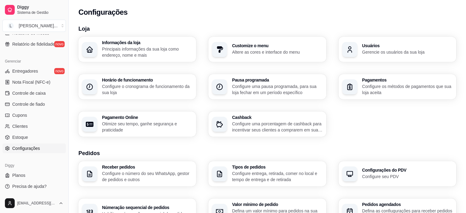
click at [301, 122] on p "Configure uma porcentagem de cashback para incentivar seus clientes a comprarem…" at bounding box center [277, 127] width 90 height 12
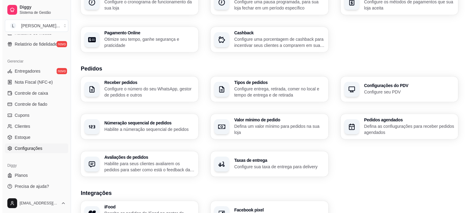
scroll to position [92, 0]
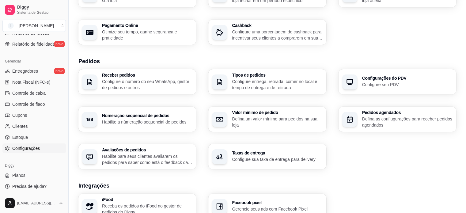
click at [241, 160] on p "Configure sua taxa de entrega para delivery" at bounding box center [277, 159] width 90 height 6
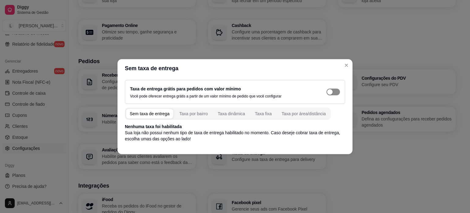
click at [331, 92] on div "button" at bounding box center [330, 92] width 6 height 6
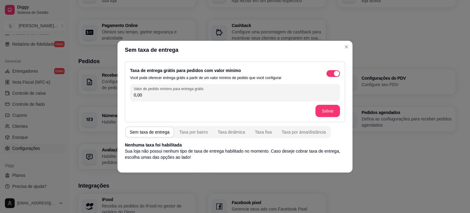
drag, startPoint x: 157, startPoint y: 95, endPoint x: 128, endPoint y: 93, distance: 28.6
click at [128, 93] on div "Taxa de entrega grátis para pedidos com valor mínimo Você pode oferecer entrega…" at bounding box center [235, 92] width 221 height 61
type input "23,00"
click at [323, 112] on button "Salvar" at bounding box center [328, 111] width 24 height 12
click at [224, 134] on div "Taxa dinâmica" at bounding box center [232, 132] width 28 height 6
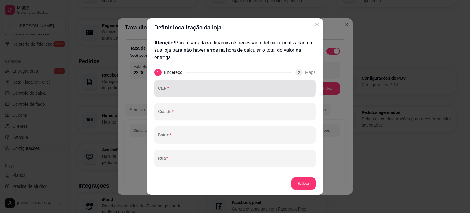
click at [211, 89] on input "CEP" at bounding box center [235, 91] width 154 height 6
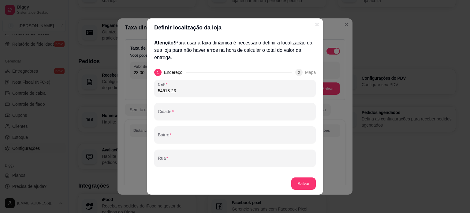
type input "54518-235"
type input "[GEOGRAPHIC_DATA]"
type input "Garapu"
type input "Rua Jaboatão dos Guararapes"
type input "PE"
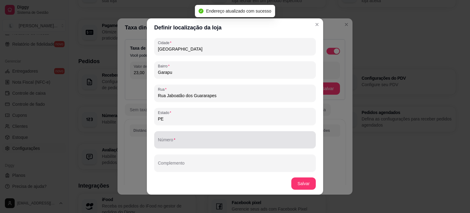
scroll to position [66, 0]
type input "54518-235"
click at [203, 137] on div at bounding box center [235, 138] width 154 height 12
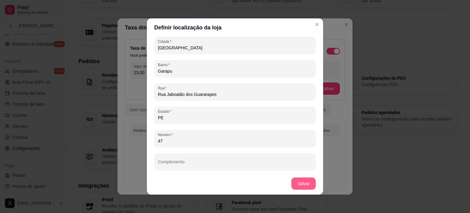
type input "47"
click at [303, 186] on button "Salvar" at bounding box center [304, 183] width 25 height 12
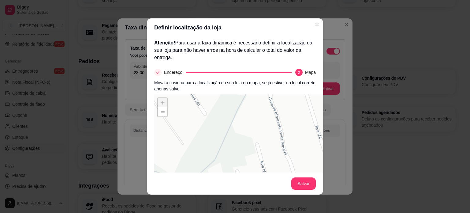
scroll to position [58, 0]
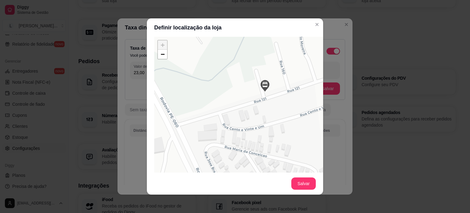
drag, startPoint x: 260, startPoint y: 149, endPoint x: 279, endPoint y: 106, distance: 46.9
click at [279, 106] on div "+ − Leaflet | © OSM & CartoDB" at bounding box center [246, 129] width 184 height 184
click at [307, 180] on button "Salvar" at bounding box center [304, 184] width 24 height 12
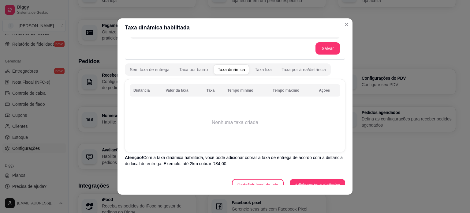
scroll to position [49, 0]
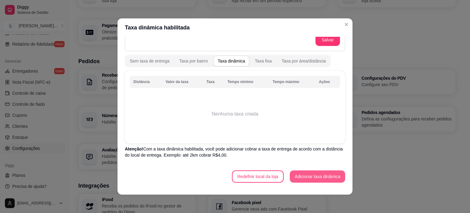
click at [304, 176] on button "Adicionar taxa dinâmica" at bounding box center [317, 176] width 55 height 12
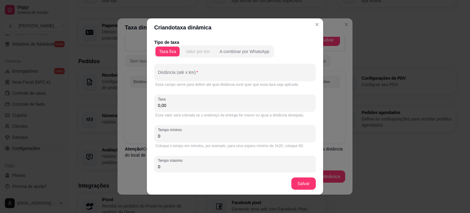
click at [193, 50] on div "Valor por km" at bounding box center [198, 51] width 24 height 6
click at [247, 55] on button "A combinar por WhatsApp" at bounding box center [244, 52] width 57 height 10
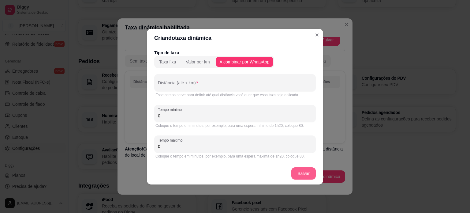
click at [310, 172] on button "Salvar" at bounding box center [304, 173] width 25 height 12
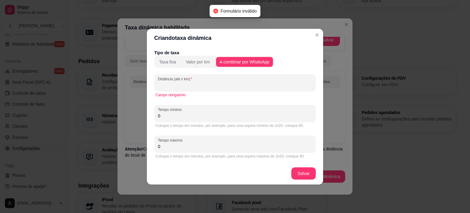
click at [198, 87] on input "Distância (até x km)" at bounding box center [235, 85] width 154 height 6
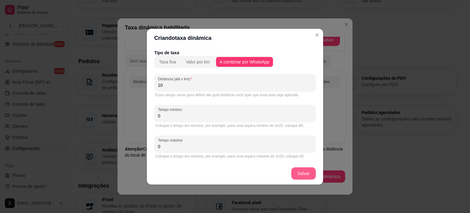
type input "10"
click at [205, 117] on input "0" at bounding box center [235, 116] width 154 height 6
click at [204, 117] on input "0" at bounding box center [235, 116] width 154 height 6
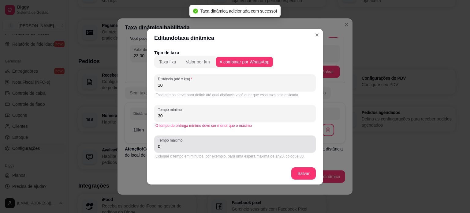
type input "30"
click at [192, 143] on div "0" at bounding box center [235, 144] width 154 height 12
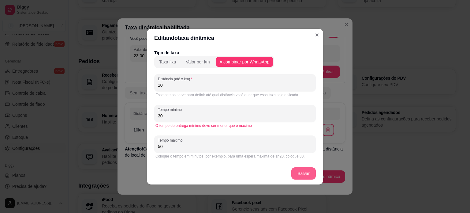
type input "50"
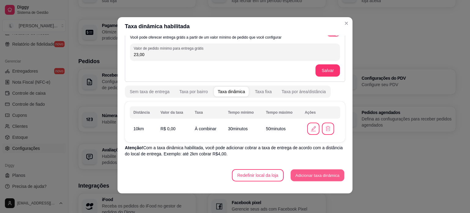
click at [311, 176] on button "Adicionar taxa dinâmica" at bounding box center [318, 175] width 54 height 12
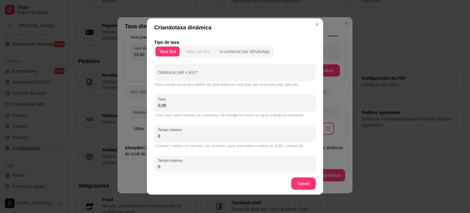
click at [190, 52] on div "Valor por km" at bounding box center [198, 51] width 24 height 6
click at [171, 52] on div "Taxa fixa" at bounding box center [167, 51] width 17 height 6
click at [242, 49] on div "A combinar por WhatsApp" at bounding box center [245, 51] width 50 height 6
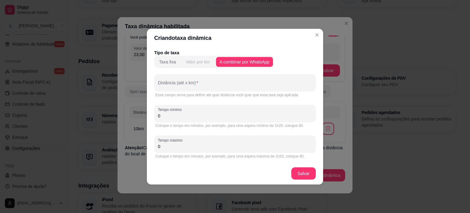
click at [191, 64] on div "Valor por km" at bounding box center [198, 62] width 24 height 6
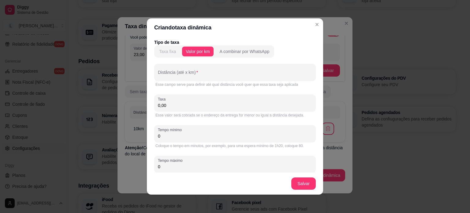
click at [165, 54] on div "Taxa fixa" at bounding box center [167, 51] width 17 height 6
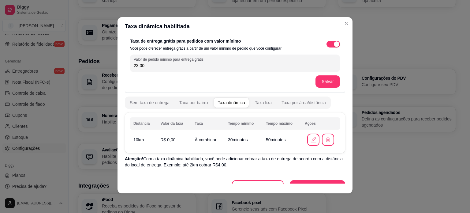
scroll to position [0, 0]
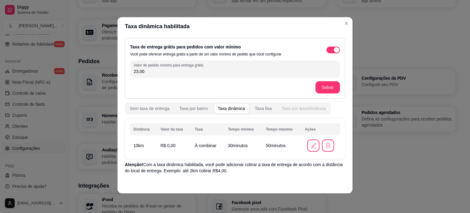
click at [296, 106] on div "Taxa por área/distância" at bounding box center [304, 108] width 44 height 6
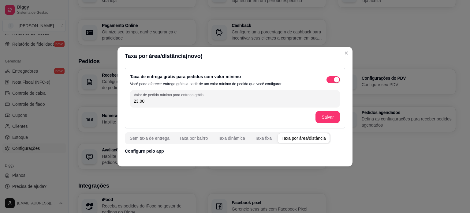
click at [138, 152] on p "Configure pelo app" at bounding box center [235, 151] width 221 height 6
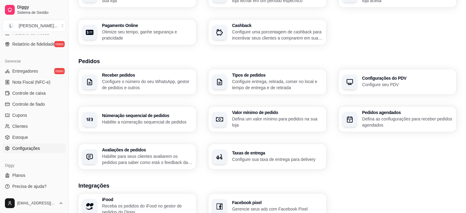
click at [244, 118] on p "Defina um valor mínimo para pedidos na sua loja" at bounding box center [277, 122] width 90 height 12
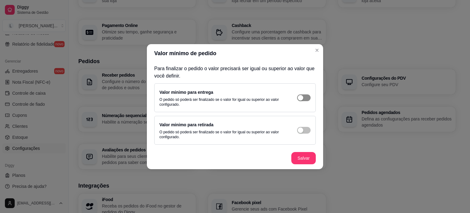
click at [304, 100] on span "button" at bounding box center [303, 97] width 13 height 7
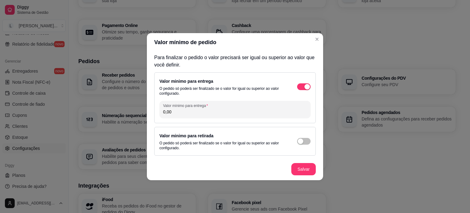
click at [202, 113] on input "0,00" at bounding box center [235, 112] width 144 height 6
type input "23,00"
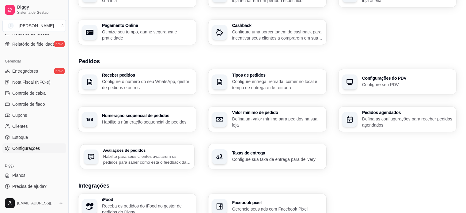
click at [137, 153] on div "Avaliações de pedidos Habilite para seus clientes avaliarem os pedidos para sab…" at bounding box center [147, 156] width 88 height 17
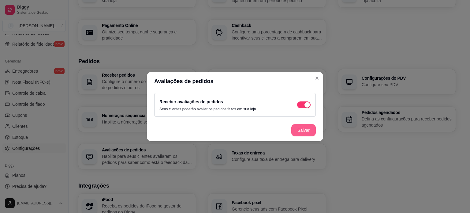
click at [310, 132] on button "Salvar" at bounding box center [304, 130] width 25 height 12
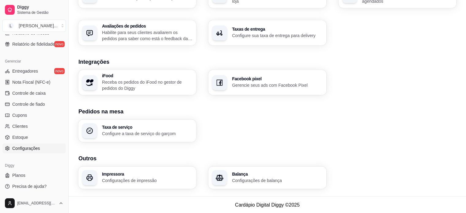
scroll to position [216, 0]
click at [157, 130] on p "Configure a taxa de serviço do garçom" at bounding box center [147, 133] width 88 height 6
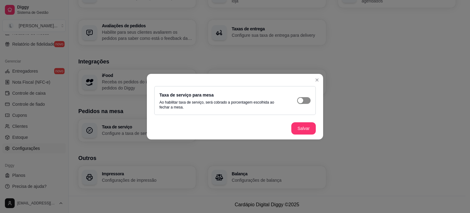
click at [308, 103] on span "button" at bounding box center [303, 100] width 13 height 7
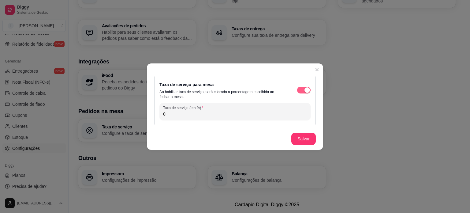
click at [306, 88] on div "button" at bounding box center [308, 90] width 6 height 6
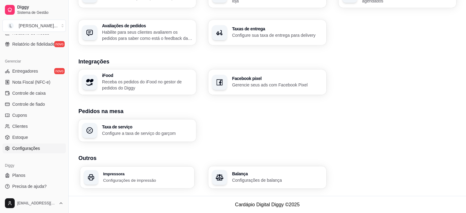
click at [141, 177] on p "Configurações de impressão" at bounding box center [147, 180] width 88 height 6
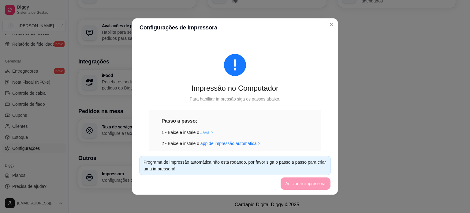
click at [201, 133] on link "Java >" at bounding box center [207, 132] width 13 height 5
click at [229, 144] on link "app de impressão automática >" at bounding box center [231, 143] width 60 height 5
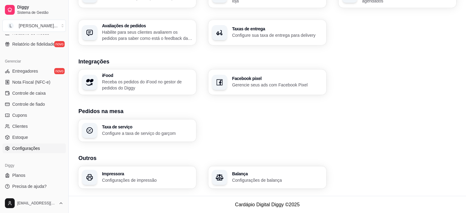
click at [251, 181] on p "Configurações de balança" at bounding box center [277, 180] width 90 height 6
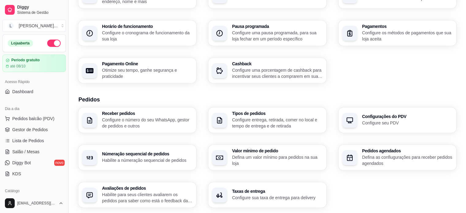
scroll to position [0, 0]
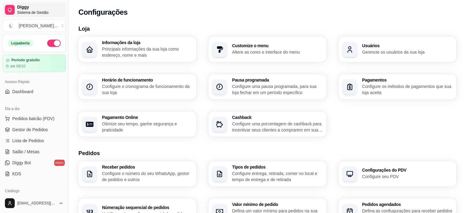
click at [21, 10] on span "Sistema de Gestão" at bounding box center [40, 12] width 46 height 5
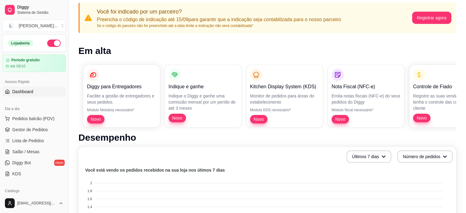
scroll to position [32, 0]
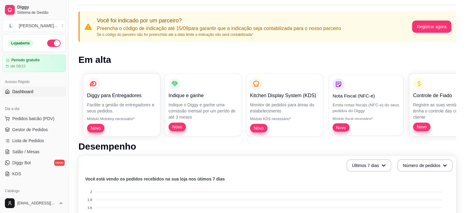
click at [341, 125] on span "Novo" at bounding box center [341, 127] width 14 height 6
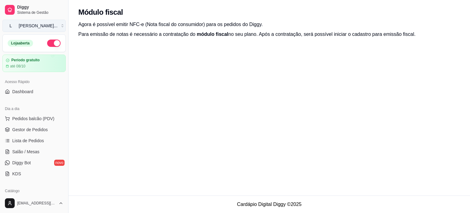
click at [57, 26] on button "[PERSON_NAME] ..." at bounding box center [33, 26] width 63 height 12
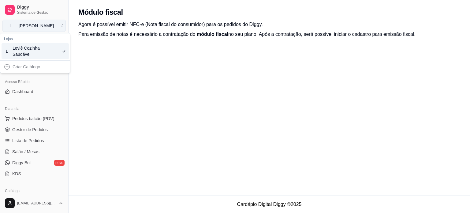
click at [57, 26] on button "[PERSON_NAME] ..." at bounding box center [33, 26] width 63 height 12
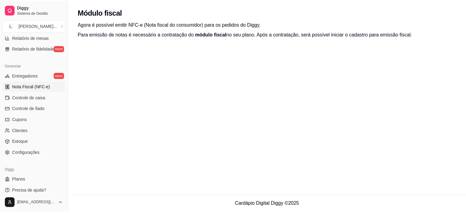
scroll to position [228, 0]
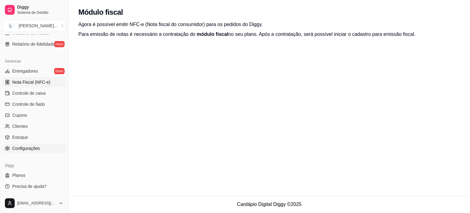
click at [26, 149] on span "Configurações" at bounding box center [26, 148] width 28 height 6
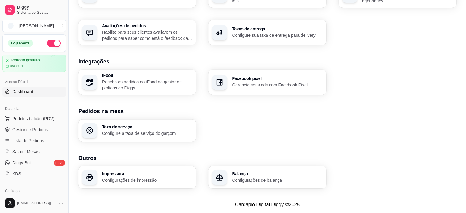
click at [19, 91] on span "Dashboard" at bounding box center [22, 92] width 21 height 6
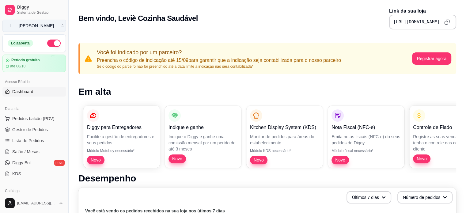
click at [33, 25] on div "[PERSON_NAME] ..." at bounding box center [38, 26] width 39 height 6
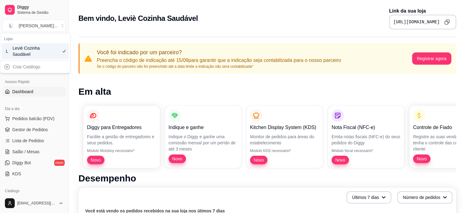
click at [29, 54] on div "Leviè Cozinha Saudável" at bounding box center [27, 51] width 28 height 12
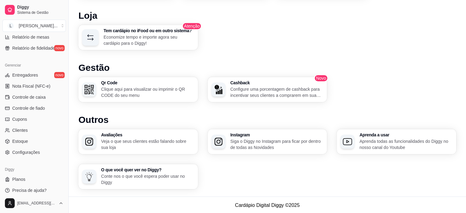
scroll to position [228, 0]
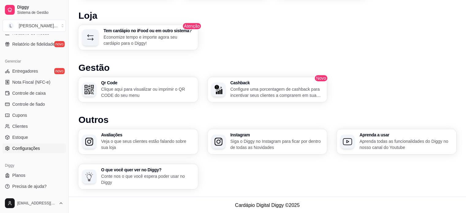
click at [21, 150] on span "Configurações" at bounding box center [26, 148] width 28 height 6
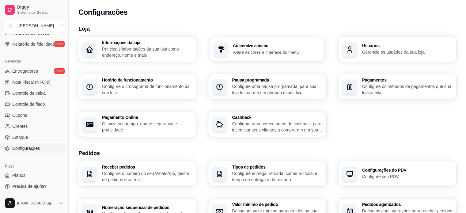
click at [240, 56] on div "Customize o menu Altere as cores e interface do menu" at bounding box center [267, 49] width 114 height 25
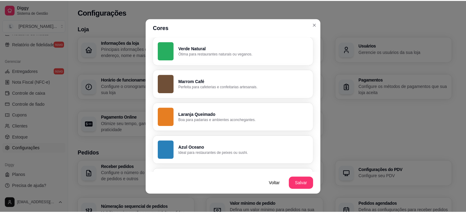
scroll to position [153, 0]
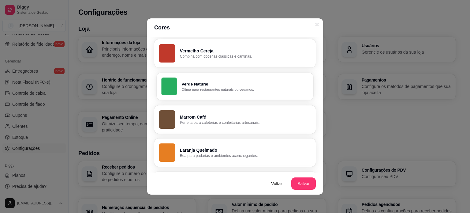
click at [200, 89] on p "Ótima para restaurantes naturais ou veganos." at bounding box center [245, 89] width 127 height 5
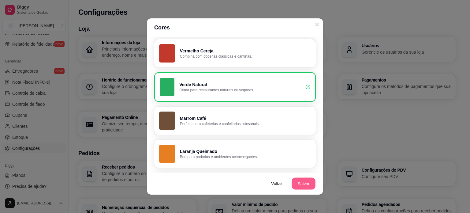
click at [297, 185] on button "Salvar" at bounding box center [304, 184] width 24 height 12
click at [303, 188] on button "Salvar" at bounding box center [304, 183] width 25 height 12
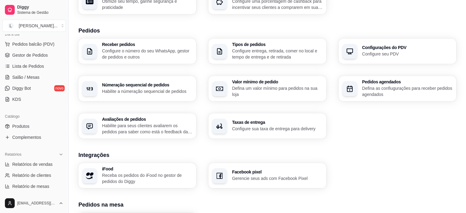
scroll to position [0, 0]
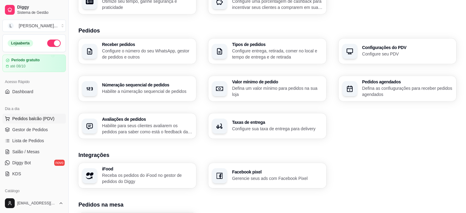
click at [29, 122] on button "Pedidos balcão (PDV)" at bounding box center [33, 119] width 63 height 10
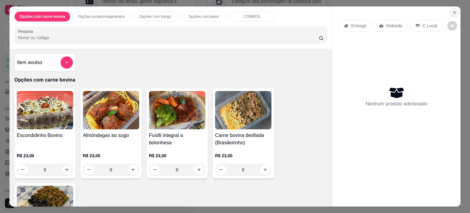
click at [452, 10] on icon "Close" at bounding box center [454, 12] width 5 height 5
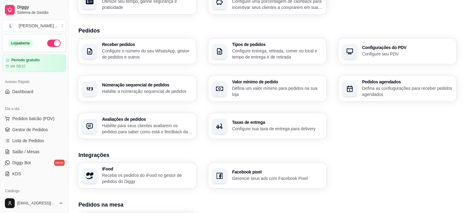
click at [47, 43] on button "button" at bounding box center [53, 43] width 13 height 7
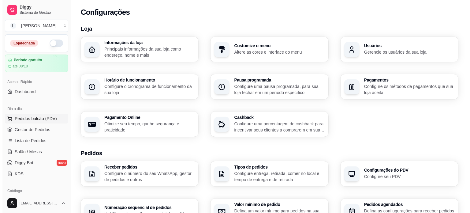
scroll to position [31, 0]
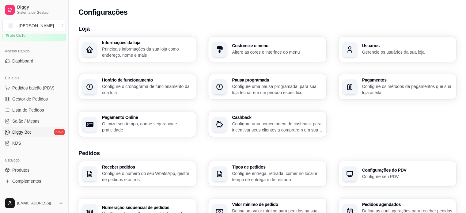
click at [41, 134] on link "Diggy Bot novo" at bounding box center [33, 132] width 63 height 10
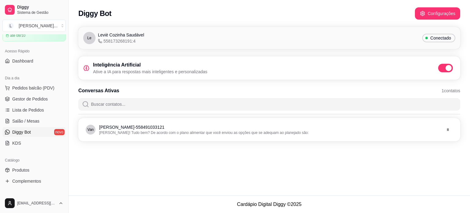
click at [120, 43] on span "558173268191:4" at bounding box center [117, 41] width 38 height 6
click at [121, 36] on span "Leviè Cozinha Saudável" at bounding box center [121, 35] width 46 height 6
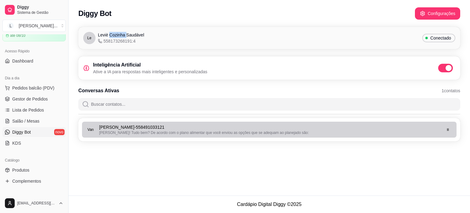
click at [164, 133] on span "[PERSON_NAME]! Tudo bem? De acordo com o plano alimentar que você enviou as opç…" at bounding box center [204, 132] width 210 height 4
click at [312, 130] on div "[PERSON_NAME]! Tudo bem? De acordo com o plano alimentar que você enviou as opç…" at bounding box center [270, 132] width 342 height 5
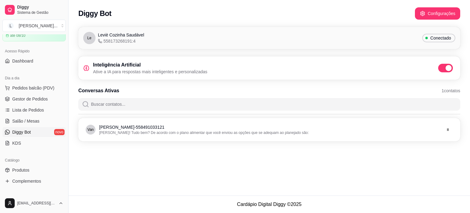
click at [99, 40] on icon at bounding box center [100, 41] width 4 height 4
click at [448, 39] on span "Conectado" at bounding box center [441, 38] width 26 height 6
click at [140, 39] on div "Leviè Cozinha Saudável 558173268191:4" at bounding box center [121, 38] width 46 height 12
click at [116, 38] on span "558173268191:4" at bounding box center [117, 41] width 38 height 6
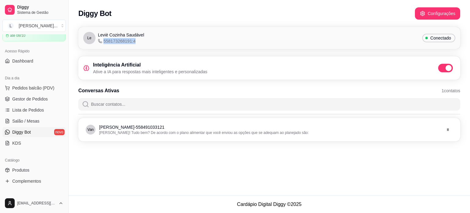
click at [116, 38] on span "558173268191:4" at bounding box center [117, 41] width 38 height 6
click at [423, 175] on div "Diggy Bot Configurações Le Leviè Cozinha Saudável 558173268191:4 Conectado Inte…" at bounding box center [270, 97] width 402 height 195
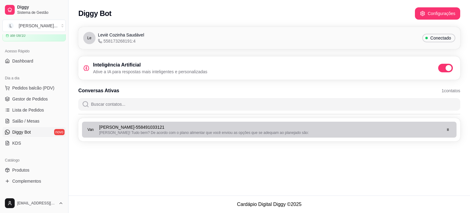
click at [93, 128] on span "Van" at bounding box center [91, 129] width 6 height 5
click at [285, 131] on span "[PERSON_NAME]! Tudo bem? De acordo com o plano alimentar que você enviou as opç…" at bounding box center [204, 132] width 210 height 4
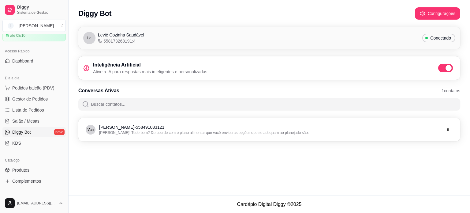
click at [144, 67] on h3 "Inteligência Artificial" at bounding box center [150, 64] width 115 height 7
click at [446, 70] on span at bounding box center [446, 68] width 15 height 9
click at [442, 70] on input "checkbox" at bounding box center [440, 71] width 4 height 4
click at [442, 18] on button "Configurações" at bounding box center [437, 13] width 45 height 12
click at [109, 40] on span "558173268191:4" at bounding box center [117, 41] width 38 height 6
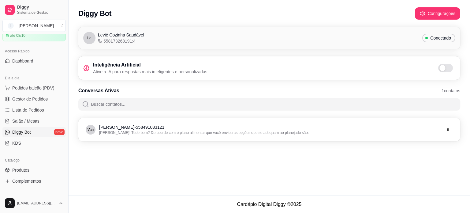
click at [102, 40] on icon at bounding box center [100, 41] width 4 height 4
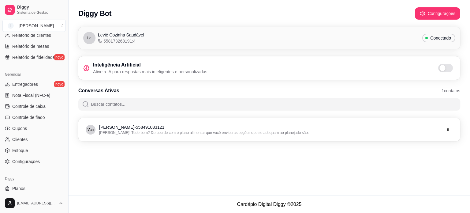
scroll to position [228, 0]
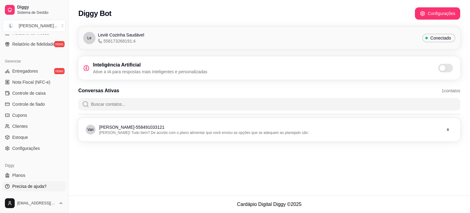
click at [33, 188] on span "Precisa de ajuda?" at bounding box center [29, 186] width 34 height 6
click at [432, 17] on button "Configurações" at bounding box center [437, 13] width 45 height 12
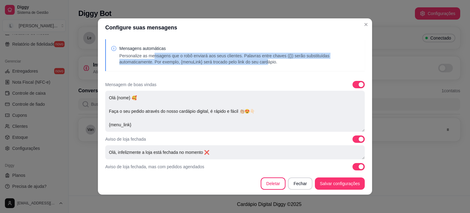
drag, startPoint x: 150, startPoint y: 58, endPoint x: 264, endPoint y: 68, distance: 113.8
click at [264, 68] on div "Mensagens automáticas Personalize as mensagens que o robô enviará aos seus clie…" at bounding box center [235, 55] width 260 height 32
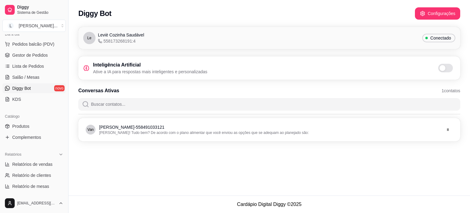
scroll to position [44, 0]
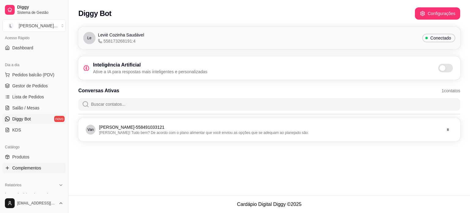
click at [25, 170] on span "Complementos" at bounding box center [26, 168] width 29 height 6
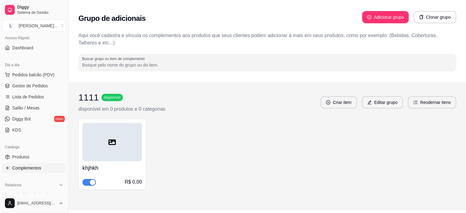
click at [133, 153] on div at bounding box center [111, 142] width 59 height 38
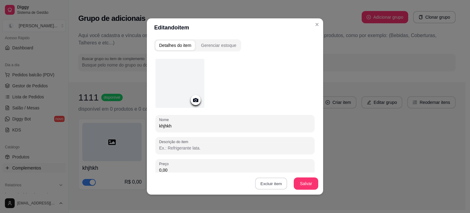
click at [277, 181] on button "Excluir item" at bounding box center [271, 184] width 32 height 12
click at [291, 170] on button "Sim" at bounding box center [295, 169] width 20 height 10
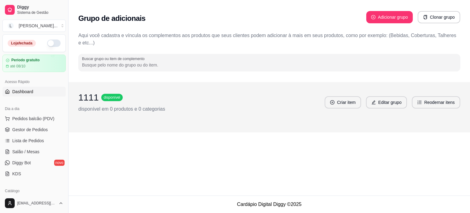
click at [21, 89] on span "Dashboard" at bounding box center [22, 92] width 21 height 6
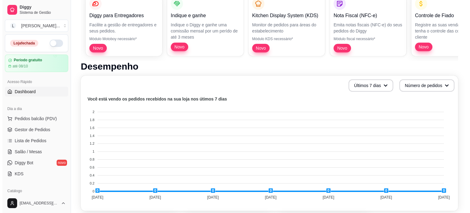
scroll to position [32, 0]
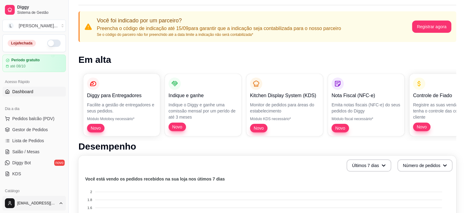
click at [58, 181] on html "Diggy Sistema de Gestão L Leviè Cozinha ... Loja fechada Período gratuito até 0…" at bounding box center [233, 74] width 466 height 213
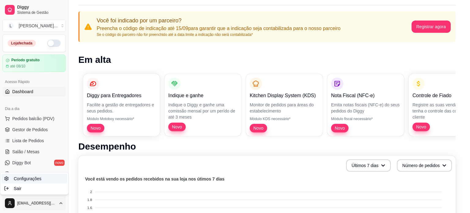
click at [33, 179] on span "Configurações" at bounding box center [28, 178] width 28 height 6
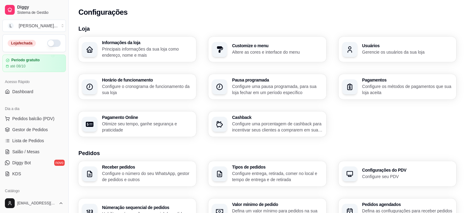
click at [171, 54] on p "Principais informações da sua loja como endereço, nome e mais" at bounding box center [147, 52] width 90 height 12
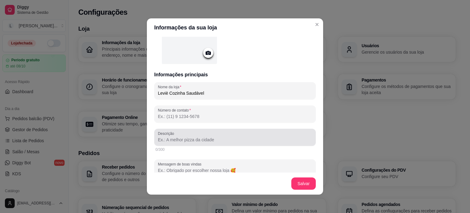
scroll to position [92, 0]
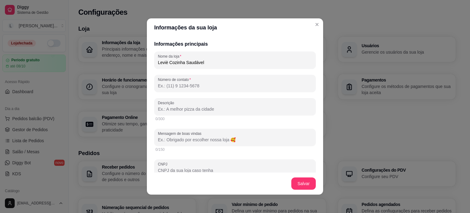
click at [192, 84] on input "Número de contato" at bounding box center [235, 86] width 154 height 6
click at [195, 85] on input "Número de contato" at bounding box center [235, 86] width 154 height 6
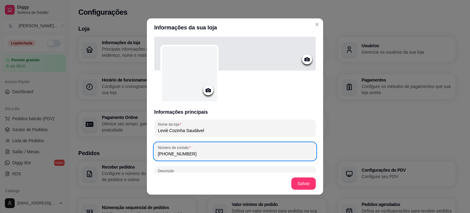
scroll to position [0, 0]
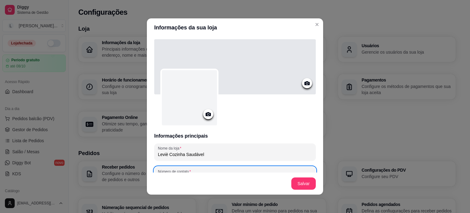
type input "[PHONE_NUMBER]"
click at [209, 113] on icon at bounding box center [208, 114] width 7 height 7
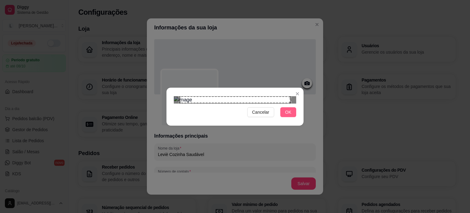
click at [289, 115] on span "OK" at bounding box center [288, 112] width 6 height 7
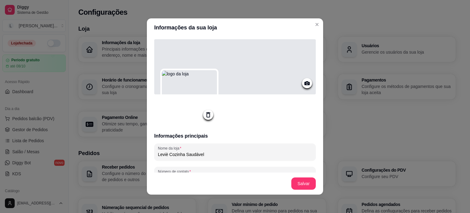
click at [304, 81] on icon at bounding box center [307, 83] width 7 height 7
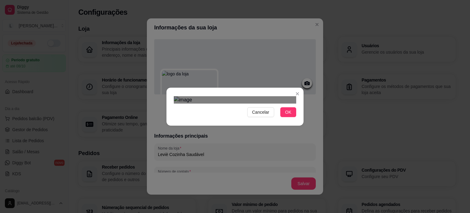
click at [271, 133] on div "Use the arrow keys to move the crop selection area" at bounding box center [235, 151] width 110 height 37
click at [315, 58] on div "Cancelar OK" at bounding box center [235, 106] width 470 height 213
click at [268, 129] on div "Use the arrow keys to move the crop selection area" at bounding box center [236, 148] width 116 height 39
click at [153, 49] on div "Cancelar OK" at bounding box center [235, 106] width 470 height 213
click at [251, 127] on div "Use the arrow keys to move the crop selection area" at bounding box center [234, 147] width 121 height 40
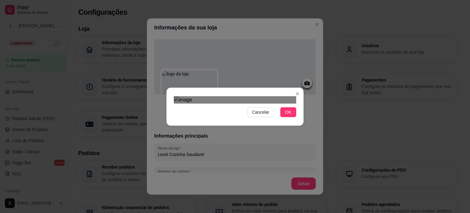
click at [255, 128] on div "Use the arrow keys to move the crop selection area" at bounding box center [234, 148] width 121 height 40
click at [290, 115] on span "OK" at bounding box center [288, 112] width 6 height 7
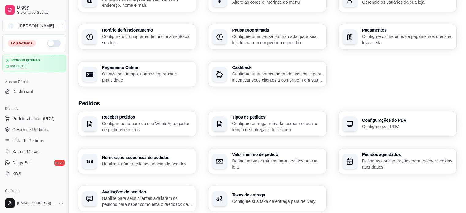
scroll to position [61, 0]
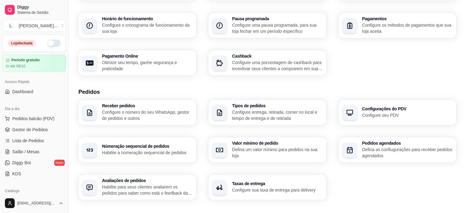
click at [401, 149] on p "Defina as confiugurações para receber pedidos agendados" at bounding box center [407, 152] width 90 height 12
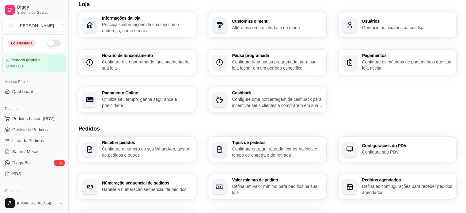
scroll to position [0, 0]
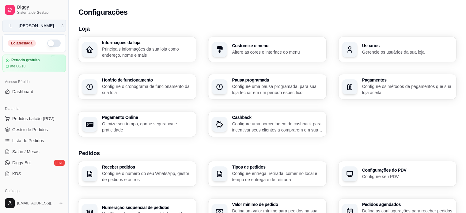
click at [56, 28] on button "[PERSON_NAME] ..." at bounding box center [33, 26] width 63 height 12
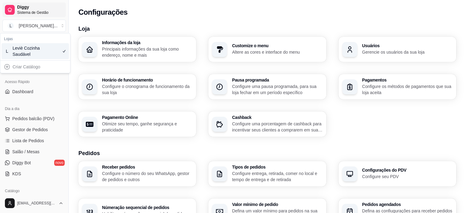
click at [42, 12] on span "Sistema de Gestão" at bounding box center [40, 12] width 46 height 5
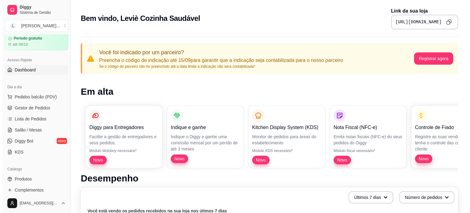
scroll to position [31, 0]
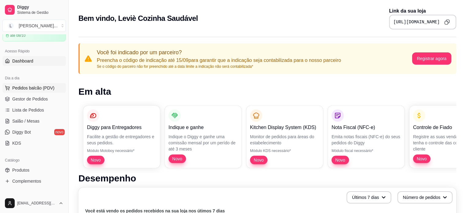
click at [44, 86] on span "Pedidos balcão (PDV)" at bounding box center [33, 88] width 42 height 6
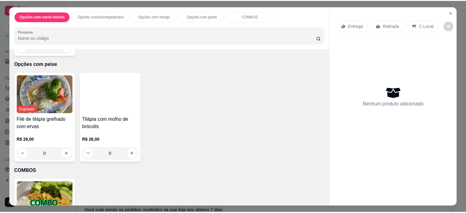
scroll to position [586, 0]
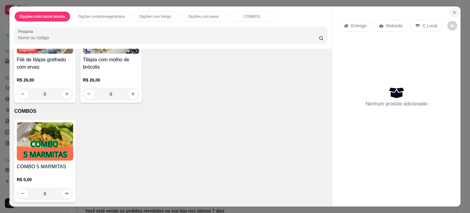
click at [452, 10] on icon "Close" at bounding box center [454, 12] width 5 height 5
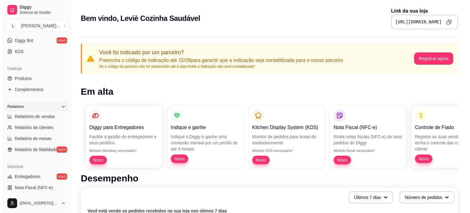
scroll to position [123, 0]
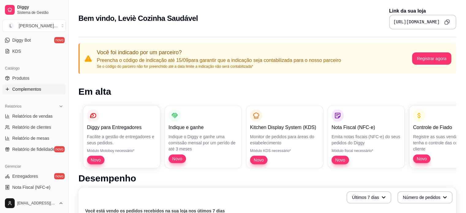
click at [22, 93] on link "Complementos" at bounding box center [33, 89] width 63 height 10
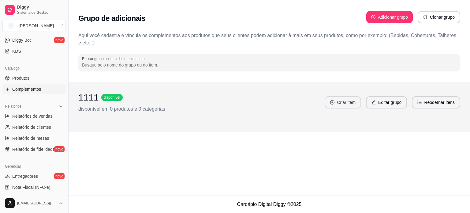
click at [352, 104] on button "Criar item" at bounding box center [343, 102] width 36 height 12
click at [86, 98] on h3 "1111" at bounding box center [88, 97] width 21 height 11
click at [90, 99] on h3 "1111" at bounding box center [88, 97] width 21 height 11
click at [435, 17] on button "Clonar grupo" at bounding box center [439, 17] width 41 height 12
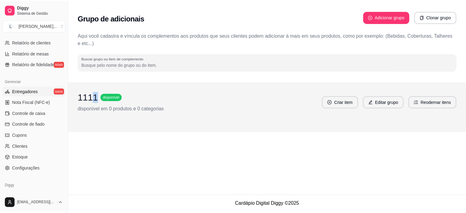
scroll to position [197, 0]
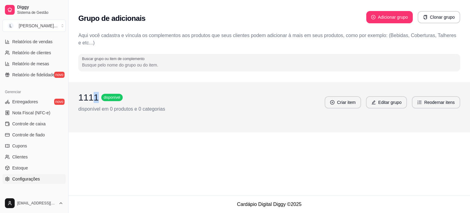
click at [31, 180] on span "Configurações" at bounding box center [26, 179] width 28 height 6
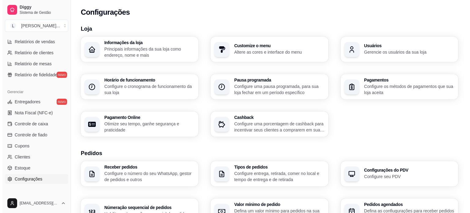
scroll to position [31, 0]
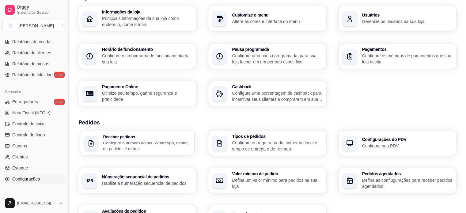
click at [152, 145] on p "Configure o número do seu WhatsApp, gestor de pedidos e outros" at bounding box center [147, 146] width 88 height 12
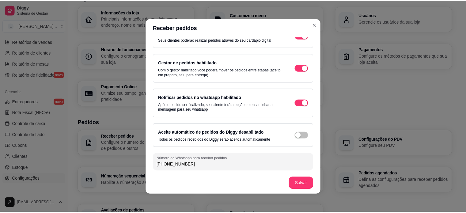
scroll to position [1, 0]
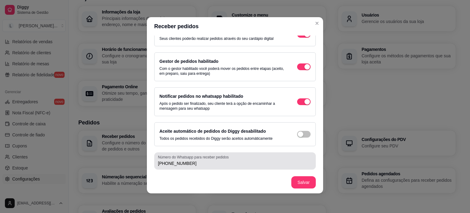
click at [249, 157] on div "(81) 9 7326-4191" at bounding box center [235, 161] width 154 height 12
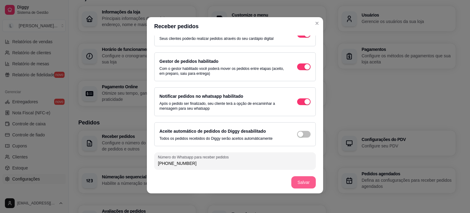
type input "[PHONE_NUMBER]"
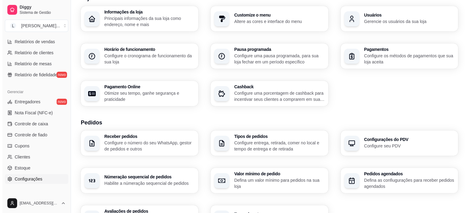
scroll to position [0, 0]
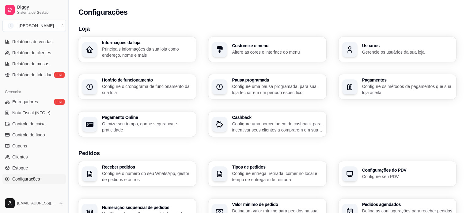
click at [126, 50] on p "Principais informações da sua loja como endereço, nome e mais" at bounding box center [147, 52] width 90 height 12
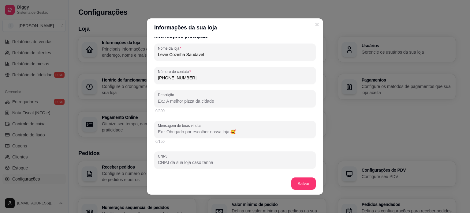
scroll to position [71, 0]
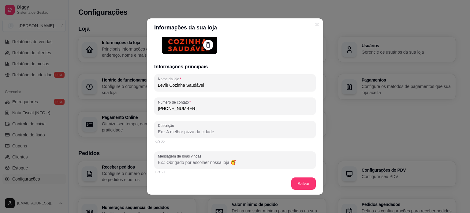
click at [194, 110] on input "[PHONE_NUMBER]" at bounding box center [235, 108] width 154 height 6
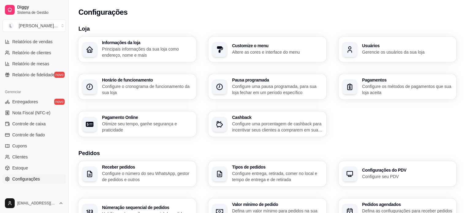
click at [402, 89] on p "Configure os métodos de pagamentos que sua loja aceita" at bounding box center [407, 89] width 90 height 12
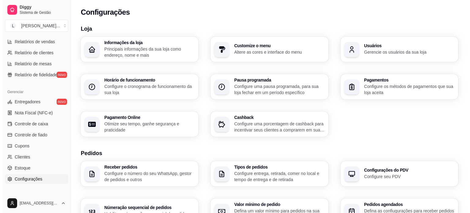
scroll to position [92, 0]
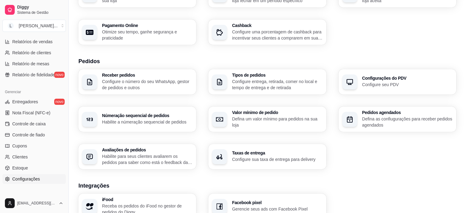
click at [264, 157] on p "Configure sua taxa de entrega para delivery" at bounding box center [277, 159] width 90 height 6
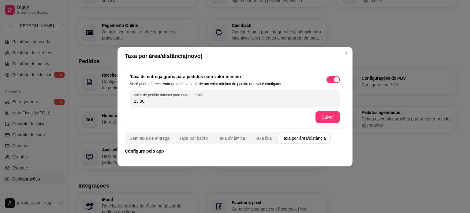
click at [263, 137] on div "Taxa fixa" at bounding box center [263, 138] width 17 height 6
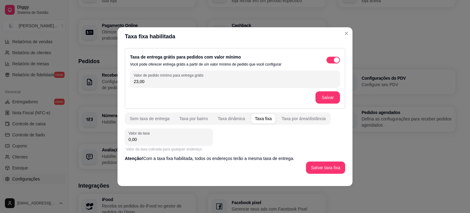
click at [162, 120] on div "Sem taxa de entrega" at bounding box center [150, 118] width 40 height 6
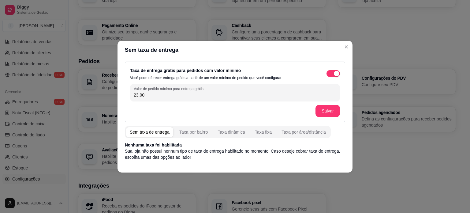
click at [148, 97] on input "23,00" at bounding box center [235, 95] width 203 height 6
drag, startPoint x: 148, startPoint y: 96, endPoint x: 123, endPoint y: 95, distance: 25.4
click at [123, 95] on div "Taxa de entrega grátis para pedidos com valor mínimo Você pode oferecer entrega…" at bounding box center [235, 111] width 235 height 104
click at [161, 96] on input "0,00" at bounding box center [235, 95] width 203 height 6
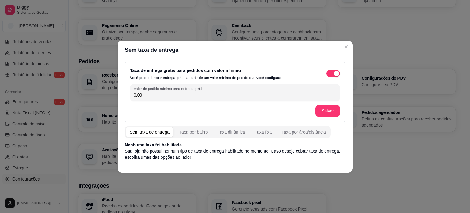
click at [161, 96] on input "0,00" at bounding box center [235, 95] width 203 height 6
drag, startPoint x: 149, startPoint y: 96, endPoint x: 118, endPoint y: 96, distance: 31.9
click at [118, 96] on div "Taxa de entrega grátis para pedidos com valor mínimo Você pode oferecer entrega…" at bounding box center [235, 111] width 235 height 104
type input "0,00"
